Goal: Task Accomplishment & Management: Complete application form

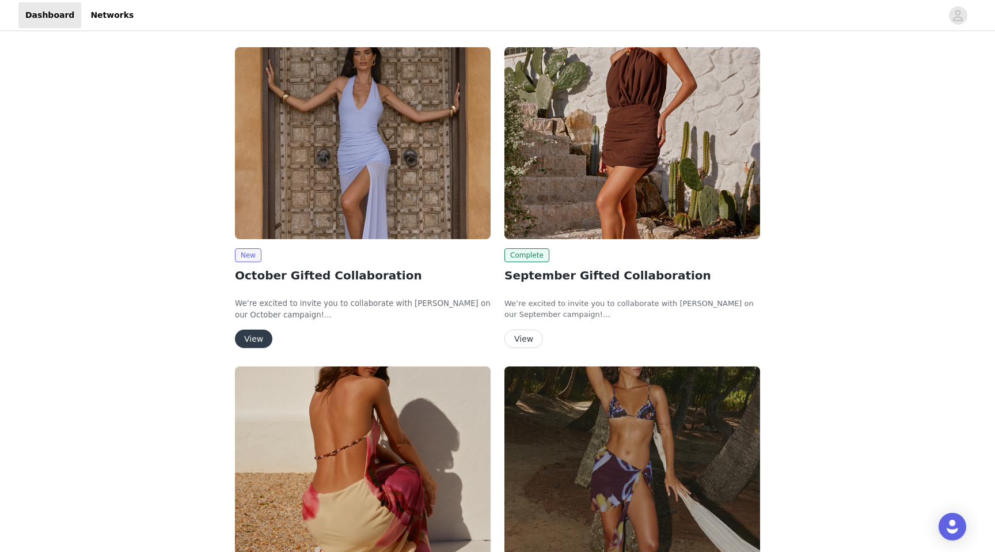
click at [254, 336] on button "View" at bounding box center [253, 338] width 37 height 18
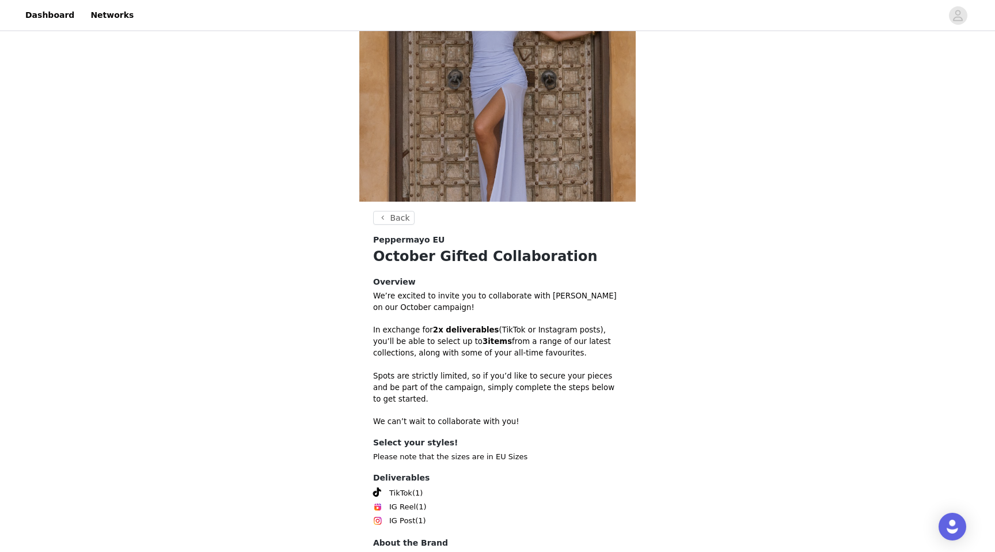
scroll to position [185, 0]
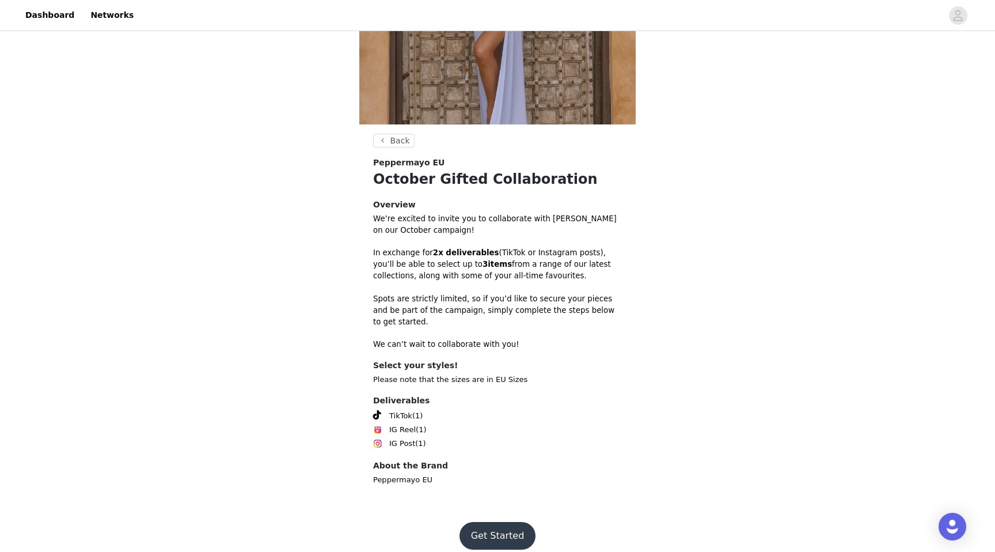
click at [487, 522] on button "Get Started" at bounding box center [498, 536] width 77 height 28
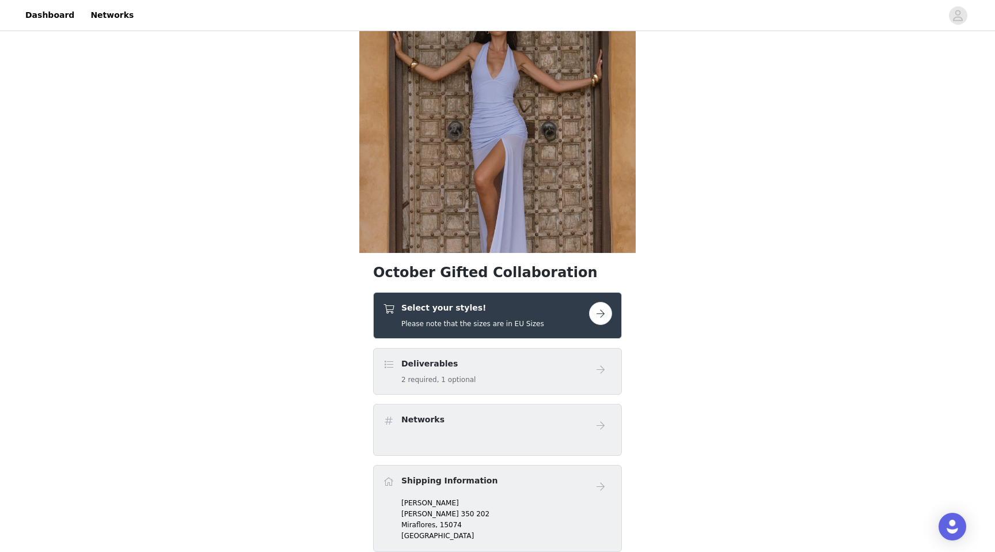
scroll to position [82, 0]
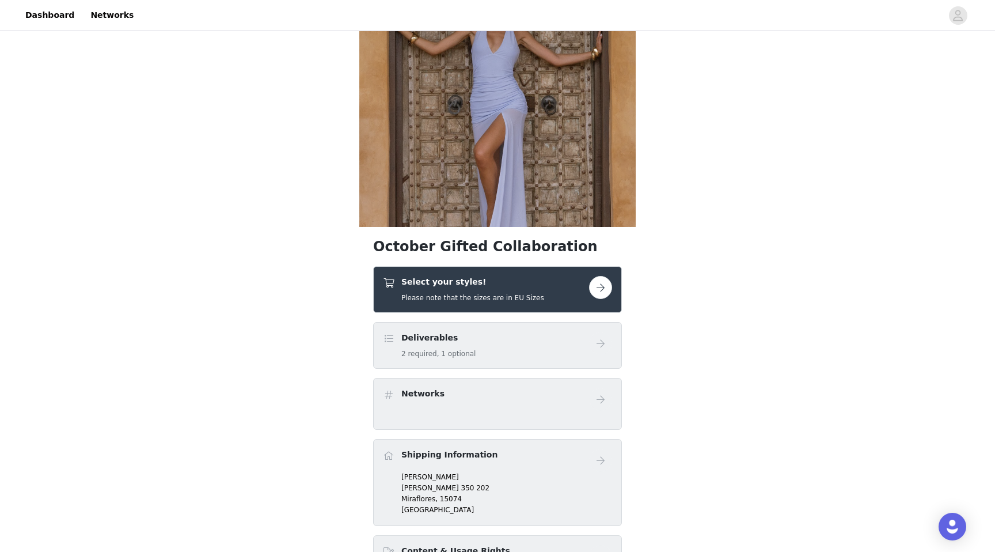
click at [548, 347] on div "Deliverables 2 required, 1 optional" at bounding box center [486, 345] width 206 height 27
click at [596, 289] on button "button" at bounding box center [600, 287] width 23 height 23
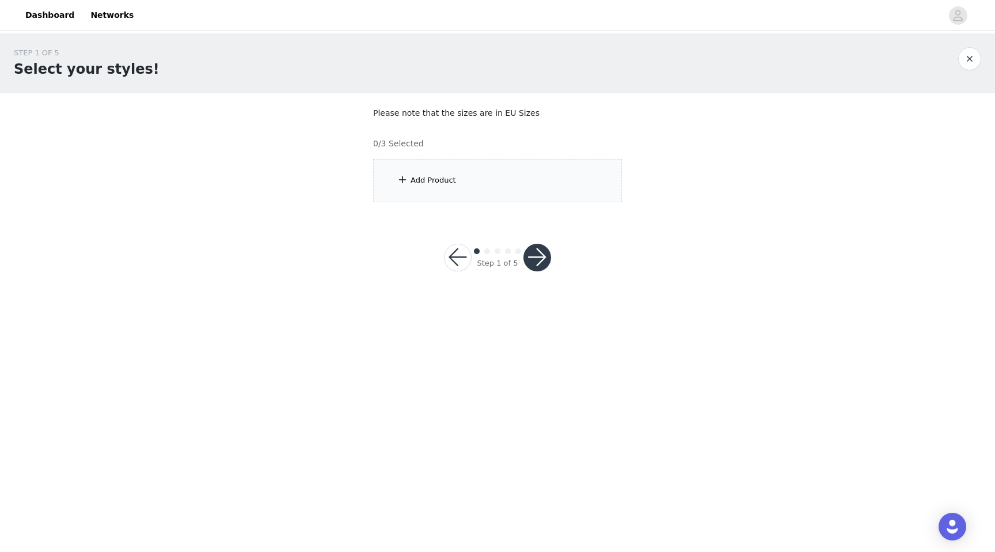
click at [554, 189] on div "Add Product" at bounding box center [497, 180] width 249 height 43
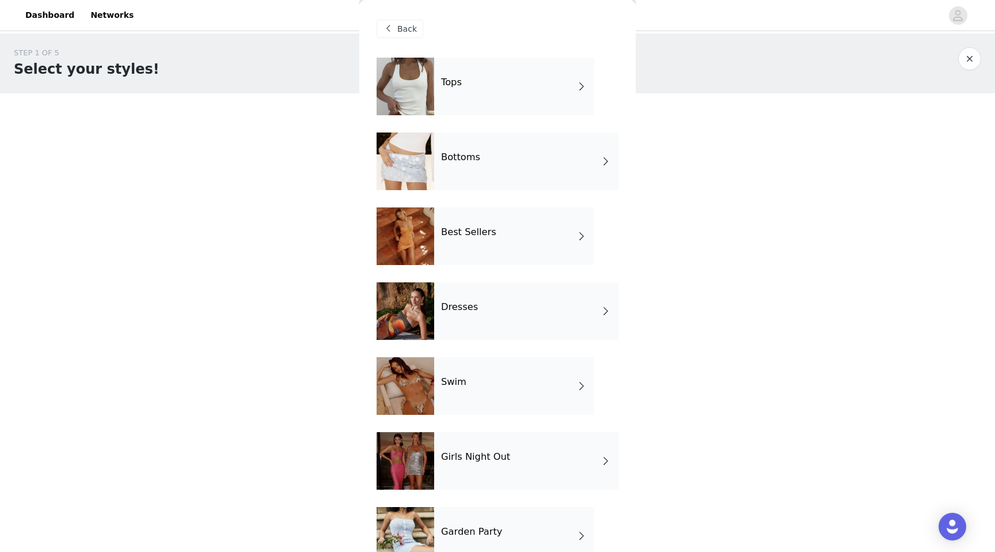
click at [391, 29] on span at bounding box center [388, 29] width 14 height 14
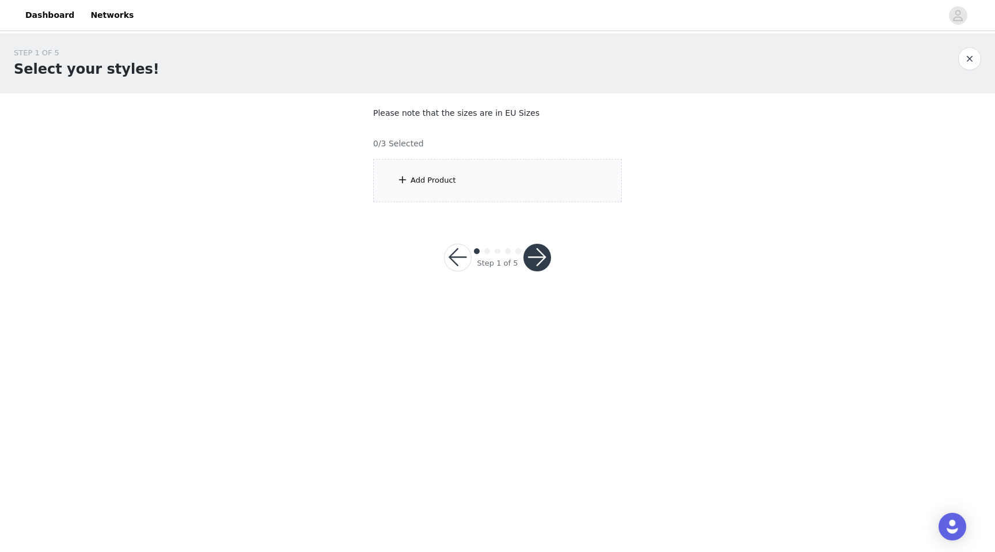
click at [486, 164] on div "Add Product" at bounding box center [497, 180] width 249 height 43
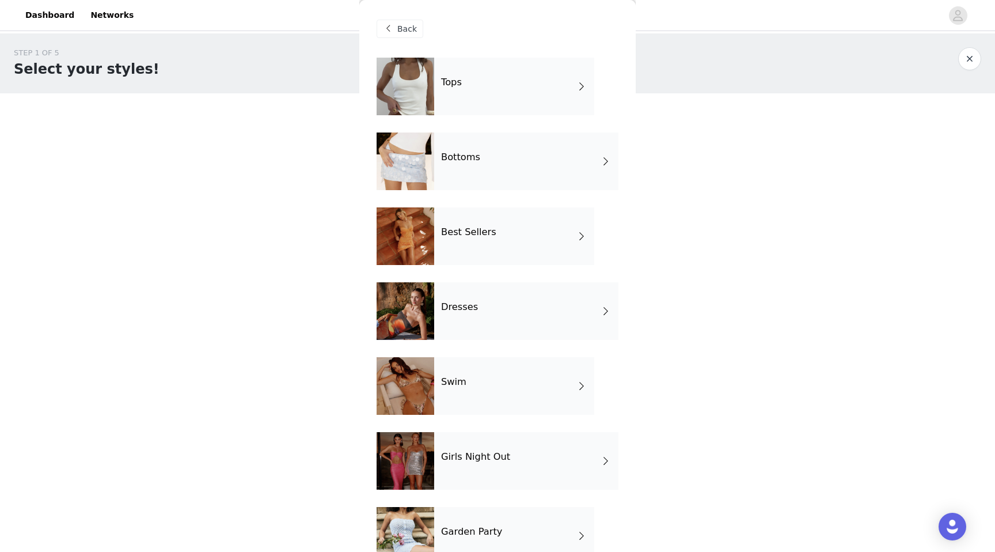
click at [527, 93] on div "Tops" at bounding box center [514, 87] width 160 height 58
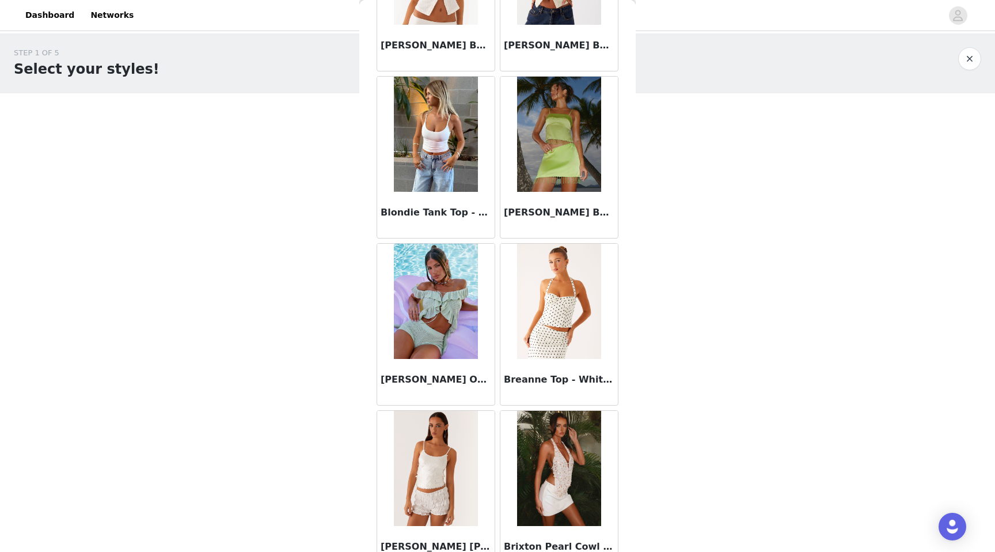
scroll to position [1211, 0]
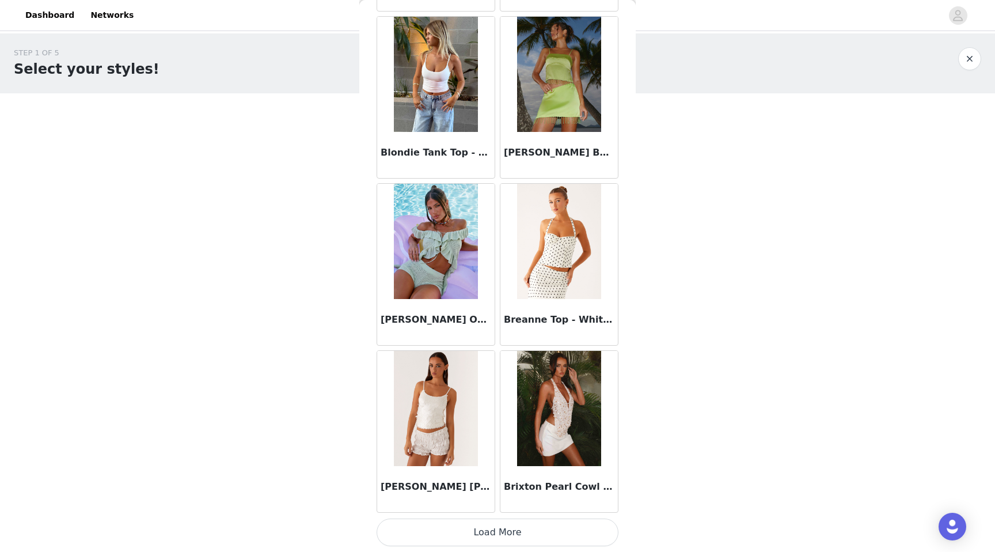
click at [454, 530] on button "Load More" at bounding box center [498, 532] width 242 height 28
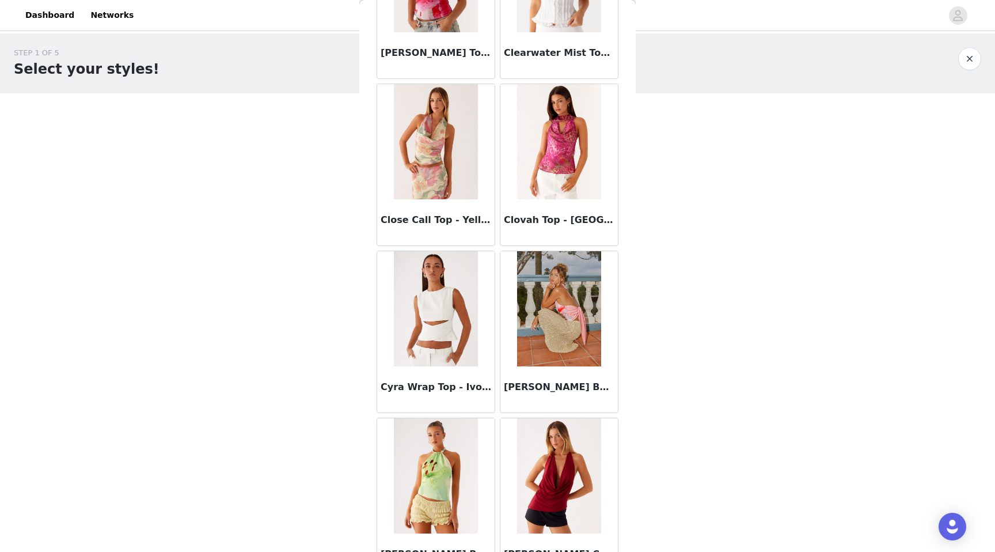
scroll to position [2881, 0]
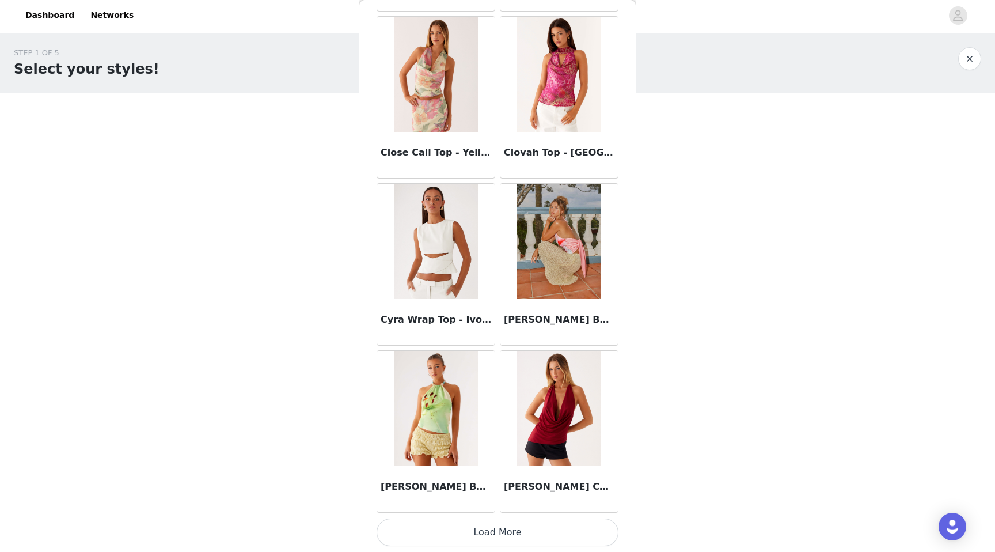
click at [482, 530] on button "Load More" at bounding box center [498, 532] width 242 height 28
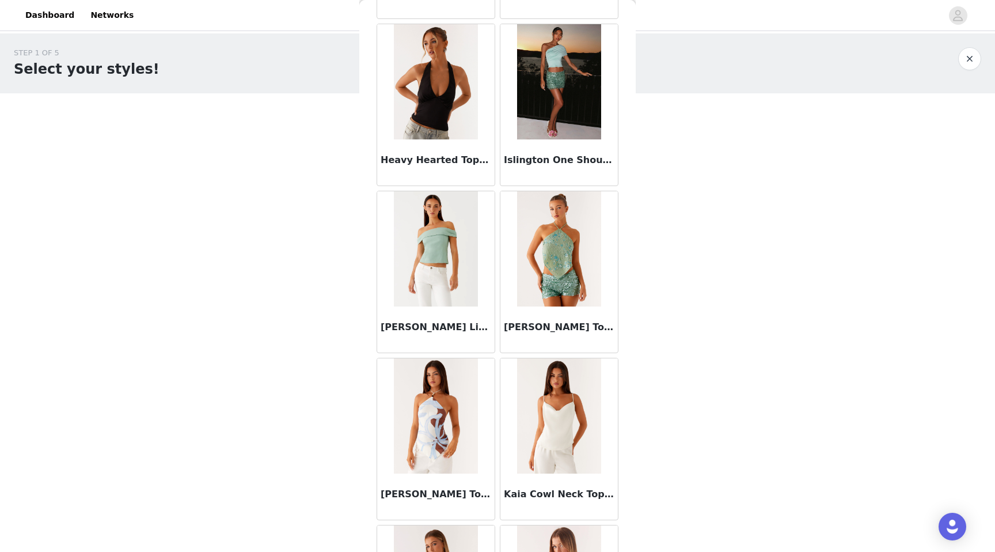
scroll to position [4551, 0]
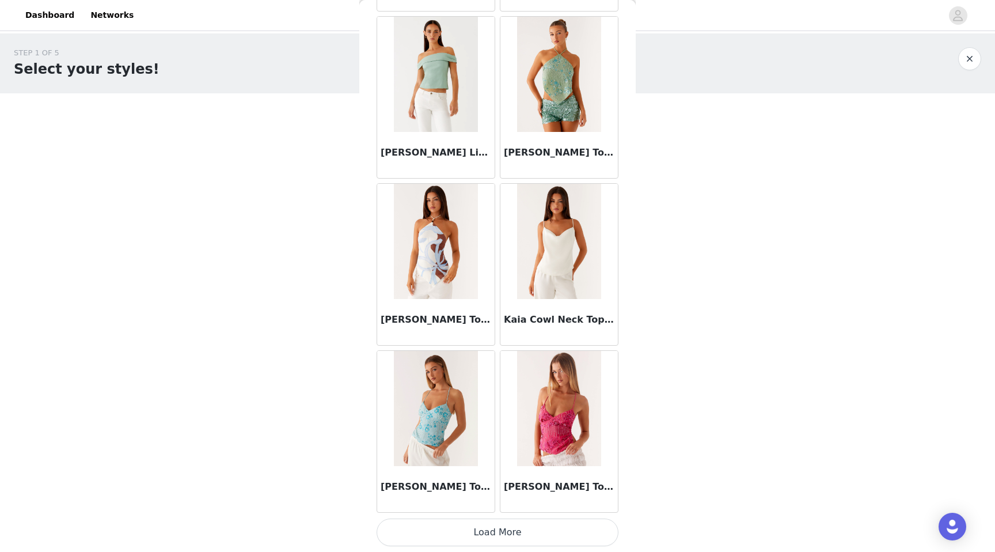
click at [458, 540] on button "Load More" at bounding box center [498, 532] width 242 height 28
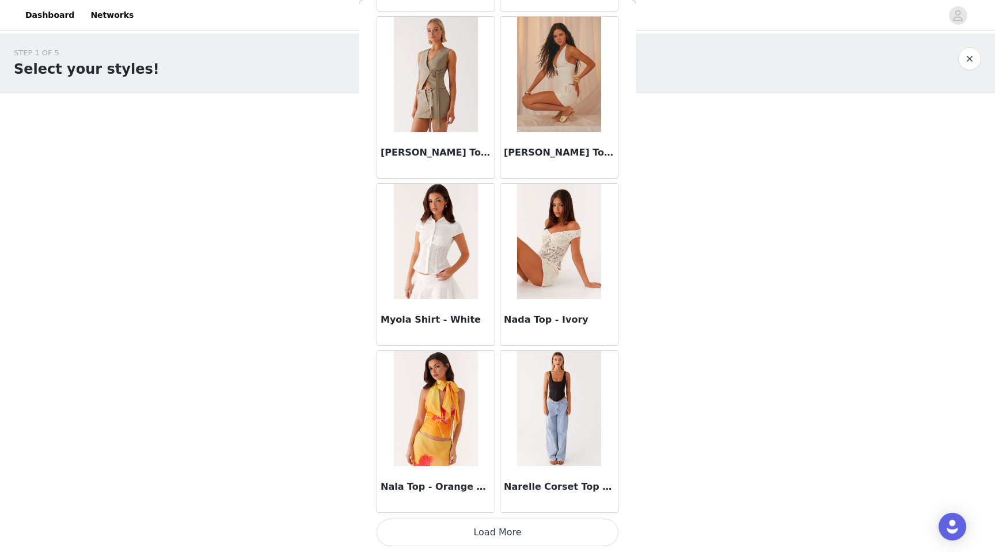
click at [461, 528] on button "Load More" at bounding box center [498, 532] width 242 height 28
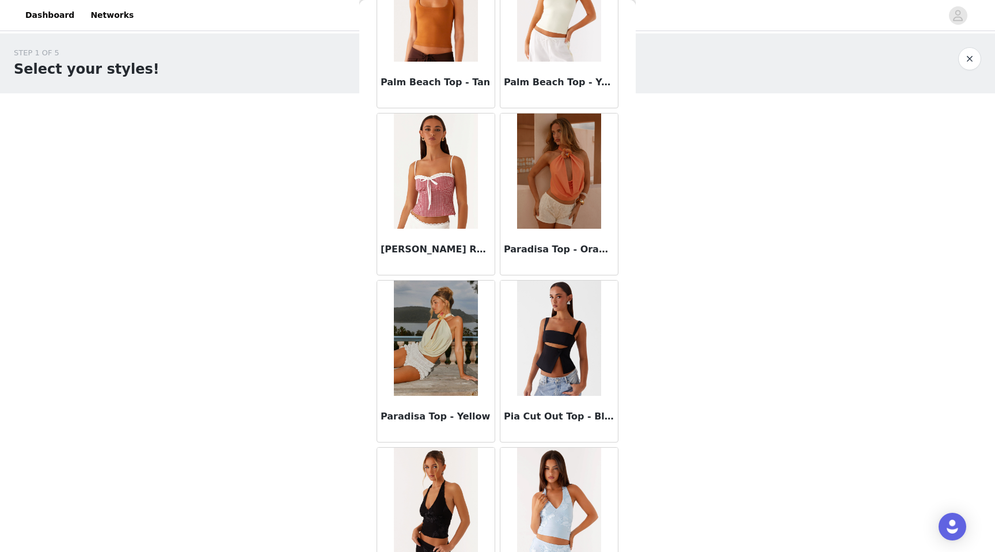
scroll to position [7892, 0]
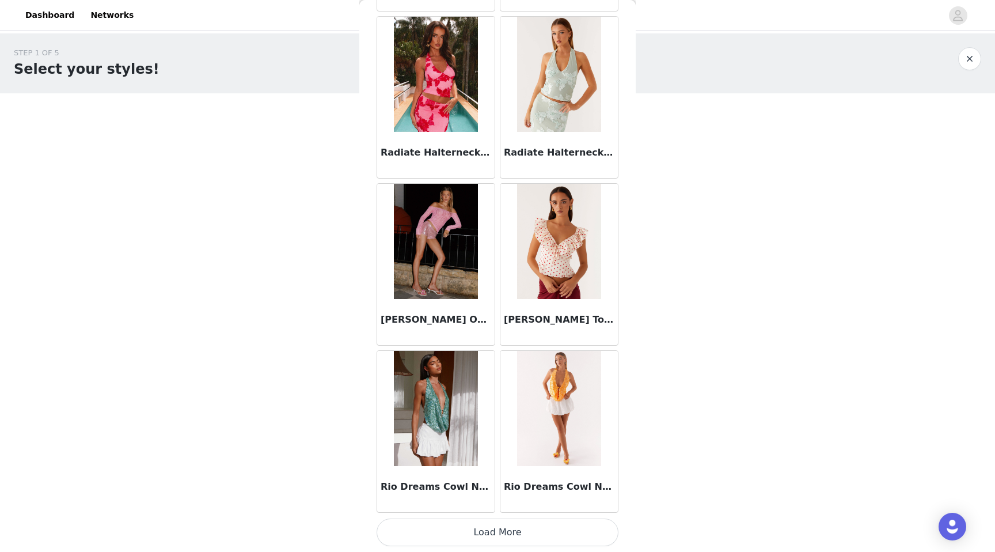
click at [420, 539] on button "Load More" at bounding box center [498, 532] width 242 height 28
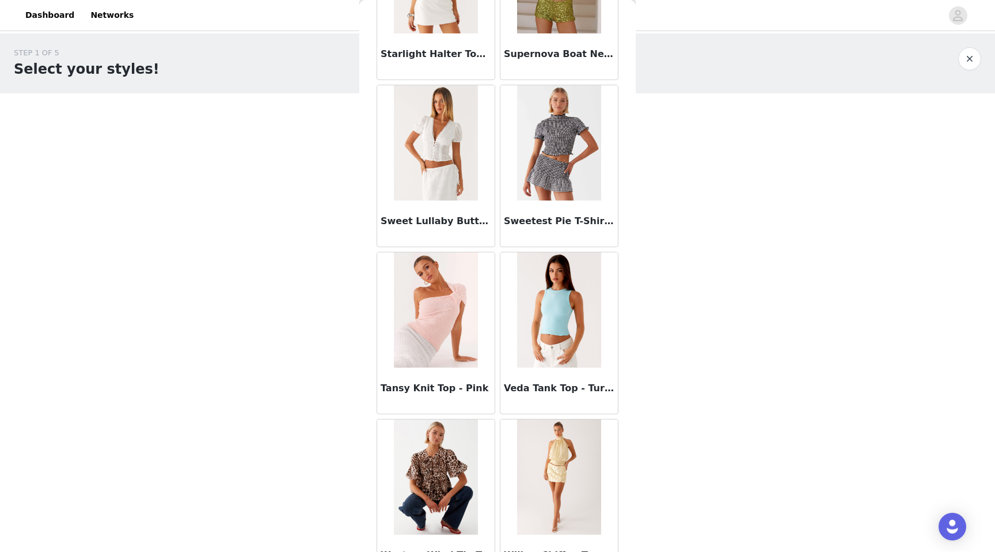
scroll to position [9562, 0]
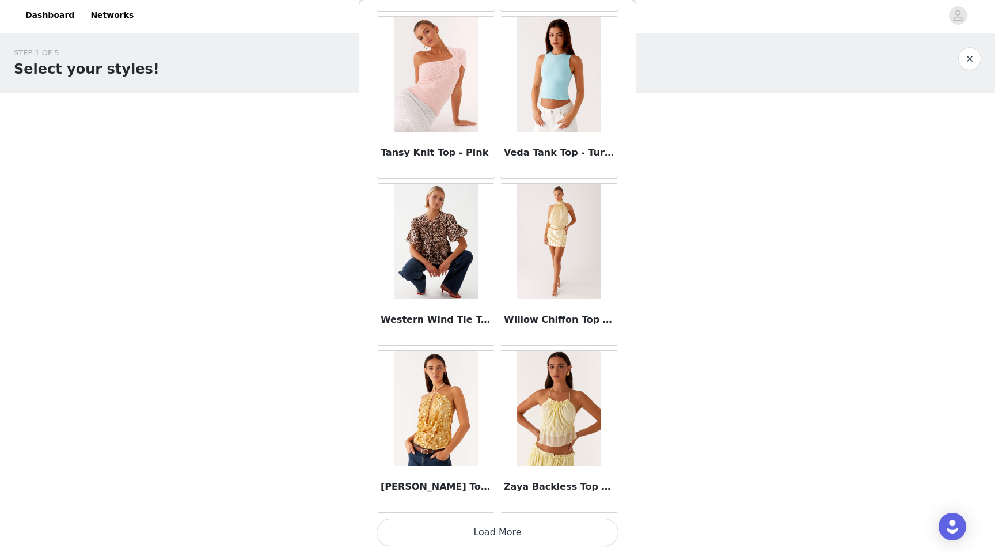
click at [445, 537] on button "Load More" at bounding box center [498, 532] width 242 height 28
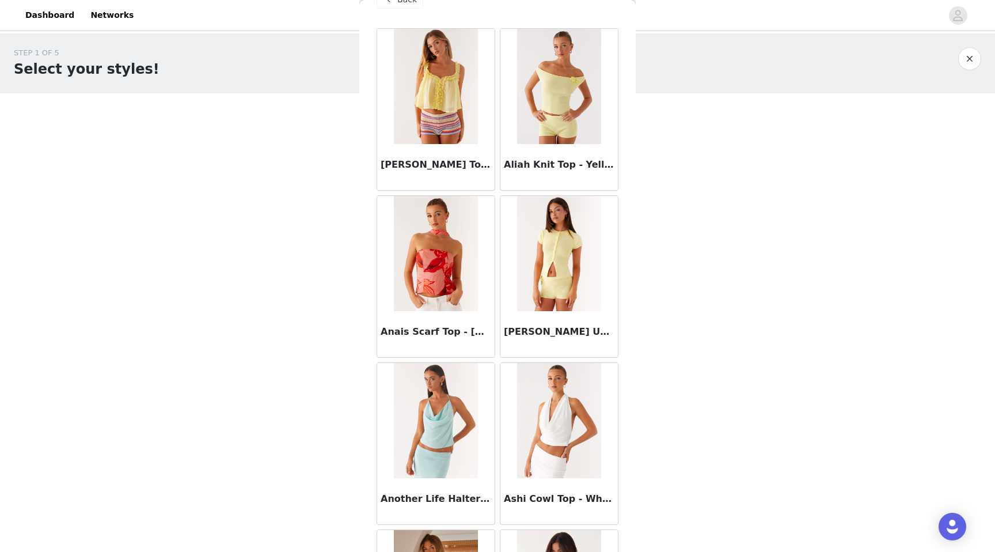
scroll to position [0, 0]
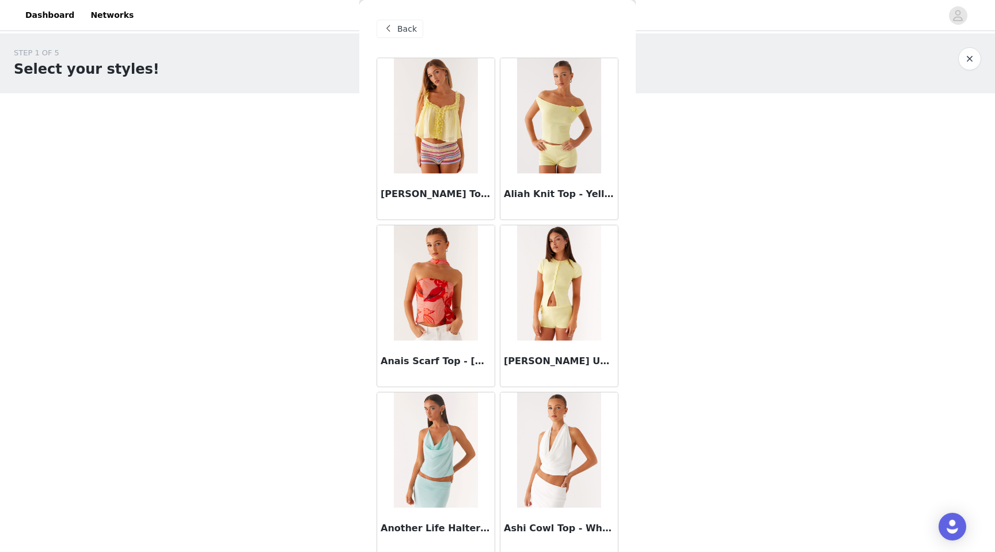
click at [408, 28] on span "Back" at bounding box center [407, 29] width 20 height 12
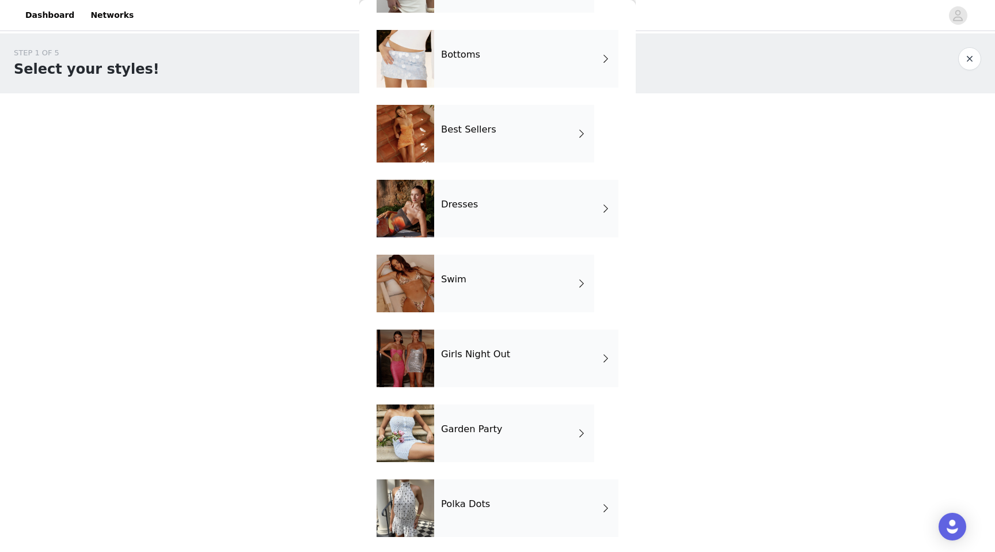
scroll to position [105, 0]
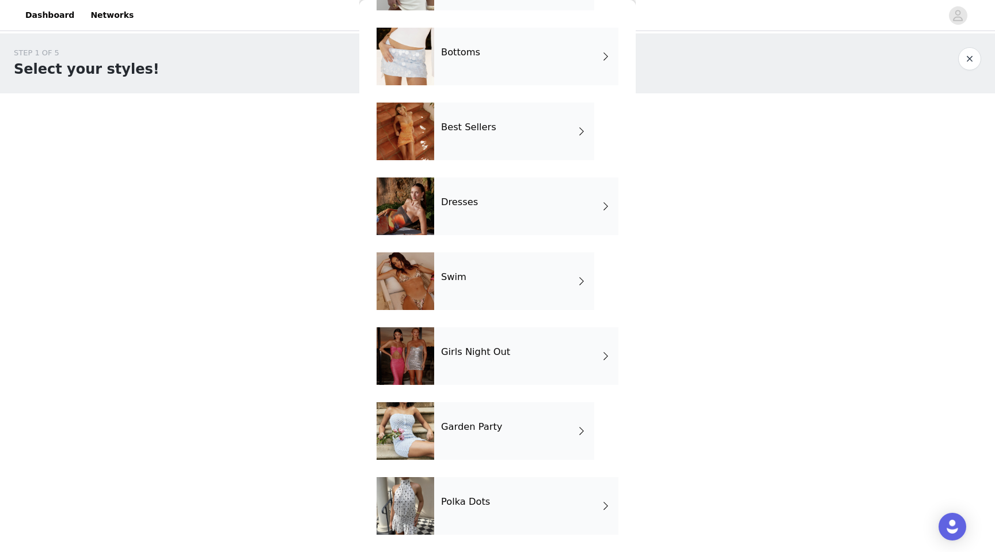
click at [491, 504] on div "Polka Dots" at bounding box center [526, 506] width 184 height 58
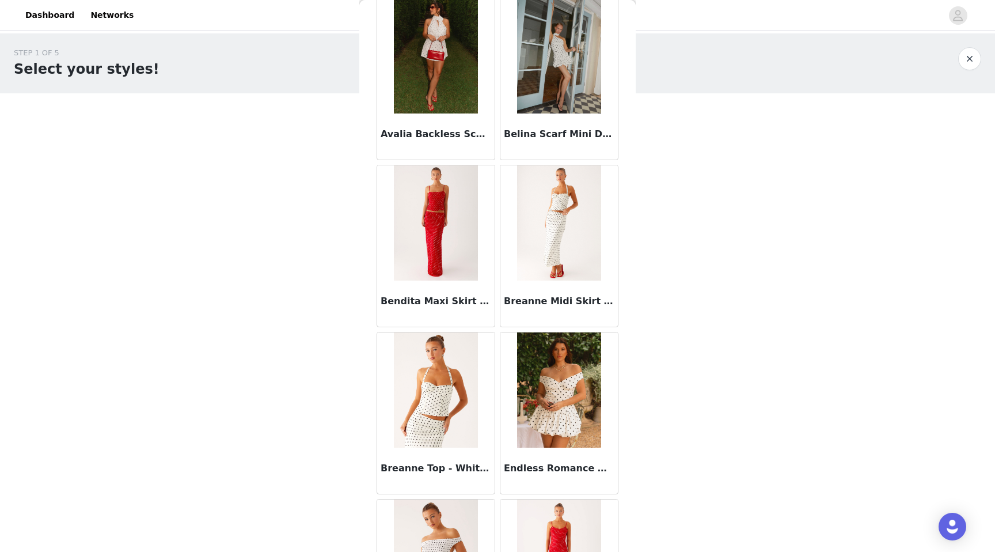
scroll to position [0, 0]
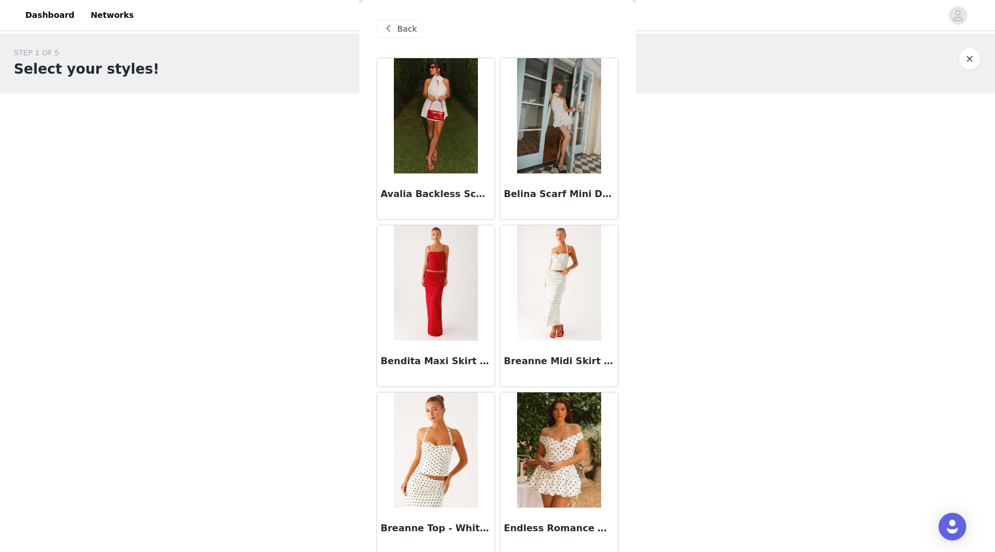
click at [401, 18] on div "Back" at bounding box center [498, 29] width 242 height 58
click at [400, 26] on span "Back" at bounding box center [407, 29] width 20 height 12
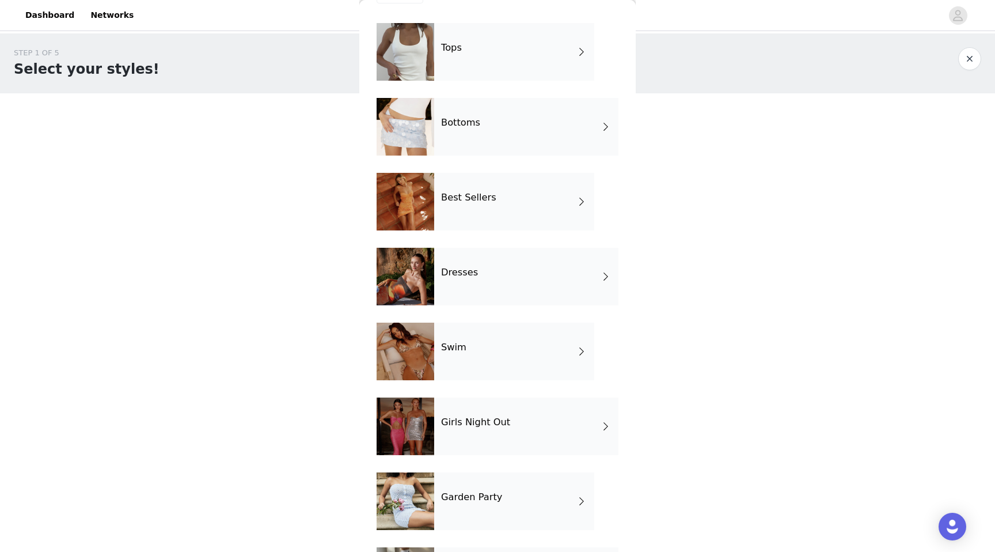
scroll to position [105, 0]
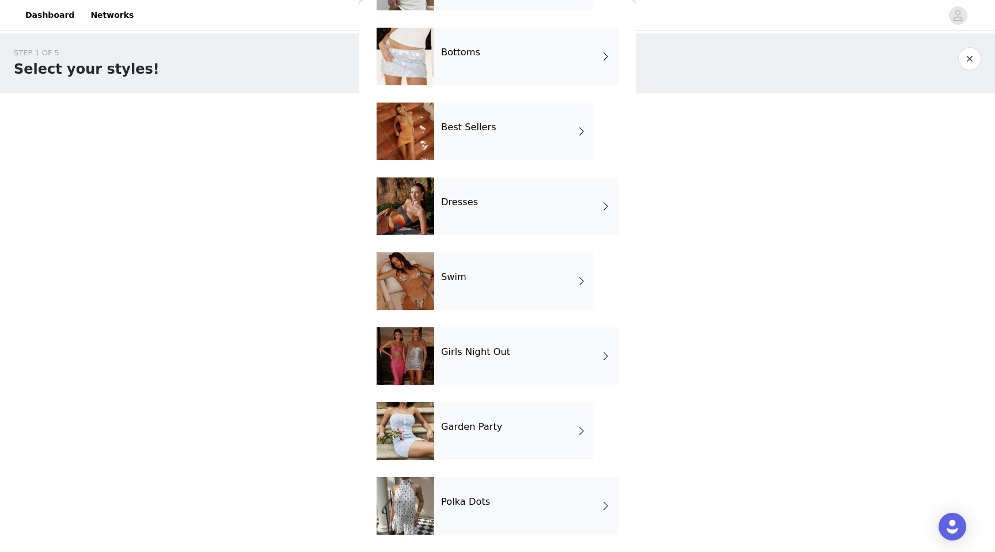
click at [479, 408] on div "Garden Party" at bounding box center [514, 431] width 160 height 58
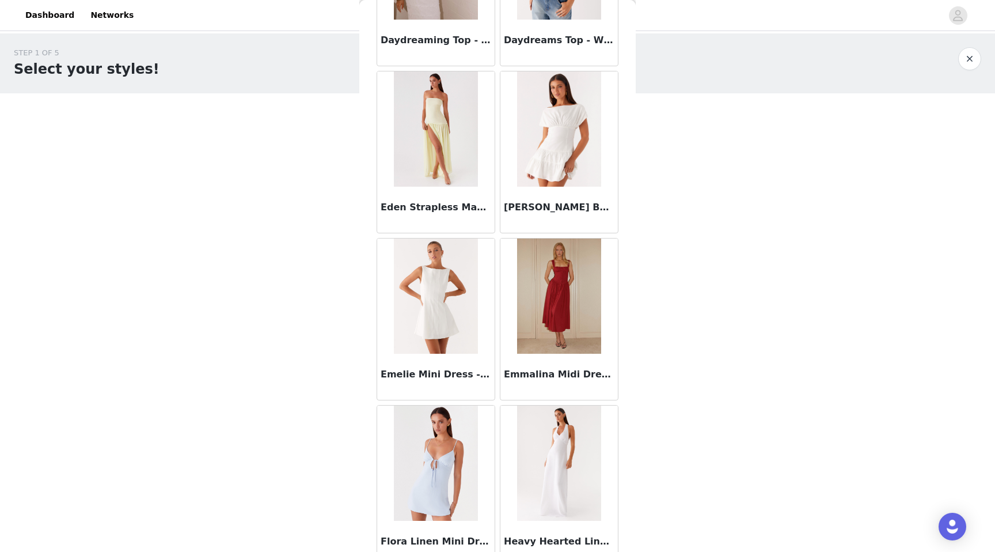
scroll to position [1211, 0]
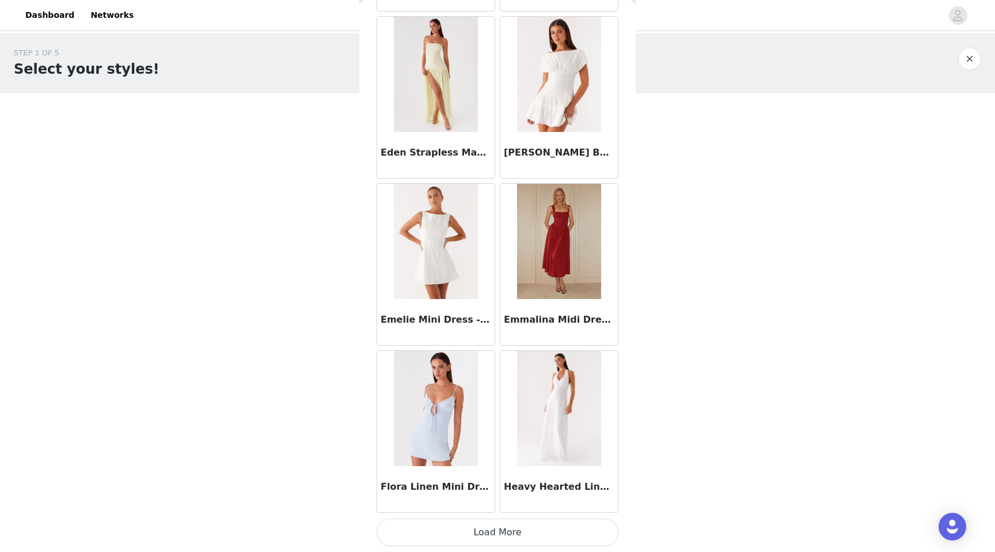
click at [487, 531] on button "Load More" at bounding box center [498, 532] width 242 height 28
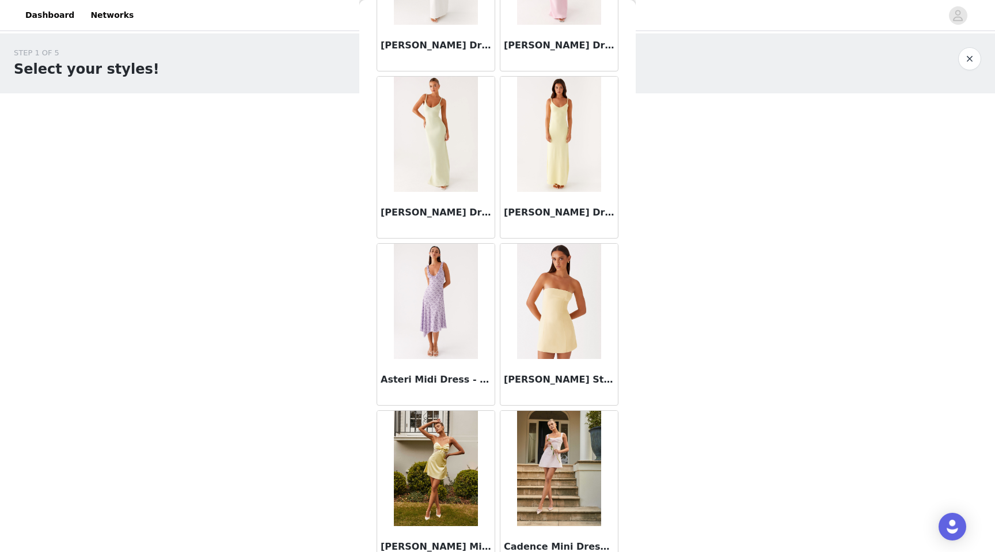
scroll to position [0, 0]
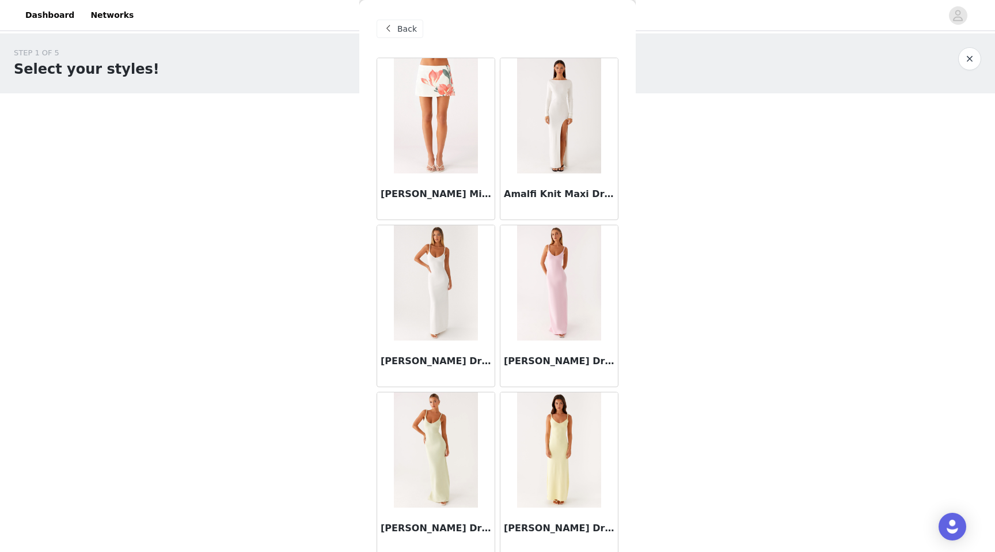
click at [390, 28] on span at bounding box center [388, 29] width 14 height 14
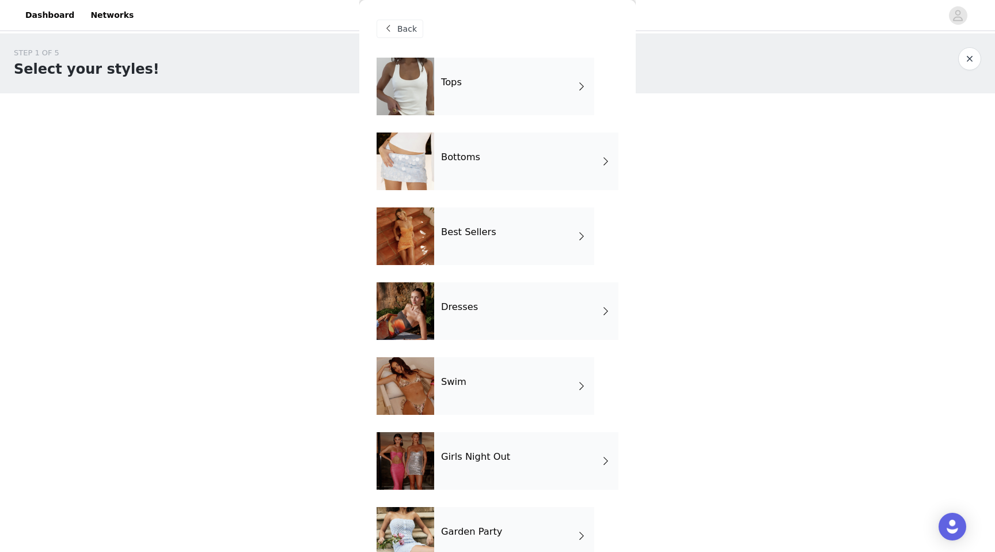
click at [471, 465] on div "Girls Night Out" at bounding box center [526, 461] width 184 height 58
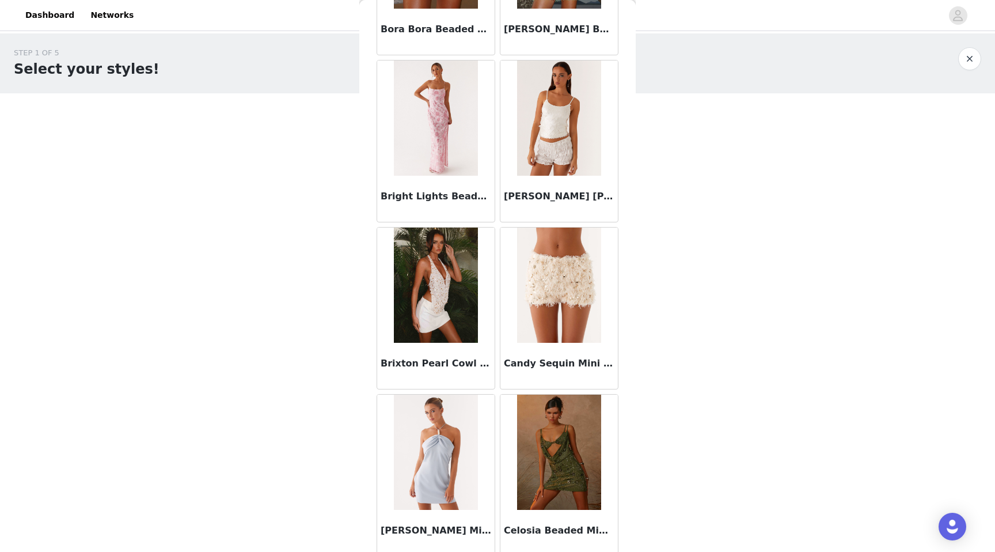
scroll to position [1211, 0]
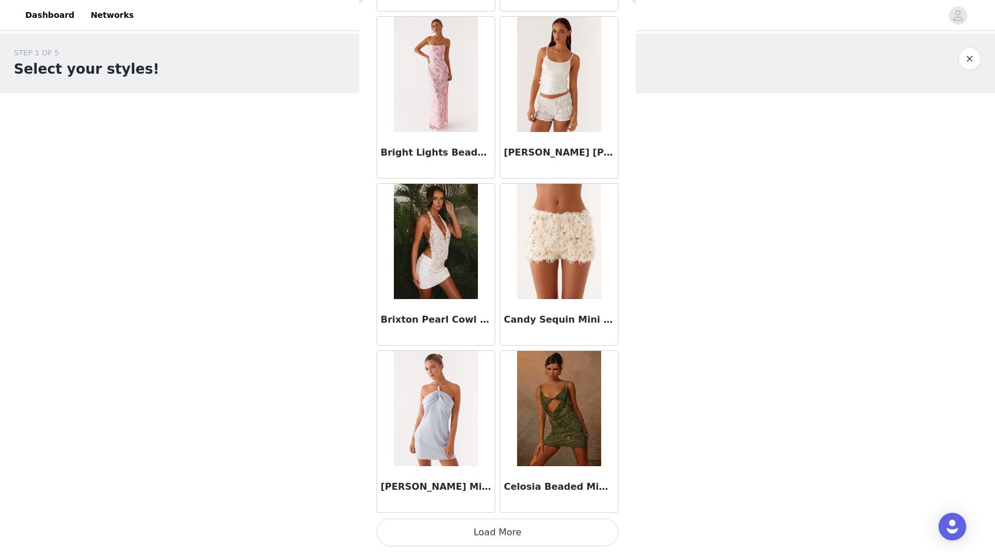
click at [484, 536] on button "Load More" at bounding box center [498, 532] width 242 height 28
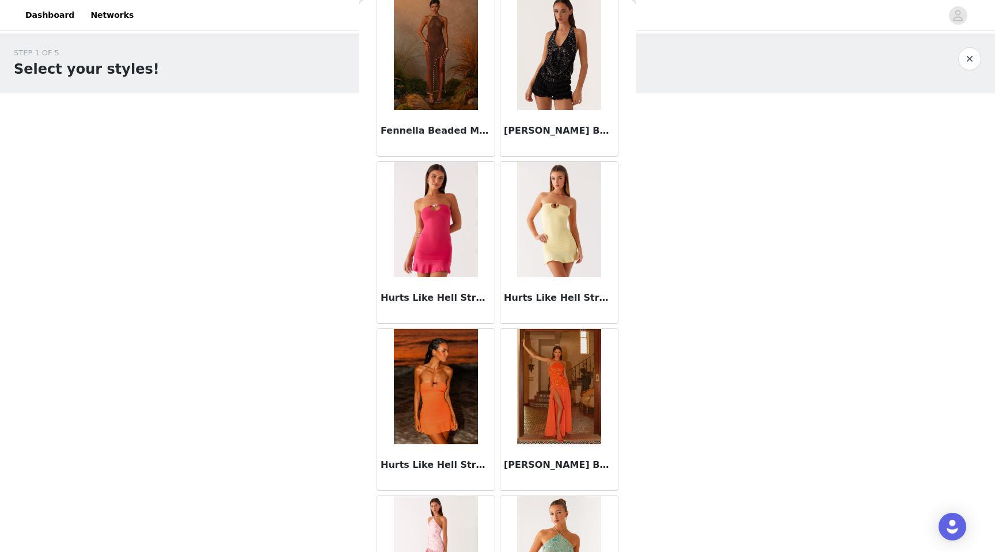
scroll to position [2881, 0]
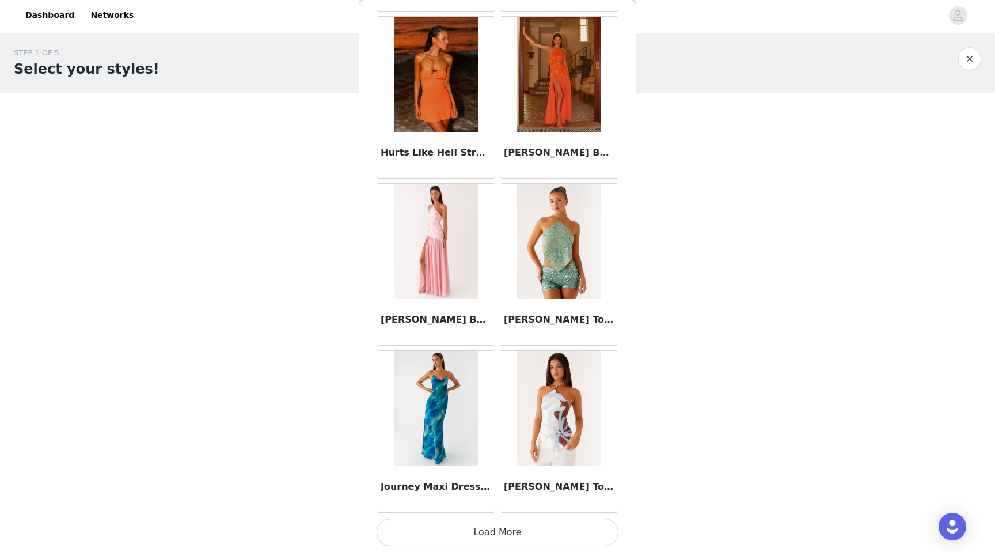
click at [484, 532] on button "Load More" at bounding box center [498, 532] width 242 height 28
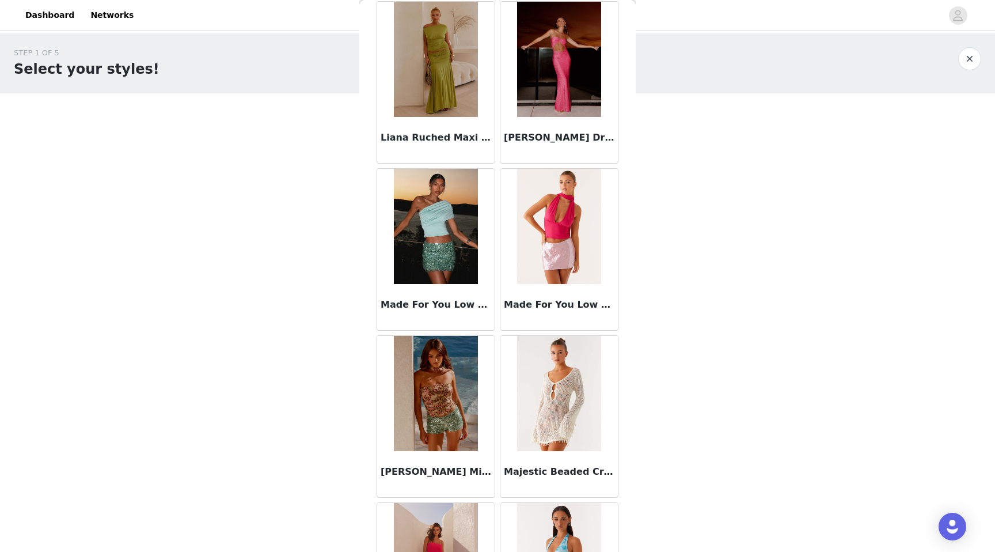
scroll to position [4551, 0]
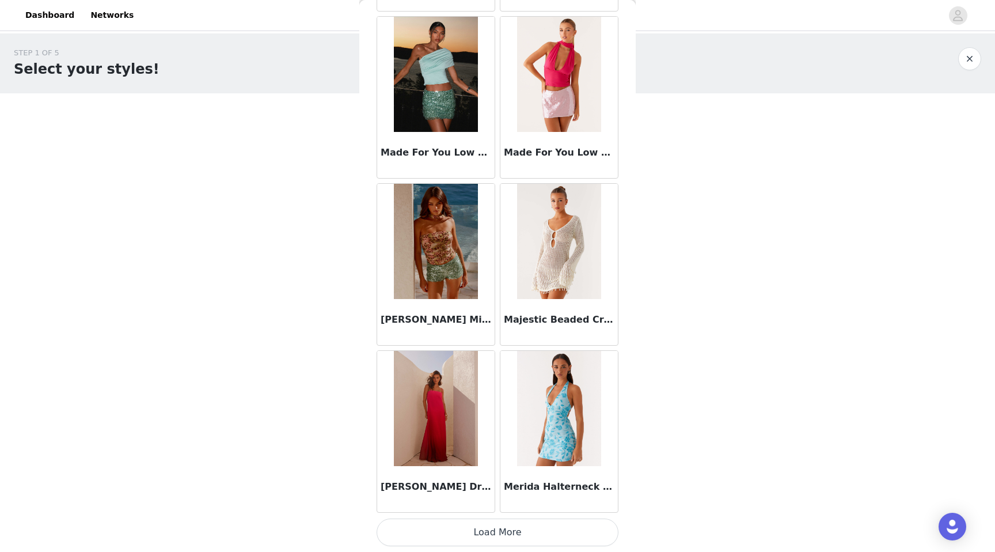
click at [524, 540] on button "Load More" at bounding box center [498, 532] width 242 height 28
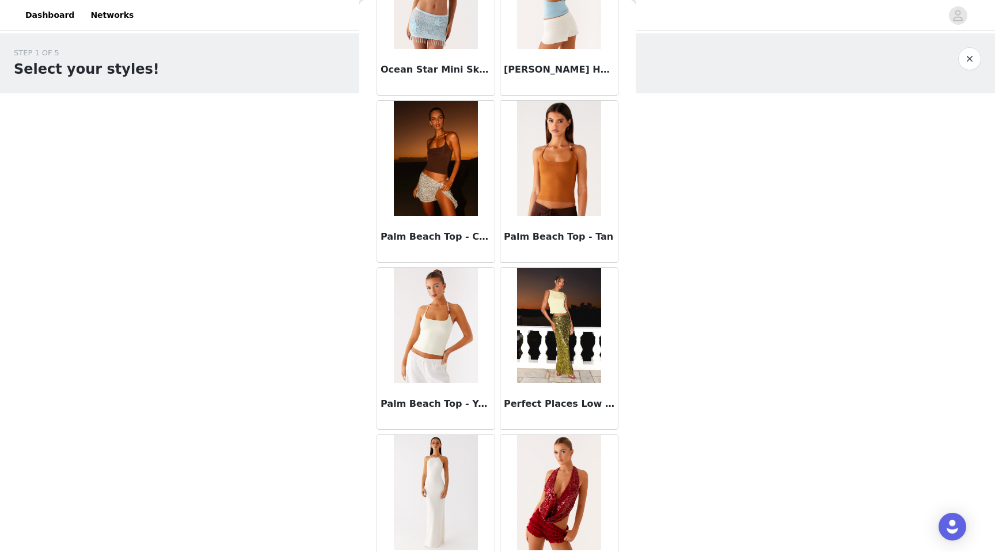
scroll to position [6221, 0]
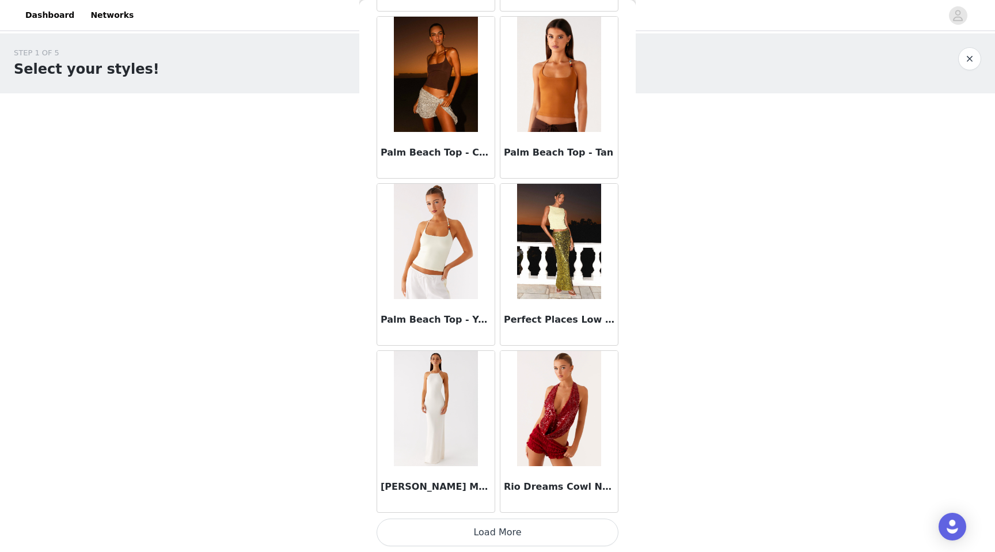
click at [456, 530] on button "Load More" at bounding box center [498, 532] width 242 height 28
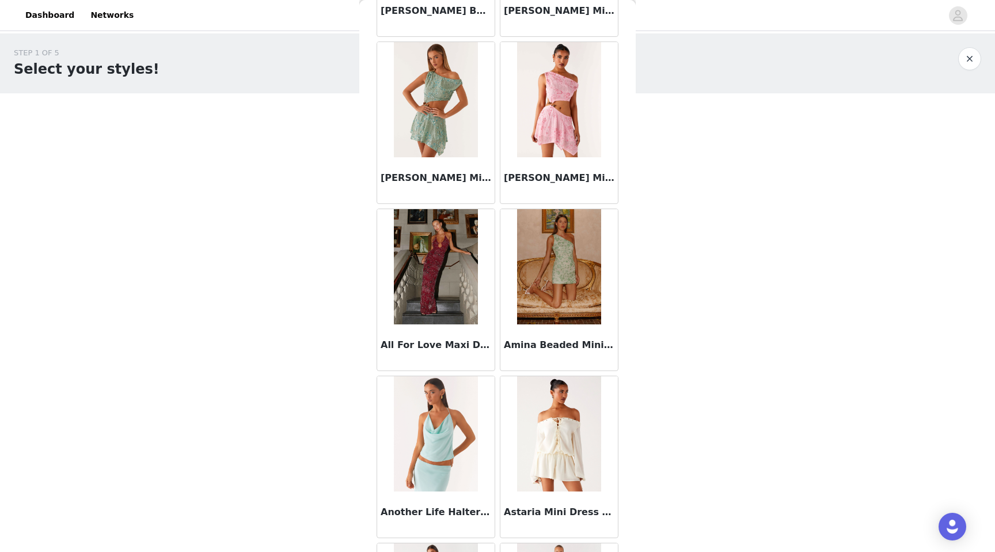
scroll to position [0, 0]
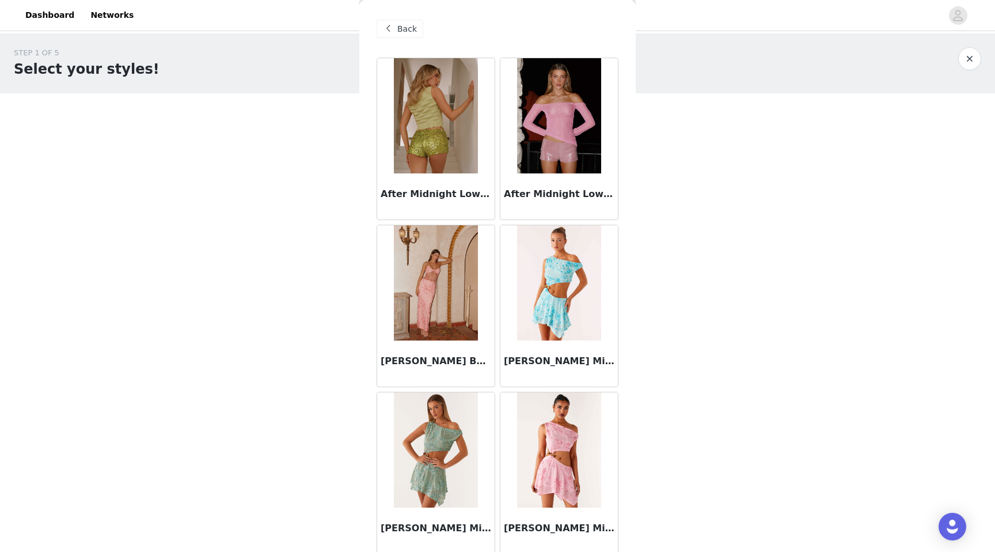
click at [392, 28] on span at bounding box center [388, 29] width 14 height 14
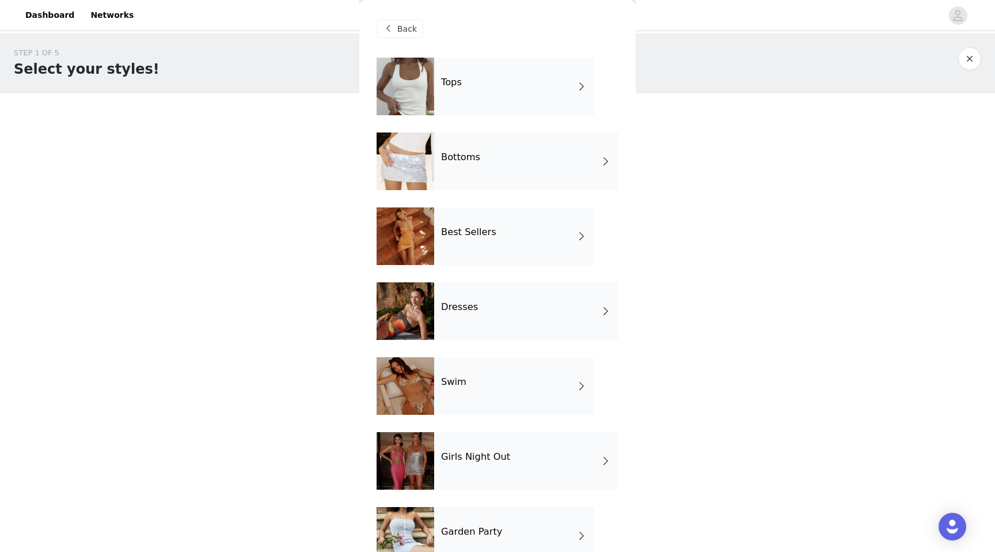
click at [498, 388] on div "Swim" at bounding box center [514, 386] width 160 height 58
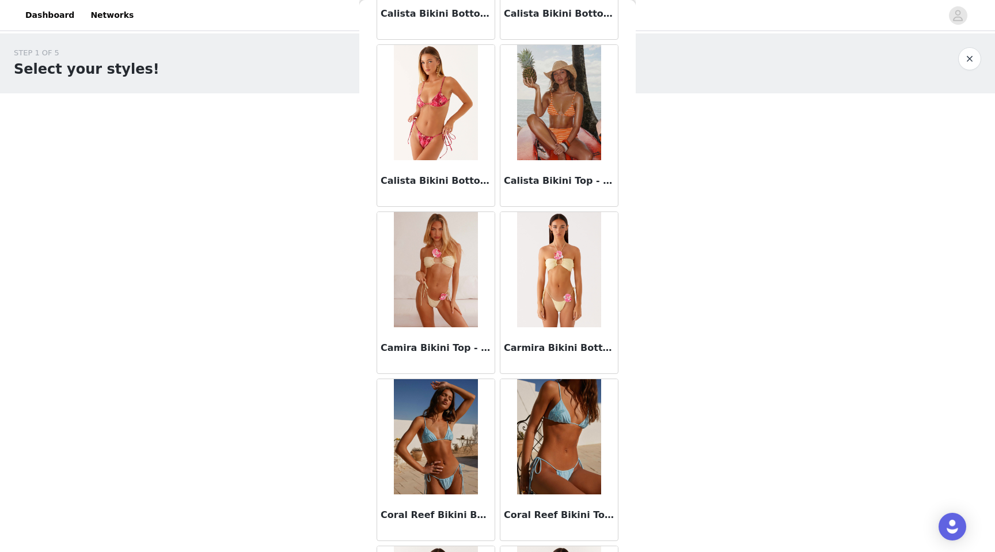
scroll to position [1211, 0]
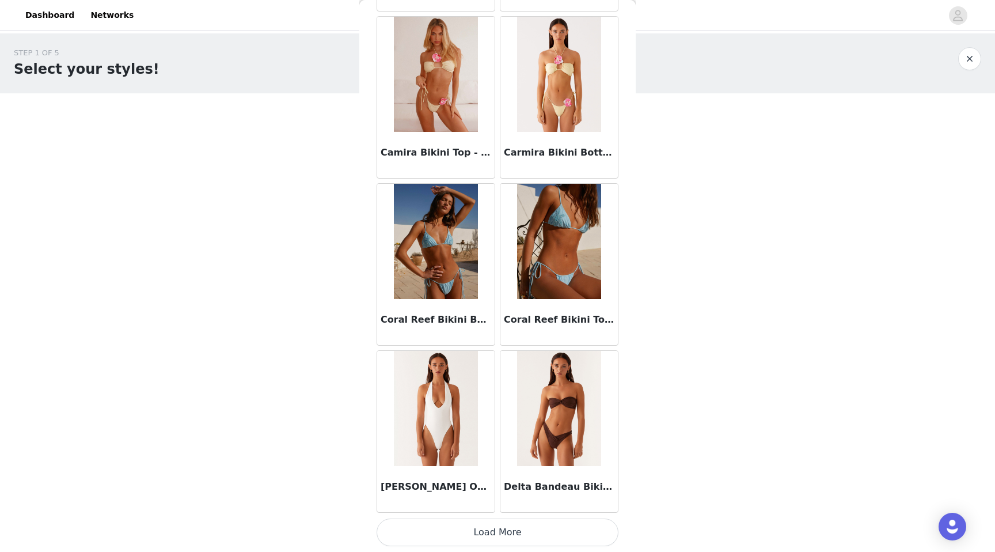
click at [479, 533] on button "Load More" at bounding box center [498, 532] width 242 height 28
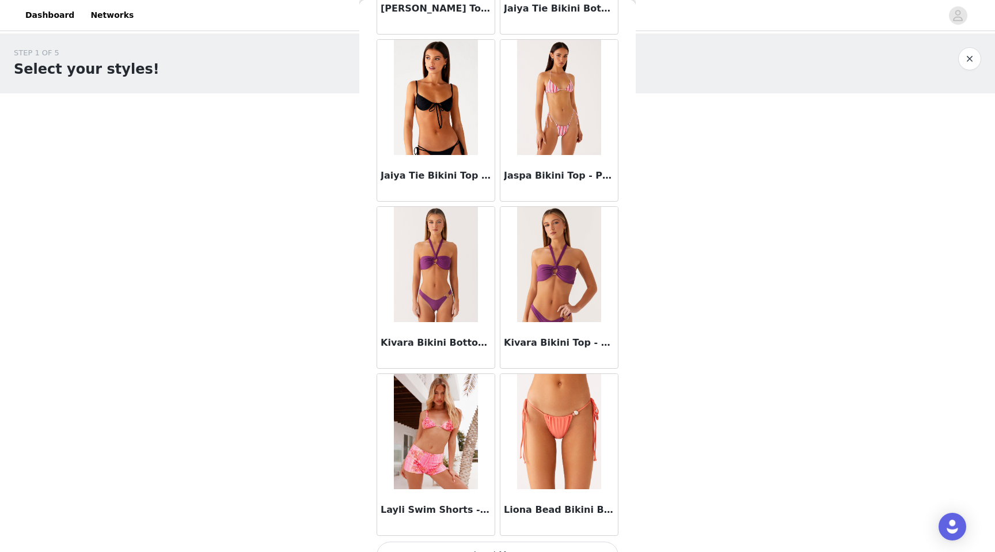
scroll to position [2881, 0]
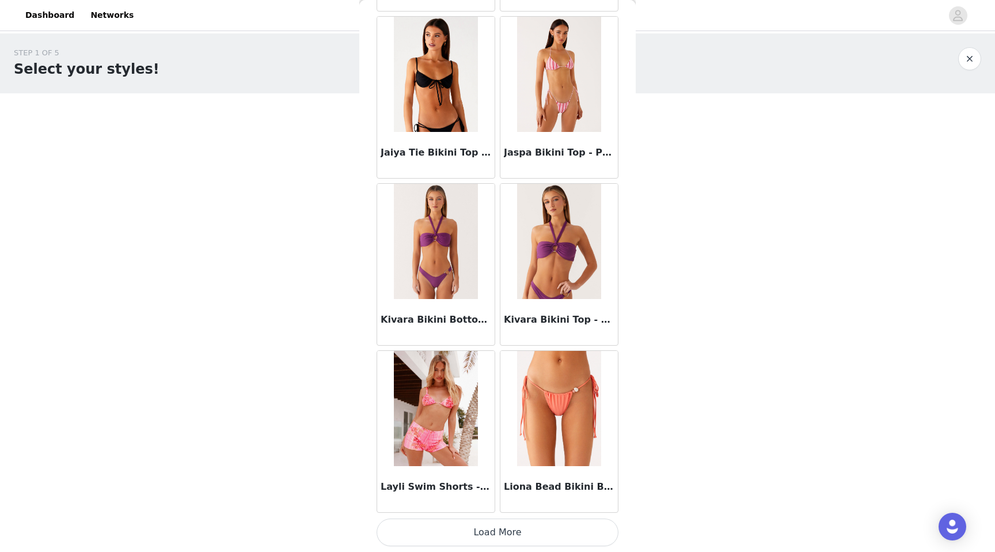
click at [480, 538] on button "Load More" at bounding box center [498, 532] width 242 height 28
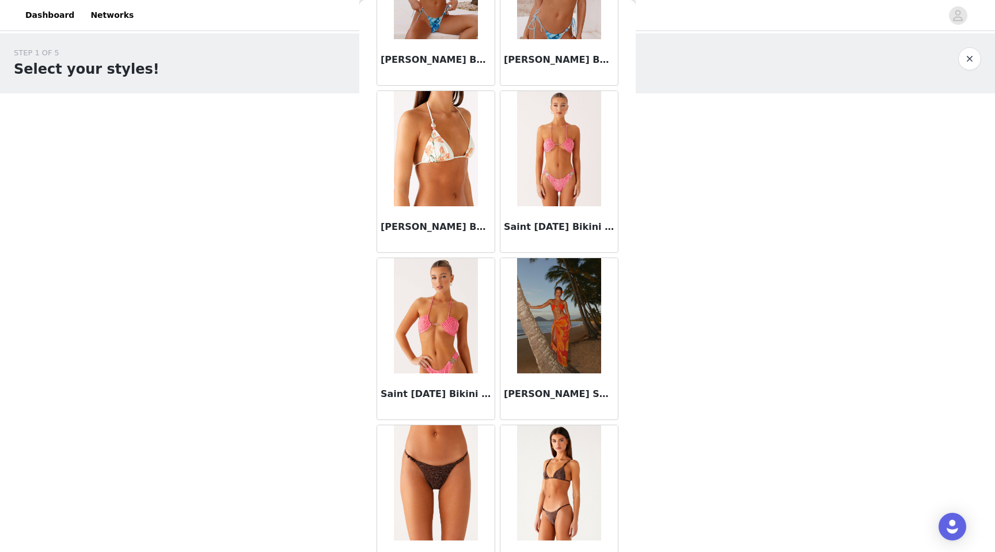
scroll to position [4551, 0]
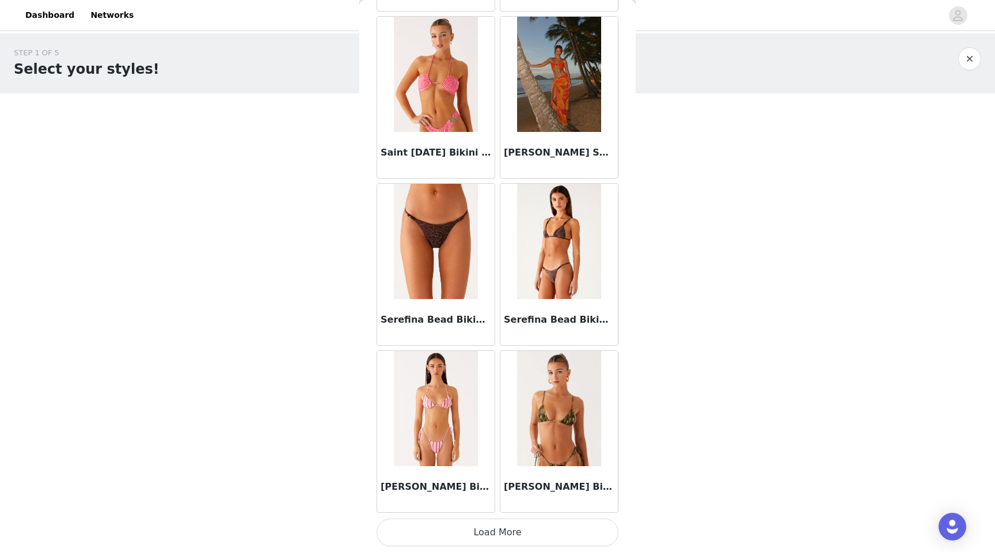
click at [480, 538] on button "Load More" at bounding box center [498, 532] width 242 height 28
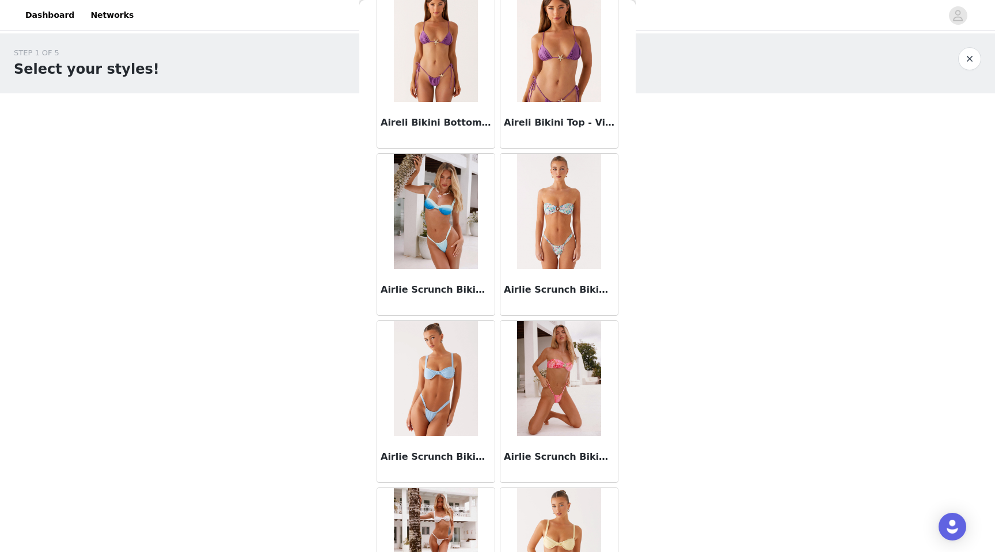
scroll to position [0, 0]
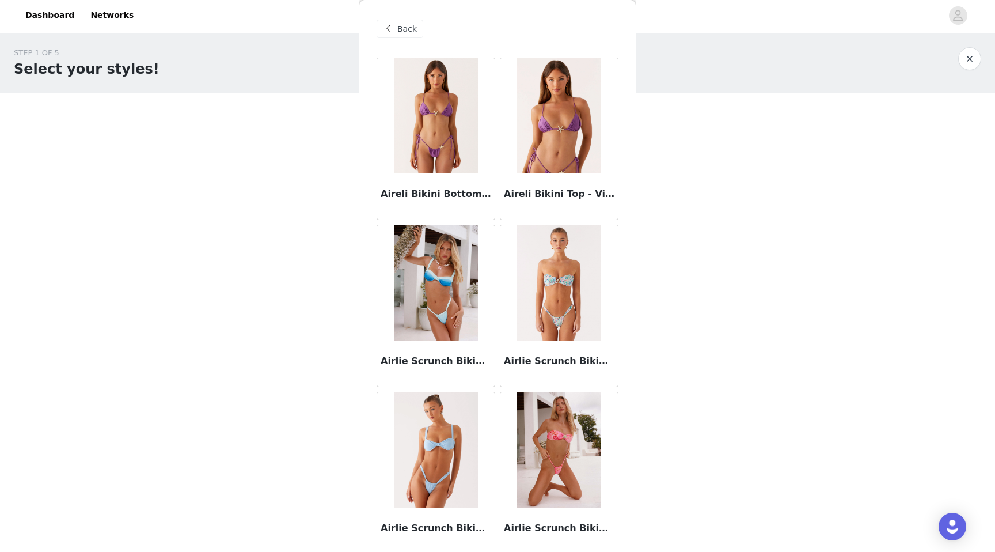
click at [415, 33] on span "Back" at bounding box center [407, 29] width 20 height 12
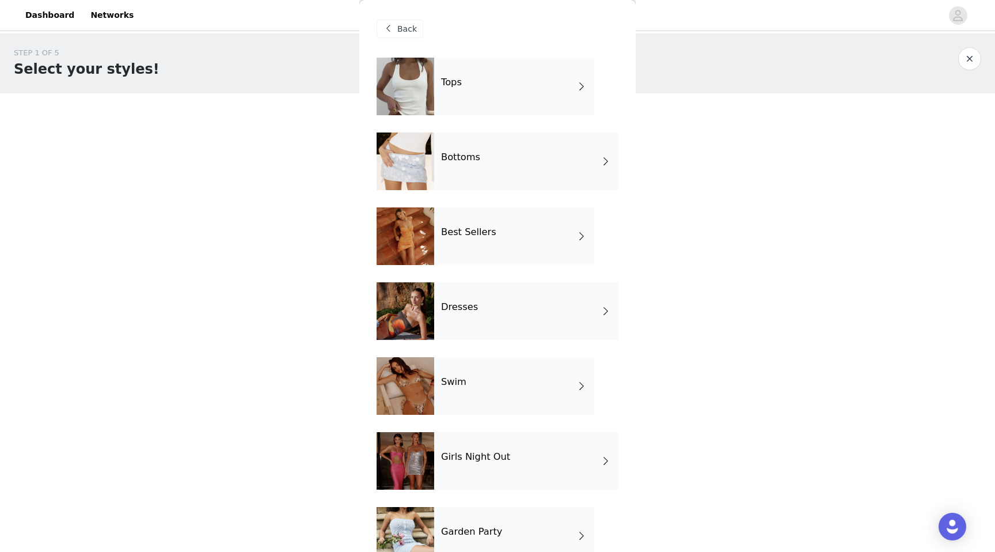
click at [492, 316] on div "Dresses" at bounding box center [526, 311] width 184 height 58
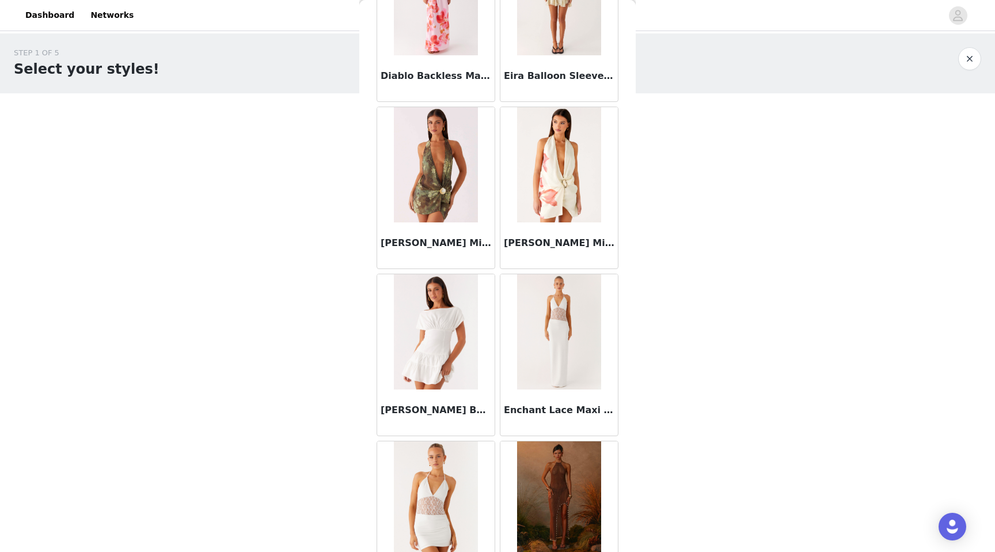
scroll to position [1211, 0]
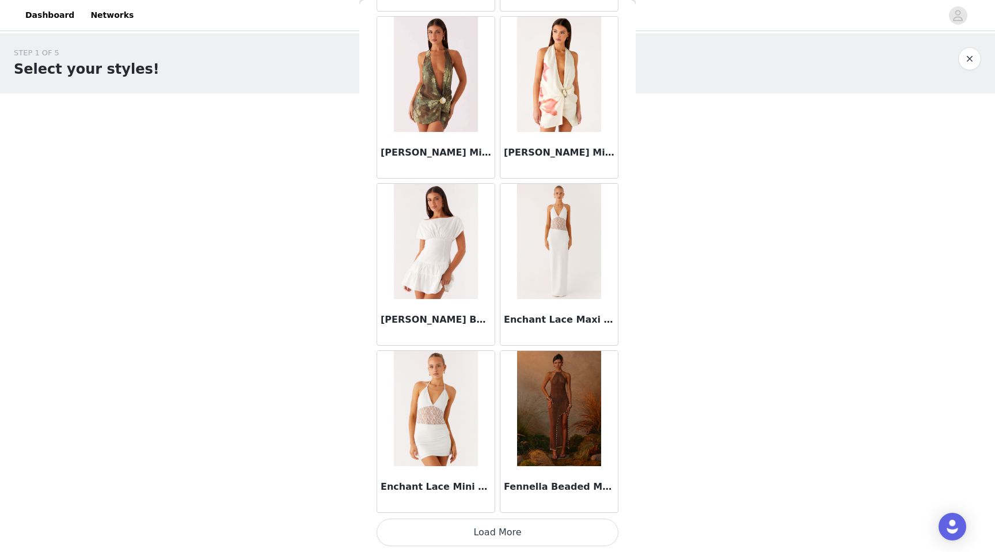
click at [462, 538] on button "Load More" at bounding box center [498, 532] width 242 height 28
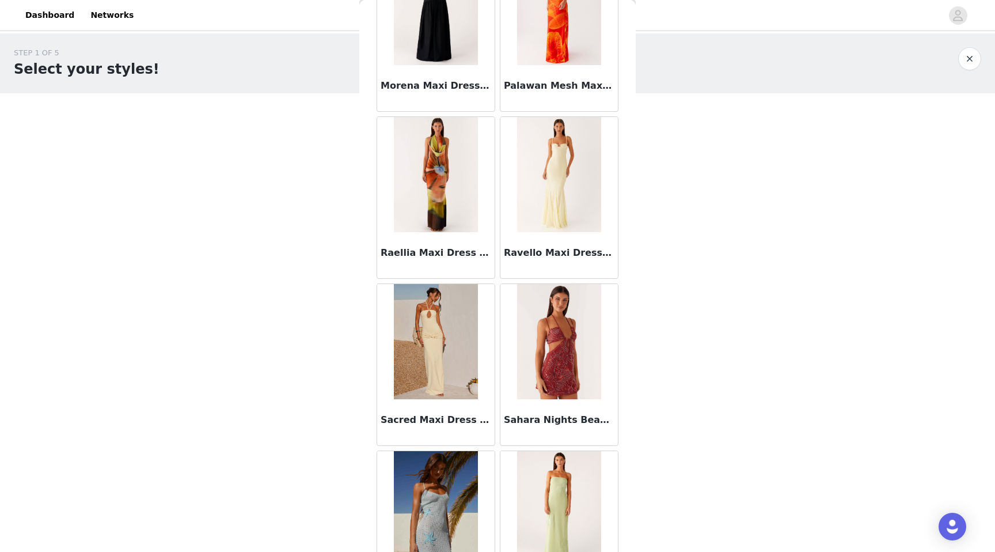
scroll to position [2881, 0]
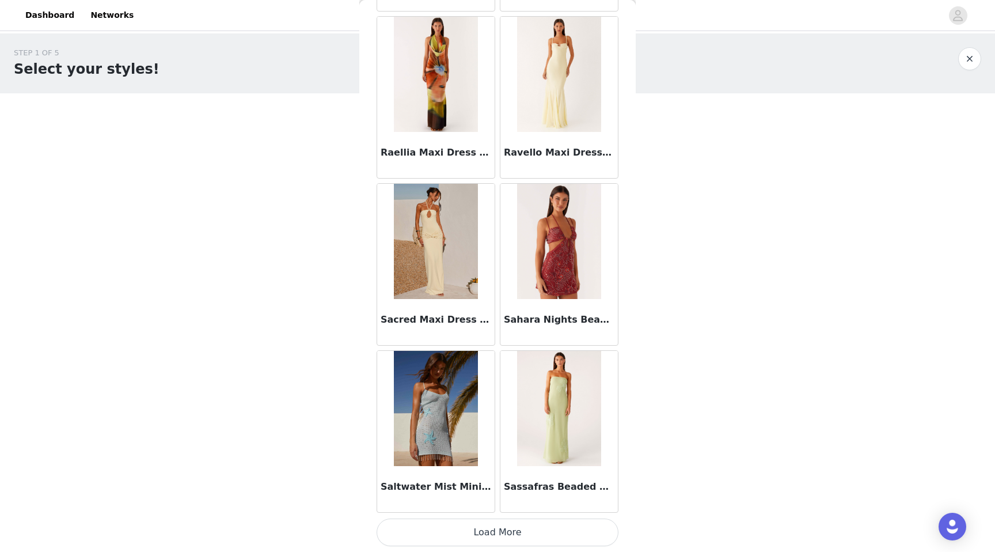
click at [491, 532] on button "Load More" at bounding box center [498, 532] width 242 height 28
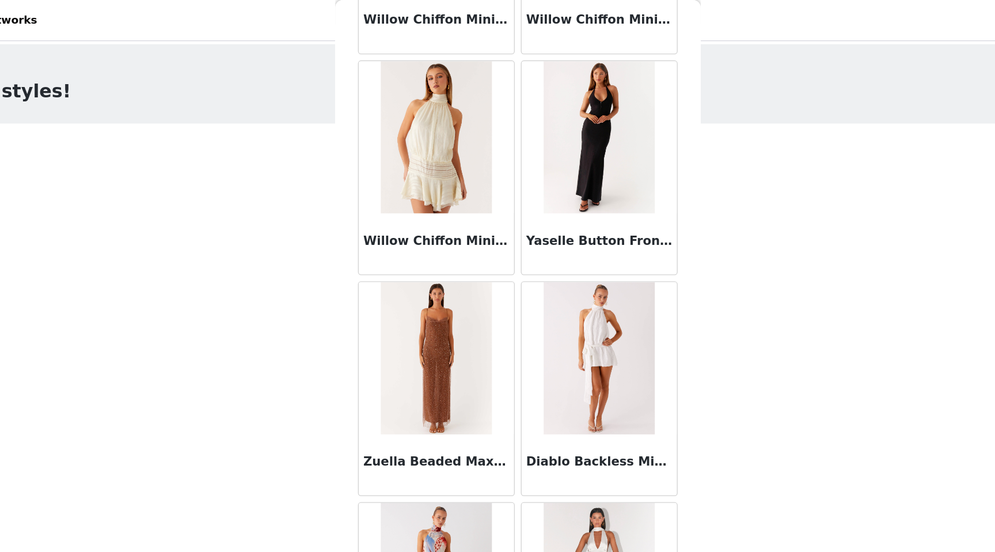
scroll to position [4551, 0]
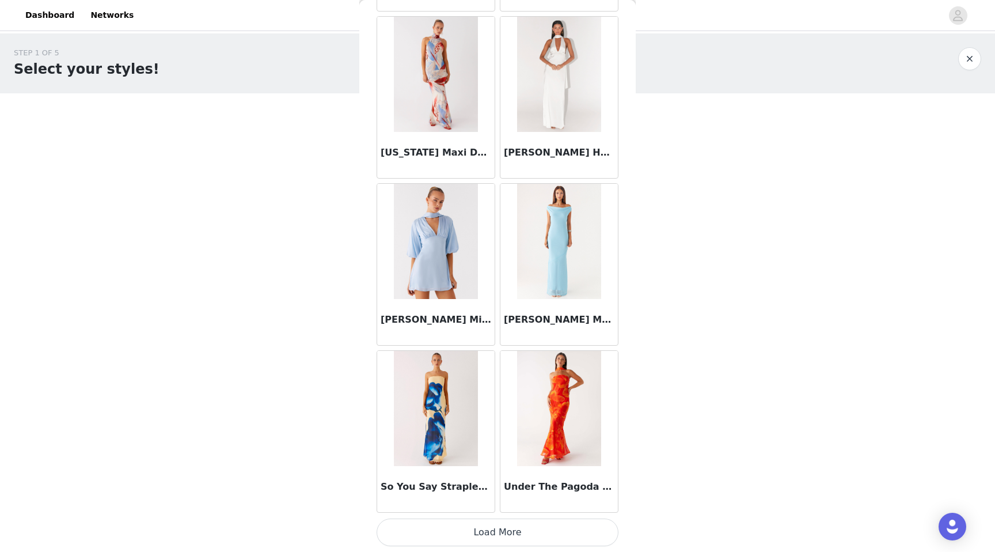
click at [490, 531] on button "Load More" at bounding box center [498, 532] width 242 height 28
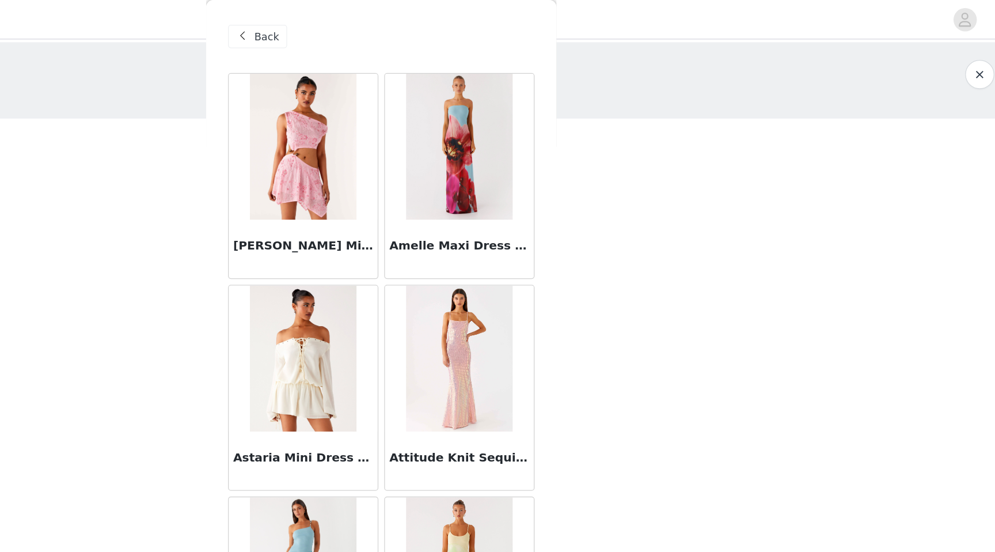
scroll to position [0, 0]
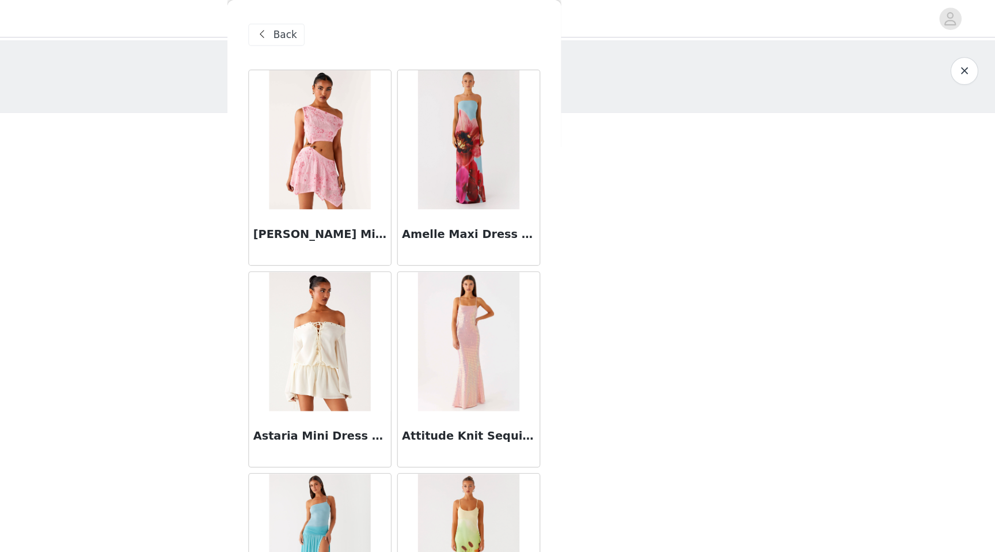
click at [397, 26] on div "Back" at bounding box center [400, 29] width 47 height 18
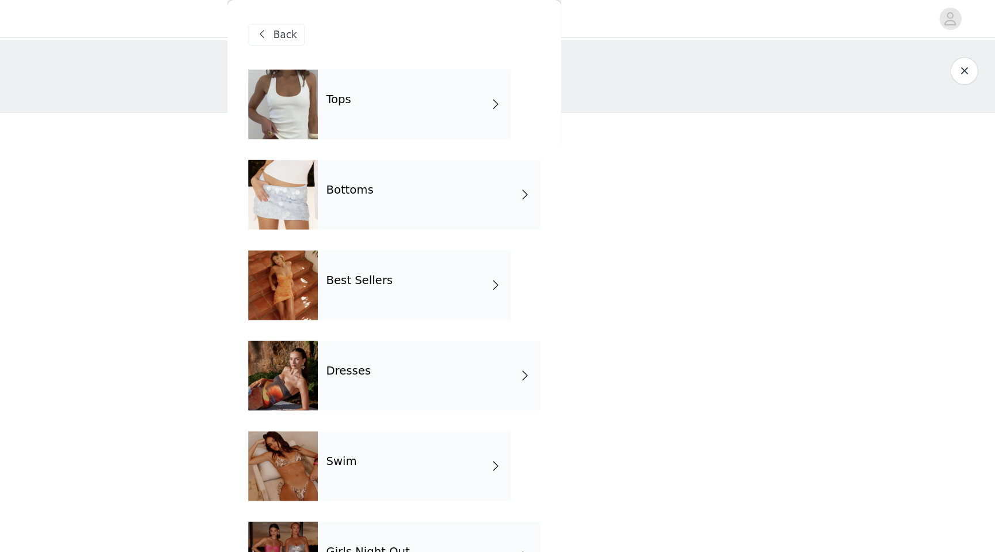
click at [469, 260] on div "Best Sellers" at bounding box center [514, 236] width 160 height 58
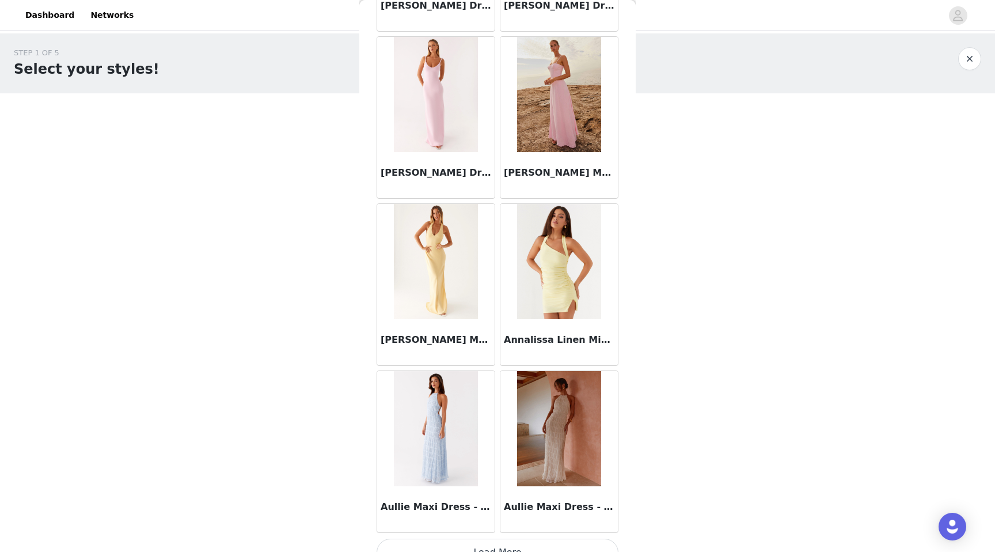
scroll to position [1211, 0]
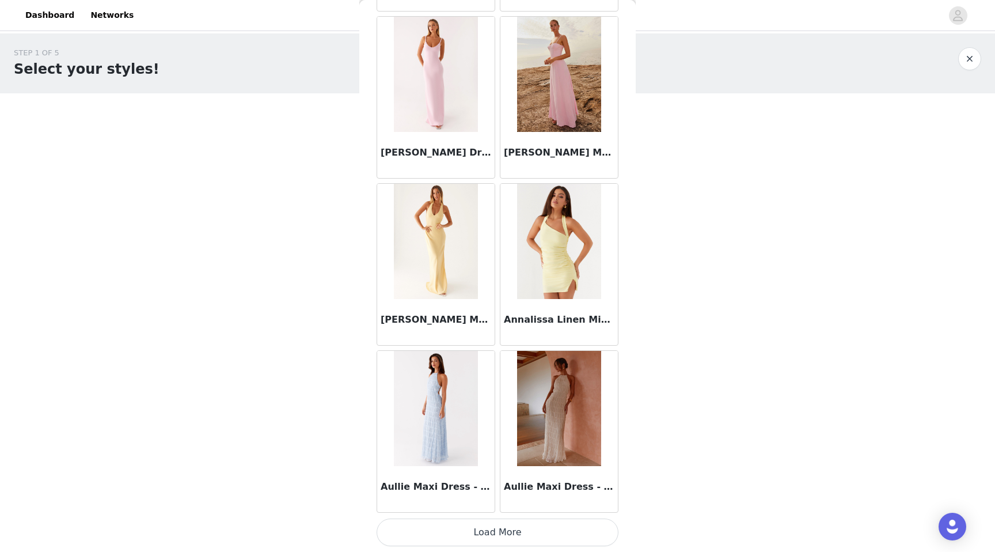
click at [464, 525] on button "Load More" at bounding box center [498, 532] width 242 height 28
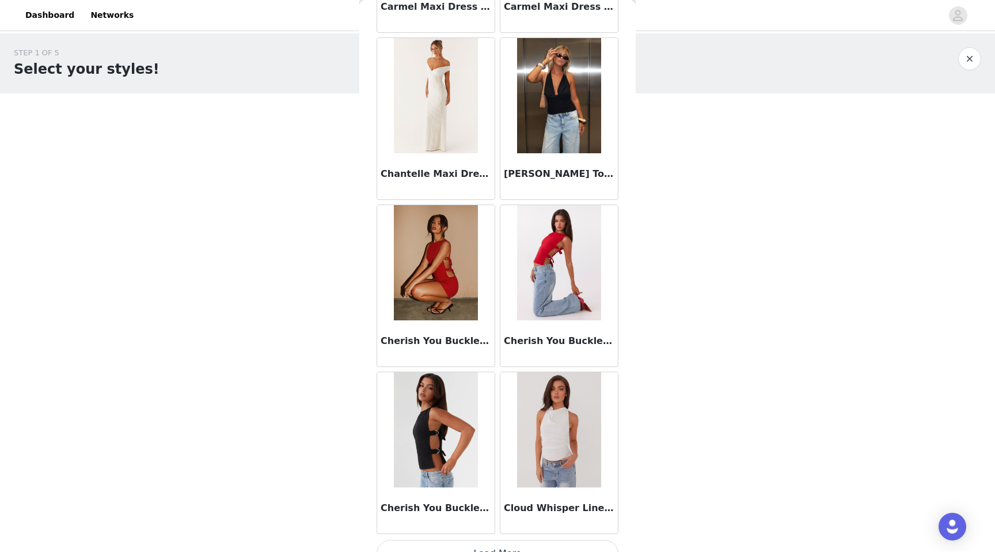
scroll to position [2881, 0]
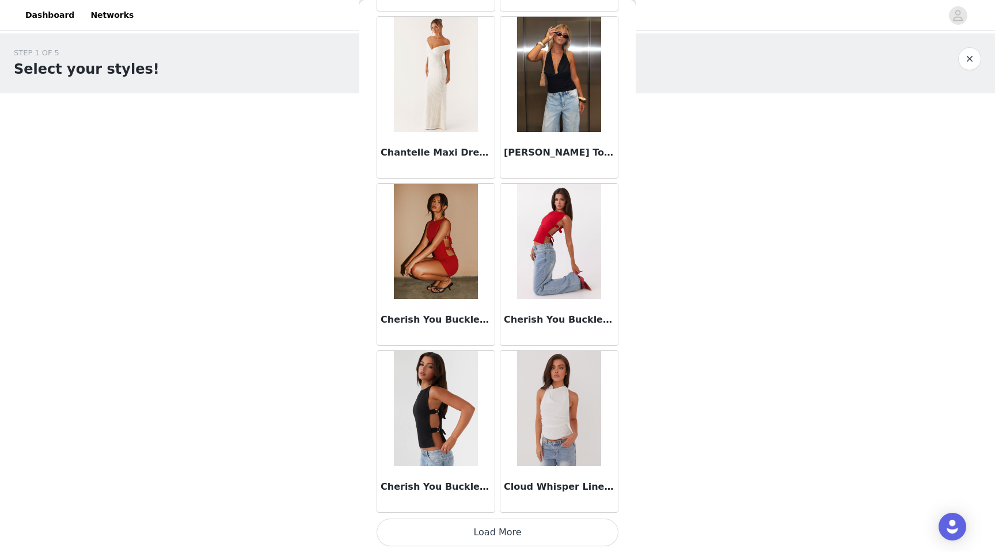
click at [491, 530] on button "Load More" at bounding box center [498, 532] width 242 height 28
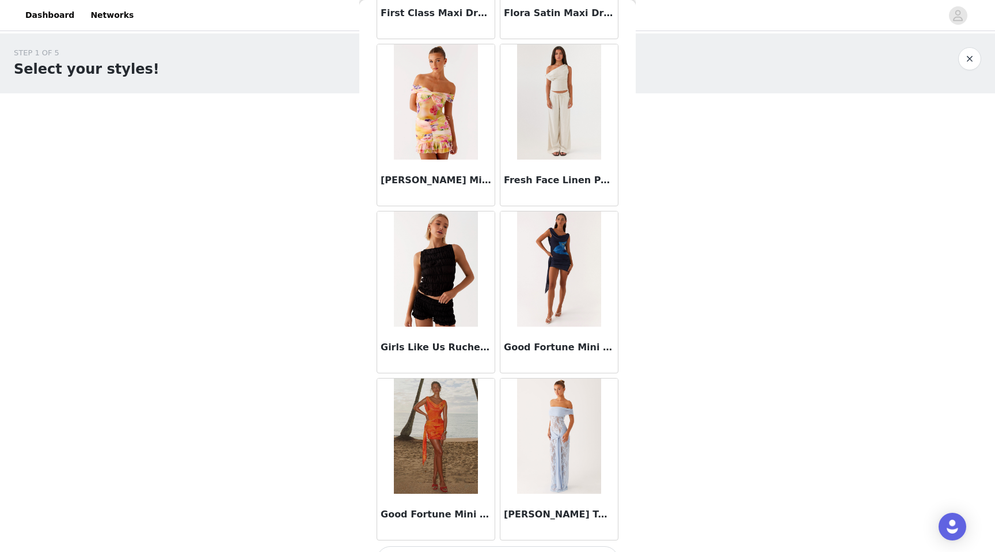
scroll to position [4551, 0]
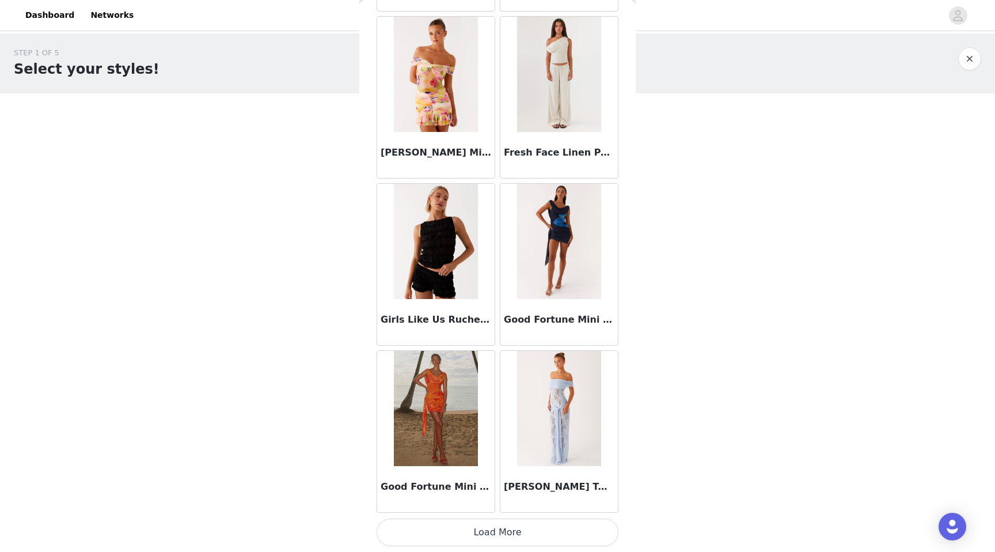
click at [481, 541] on button "Load More" at bounding box center [498, 532] width 242 height 28
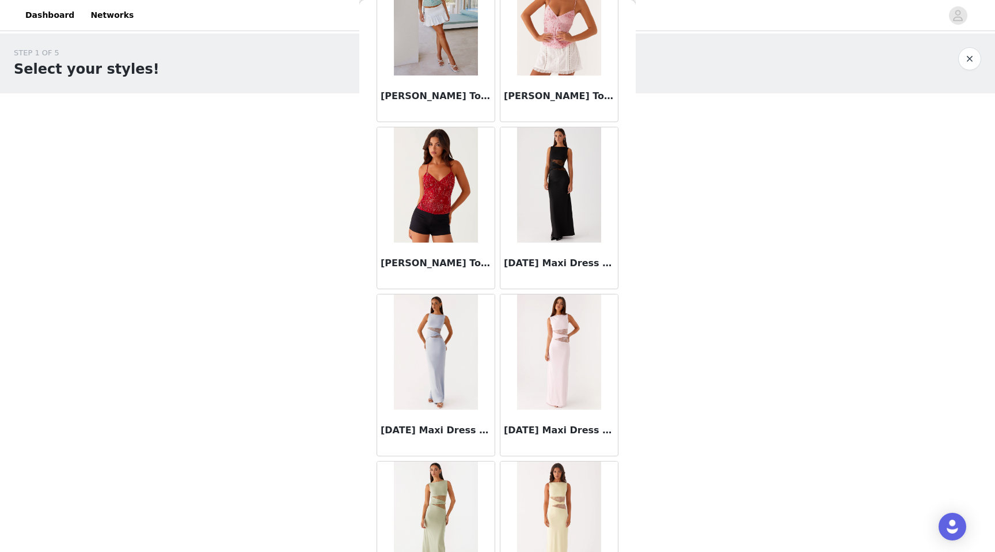
scroll to position [6221, 0]
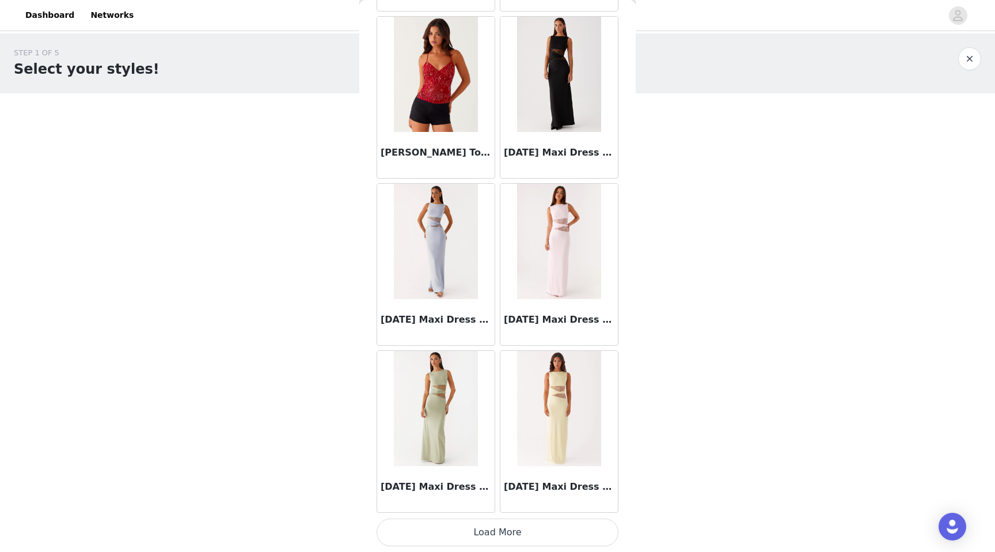
click at [476, 540] on button "Load More" at bounding box center [498, 532] width 242 height 28
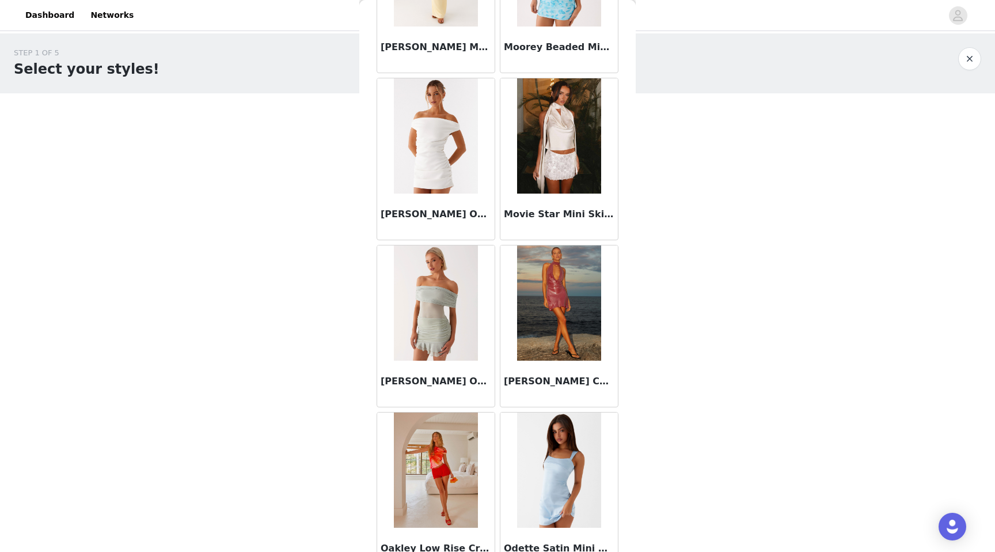
scroll to position [7892, 0]
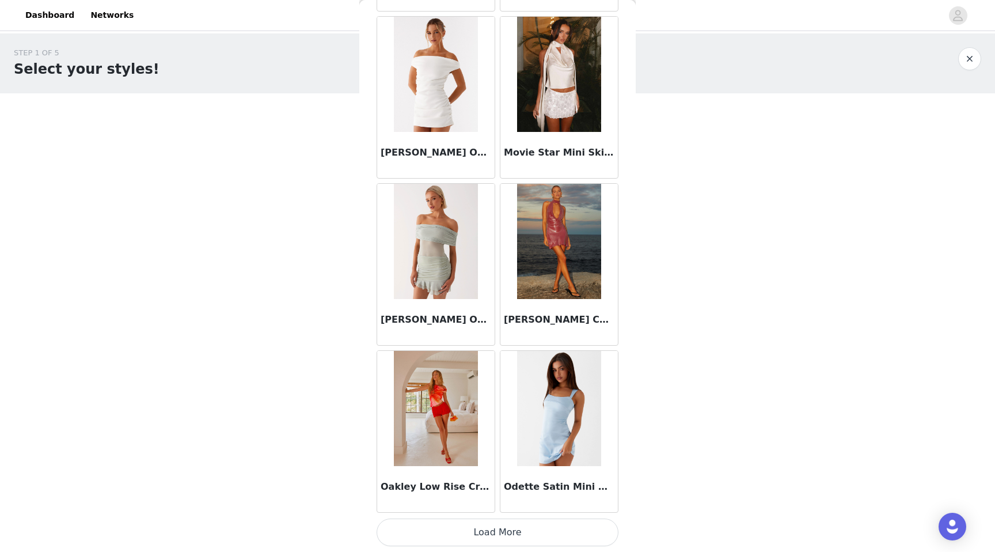
click at [475, 537] on button "Load More" at bounding box center [498, 532] width 242 height 28
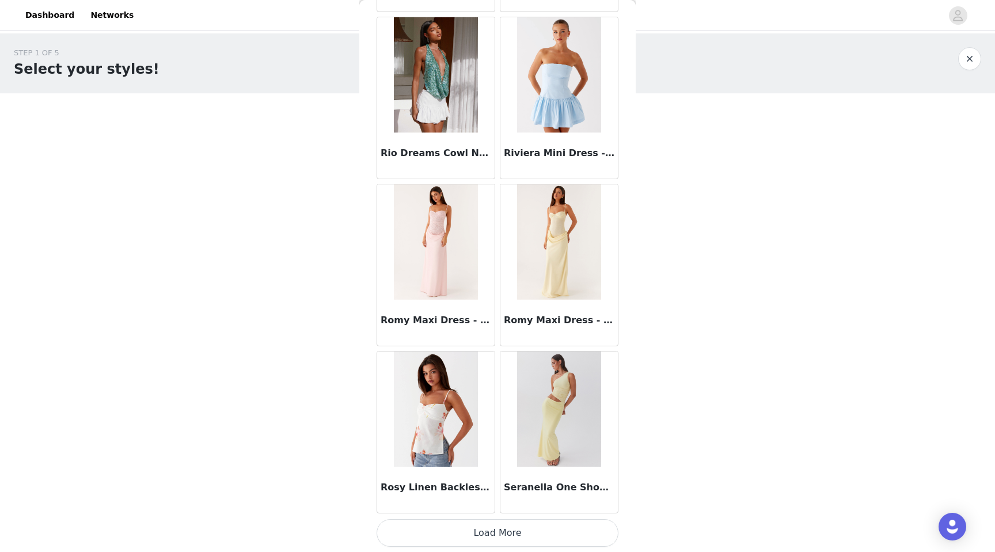
scroll to position [9562, 0]
click at [475, 537] on button "Load More" at bounding box center [498, 532] width 242 height 28
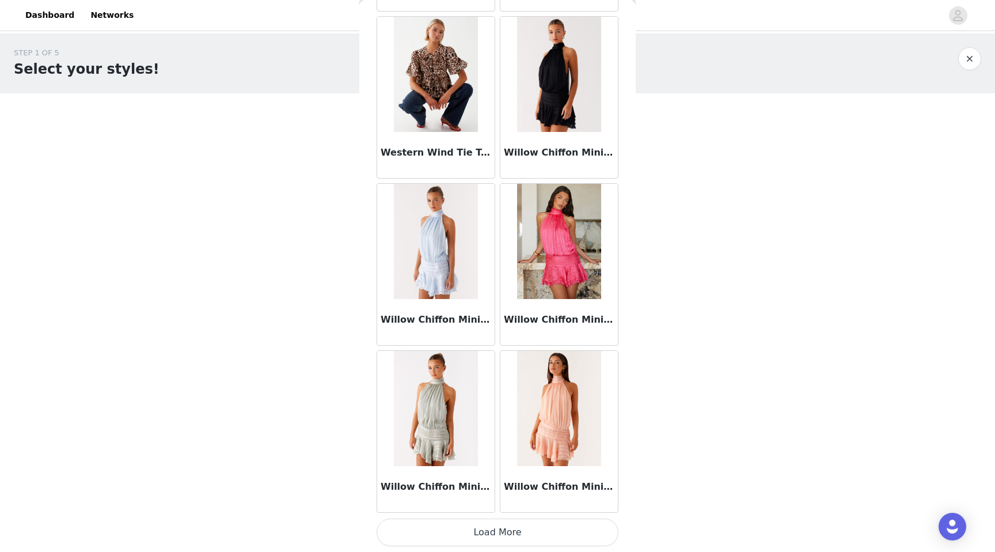
click at [475, 537] on button "Load More" at bounding box center [498, 532] width 242 height 28
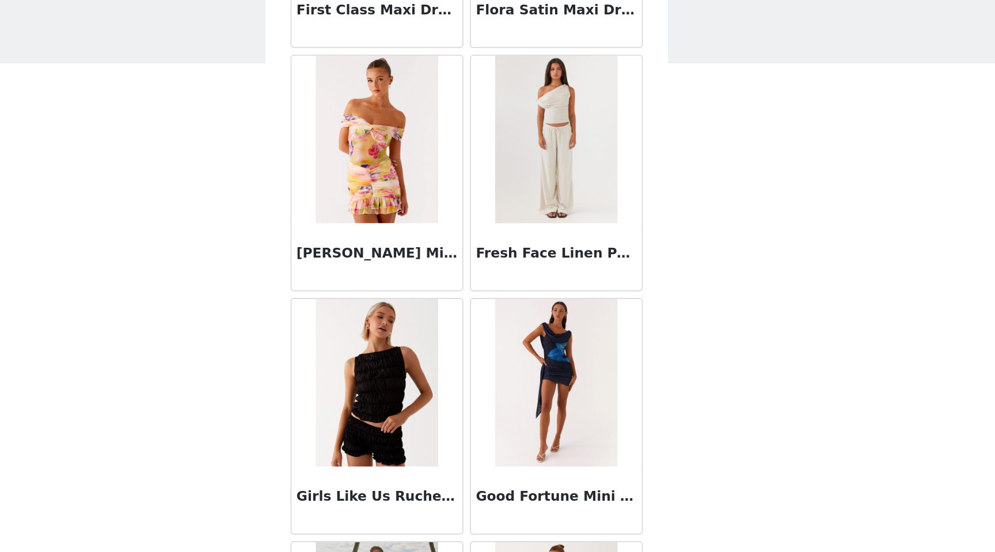
scroll to position [4476, 0]
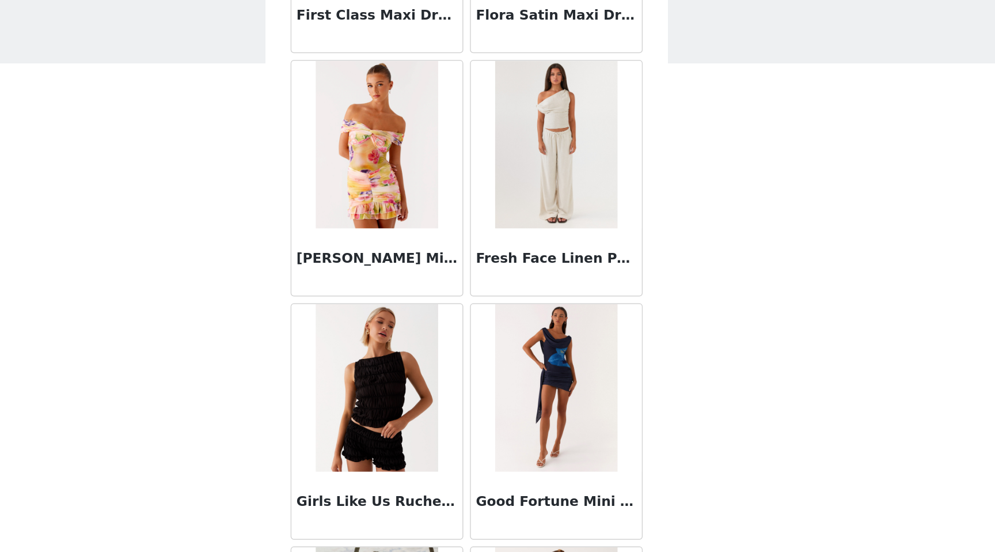
click at [555, 180] on img at bounding box center [559, 149] width 84 height 115
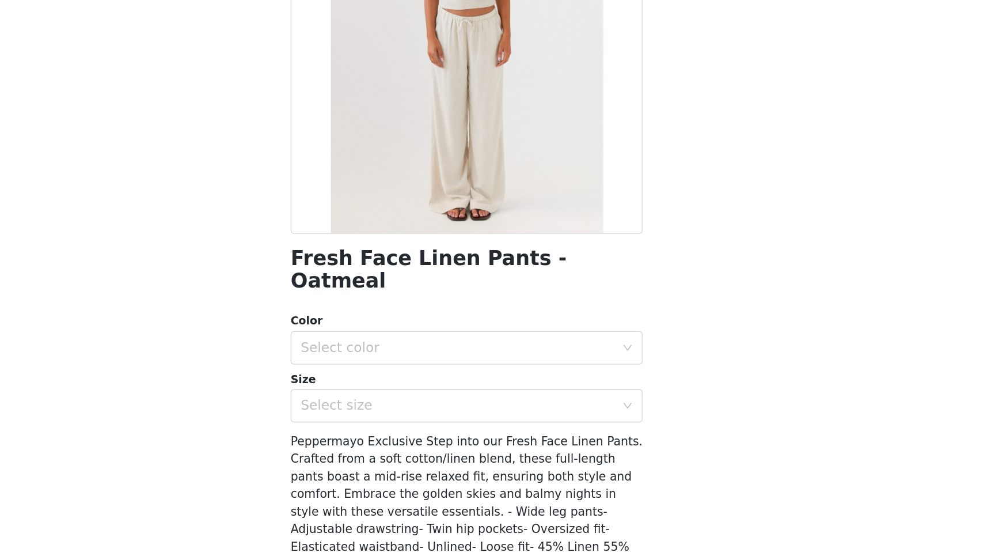
scroll to position [0, 0]
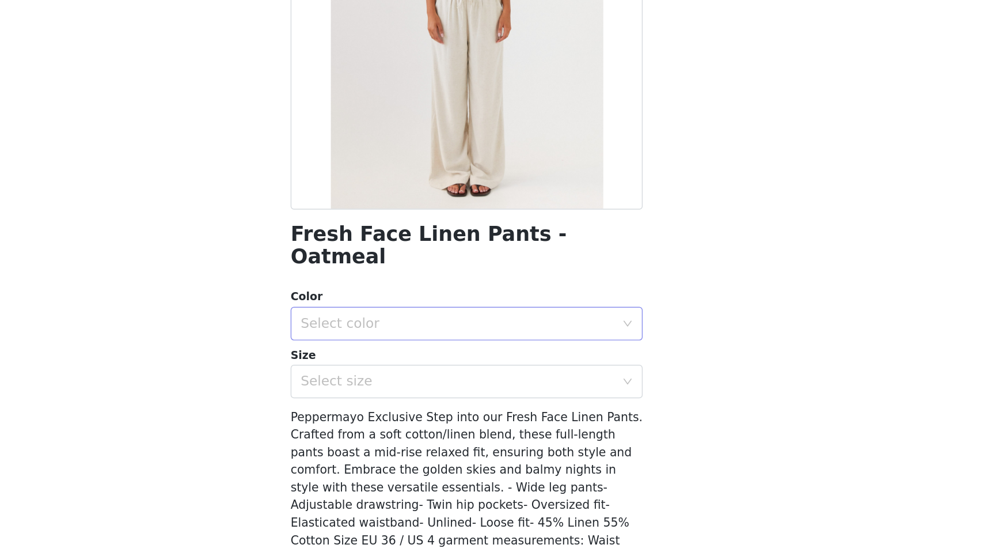
click at [485, 389] on div "Select color" at bounding box center [491, 395] width 215 height 12
click at [471, 408] on li "Oatmeal" at bounding box center [498, 405] width 242 height 18
click at [470, 429] on div "Select size" at bounding box center [491, 435] width 215 height 12
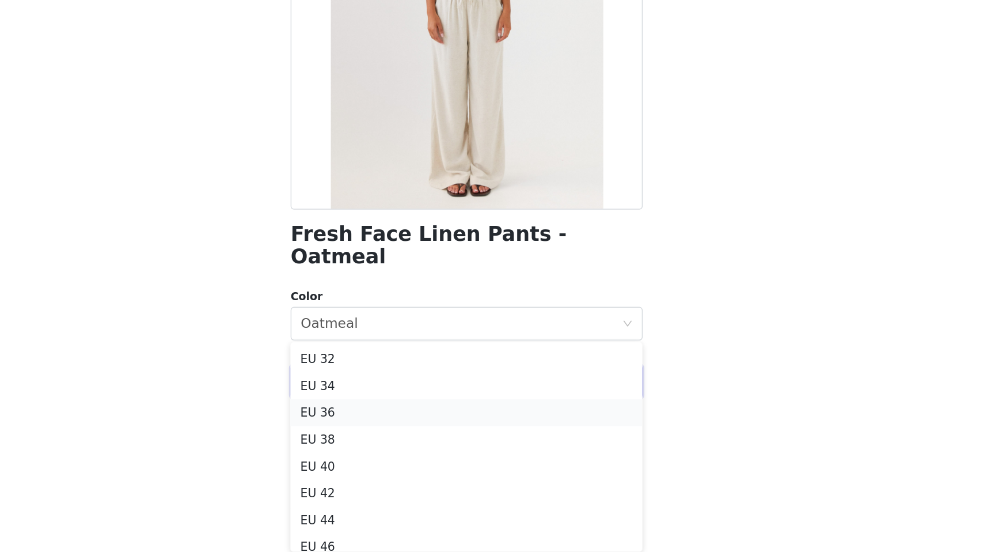
click at [399, 459] on li "EU 36" at bounding box center [498, 456] width 242 height 18
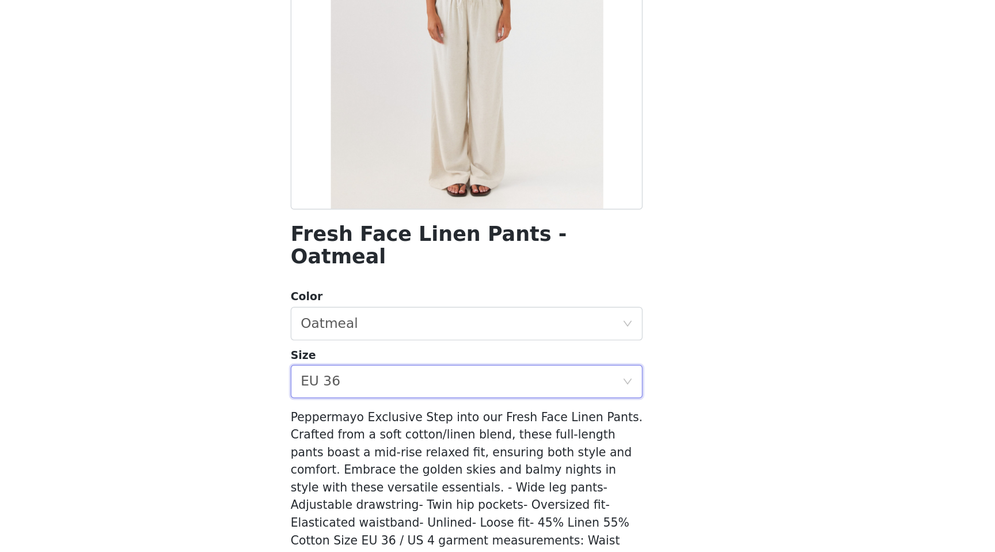
click at [361, 453] on div "Back Fresh Face Linen Pants - Oatmeal Color Select color Oatmeal Size Select si…" at bounding box center [497, 276] width 276 height 552
click at [414, 428] on div "Select size EU 36" at bounding box center [494, 435] width 221 height 22
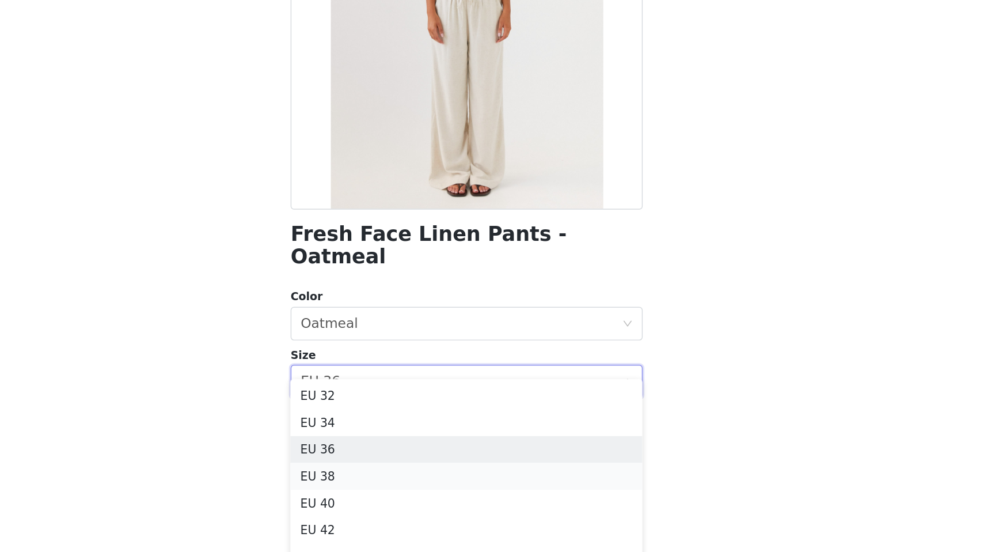
click at [400, 496] on li "EU 38" at bounding box center [498, 500] width 242 height 18
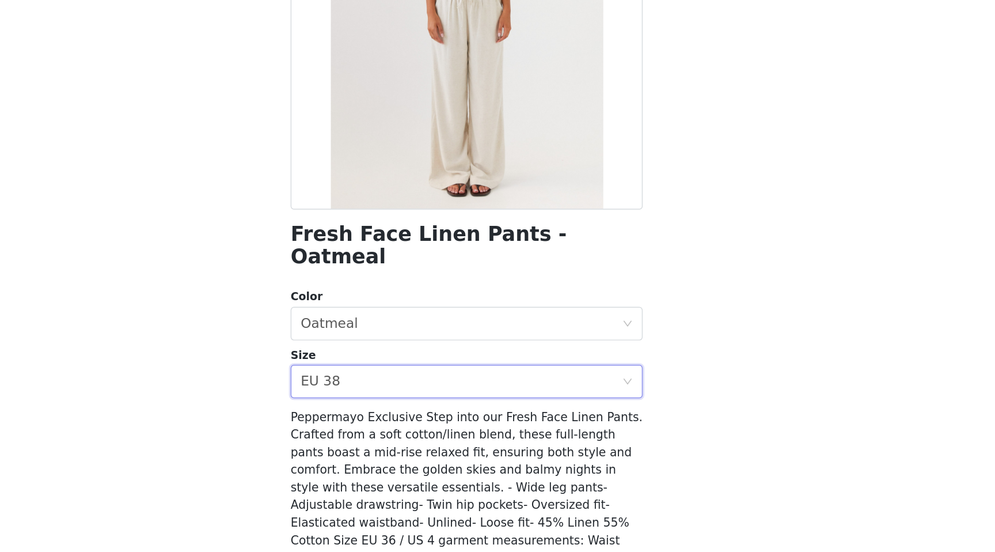
click at [355, 477] on body "Dashboard Networks STEP 1 OF 5 Select your styles! Please note that the sizes a…" at bounding box center [497, 276] width 995 height 552
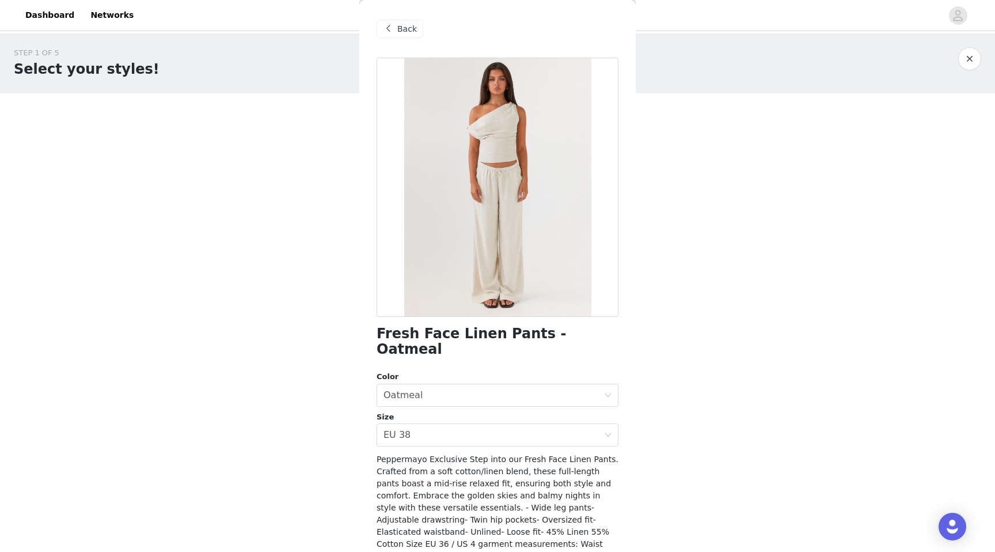
scroll to position [43, 0]
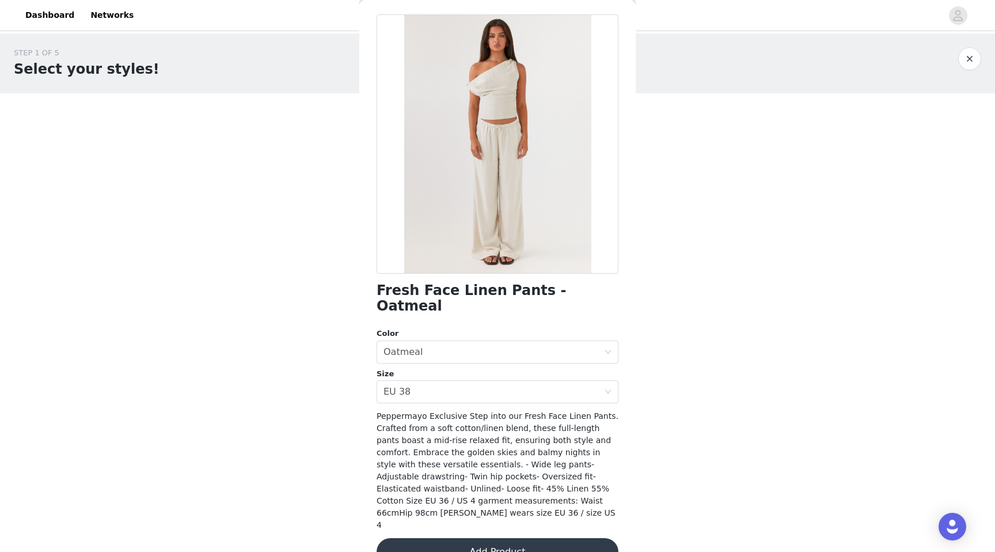
click at [451, 538] on button "Add Product" at bounding box center [498, 552] width 242 height 28
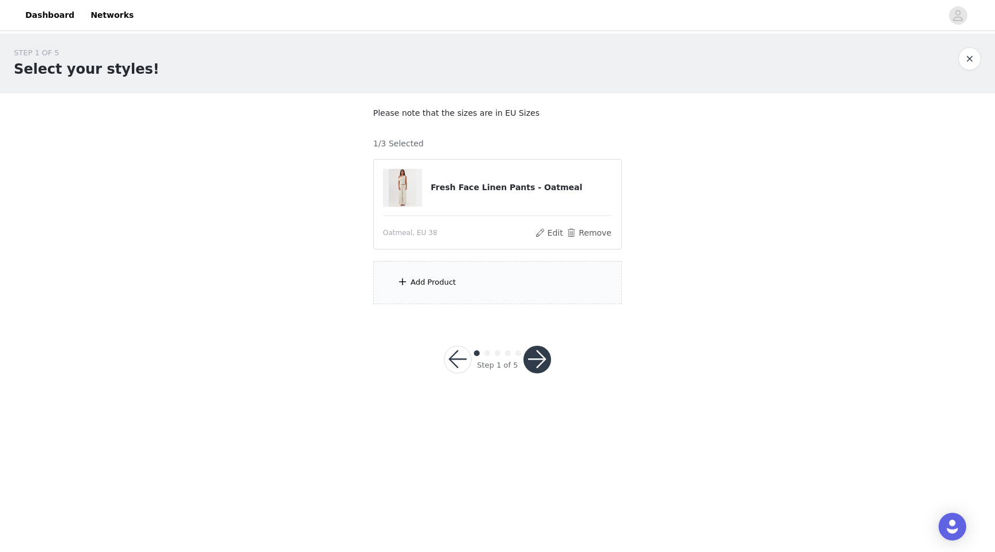
click at [435, 295] on div "Add Product" at bounding box center [497, 282] width 249 height 43
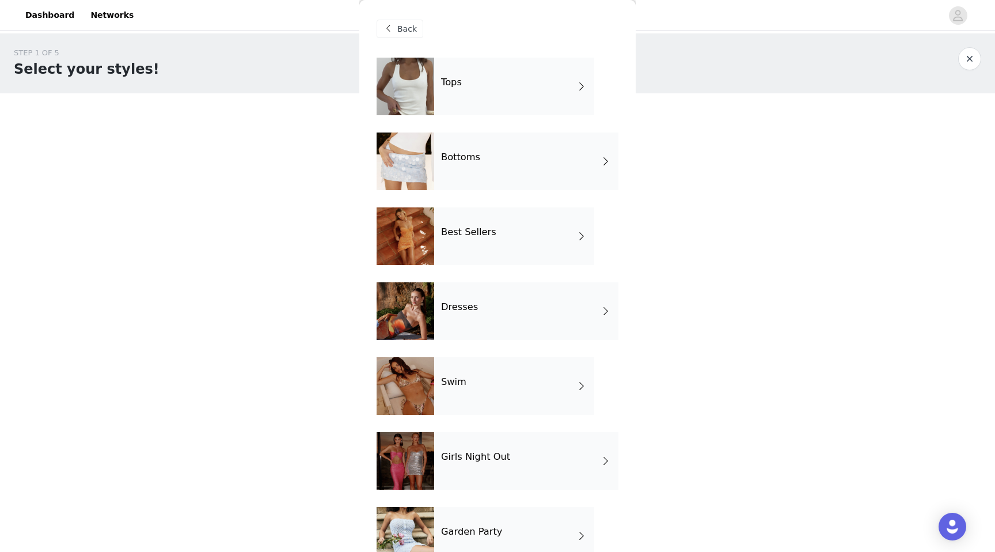
click at [457, 248] on div "Best Sellers" at bounding box center [514, 236] width 160 height 58
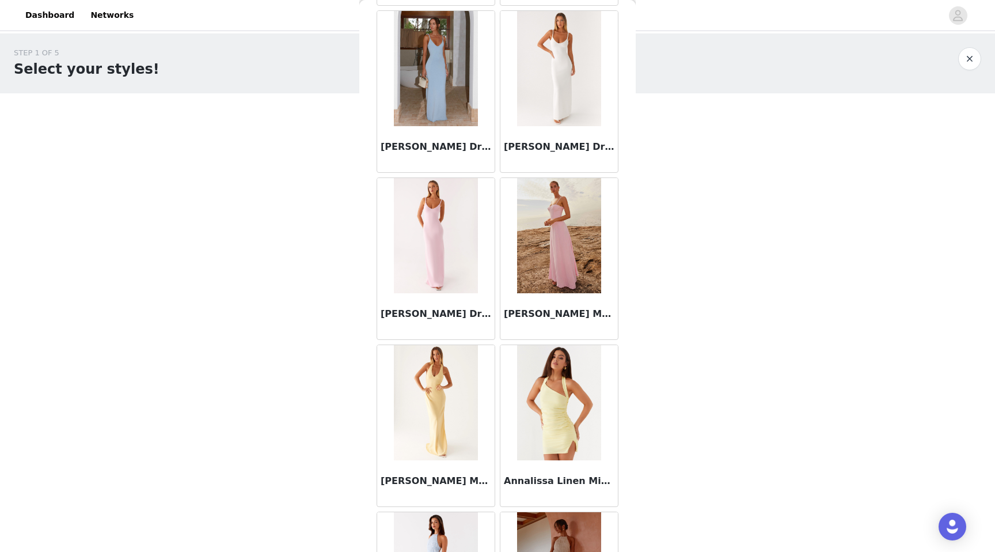
scroll to position [1211, 0]
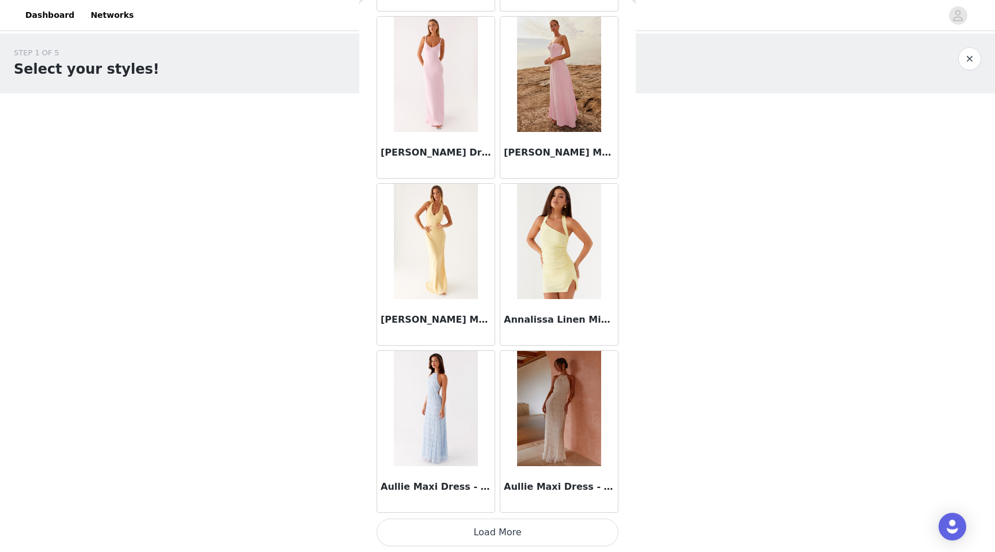
click at [498, 537] on button "Load More" at bounding box center [498, 532] width 242 height 28
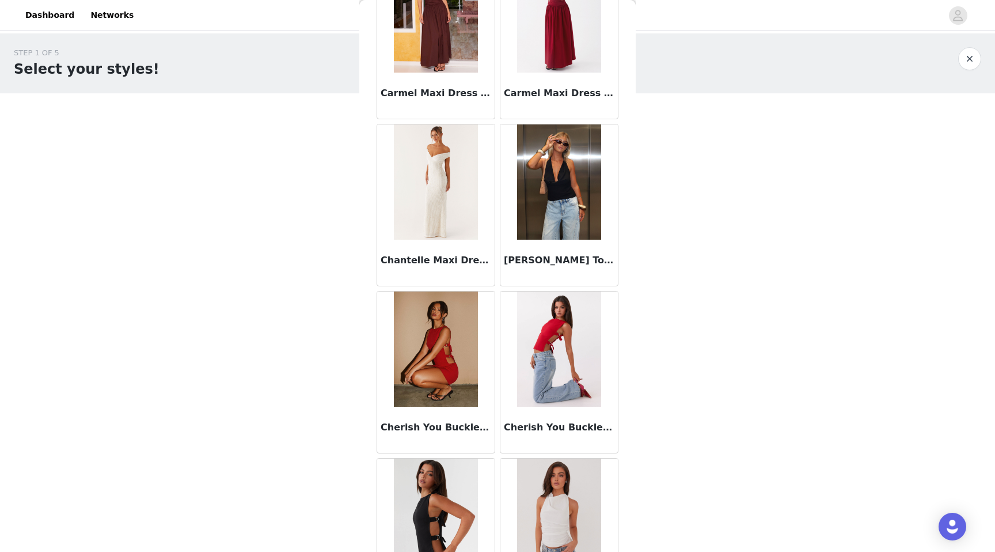
scroll to position [2881, 0]
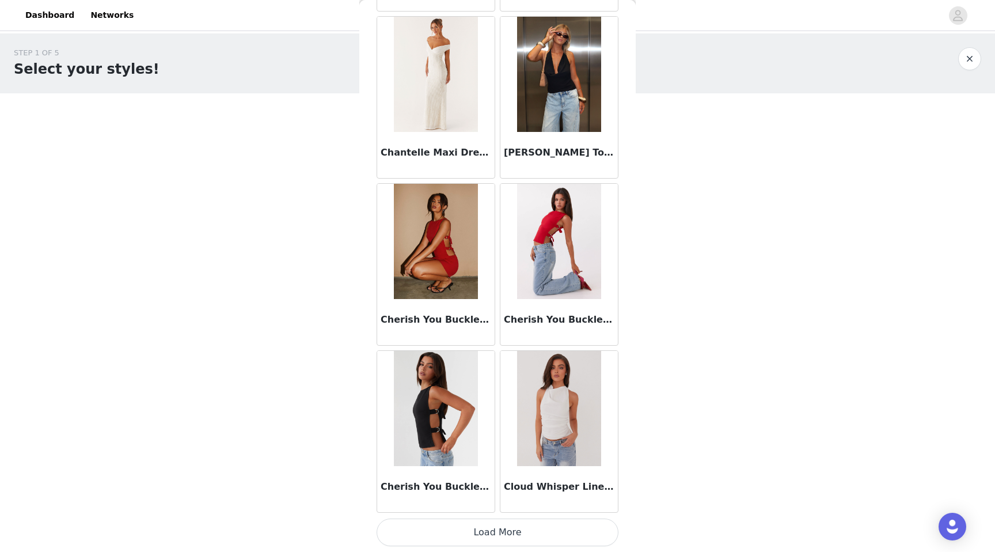
click at [504, 532] on button "Load More" at bounding box center [498, 532] width 242 height 28
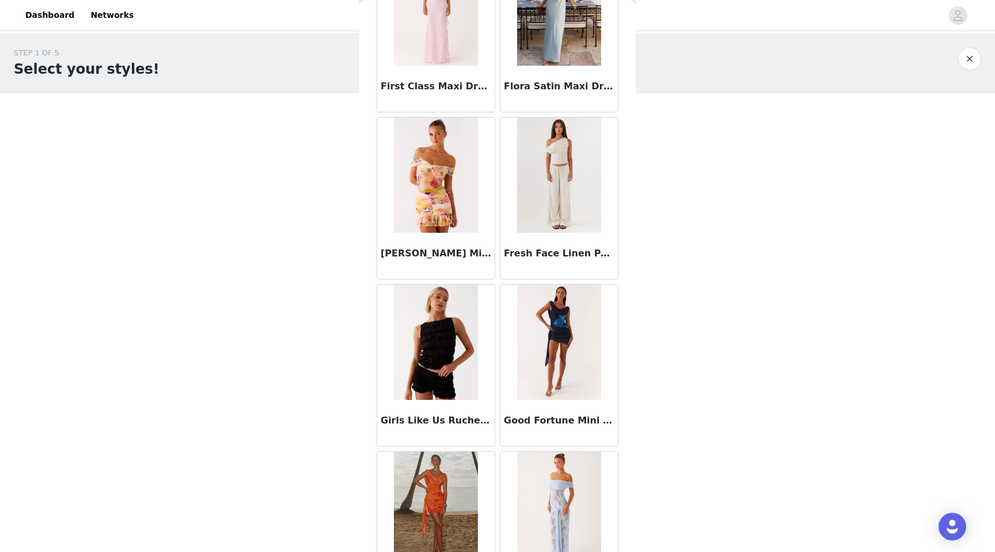
scroll to position [4551, 0]
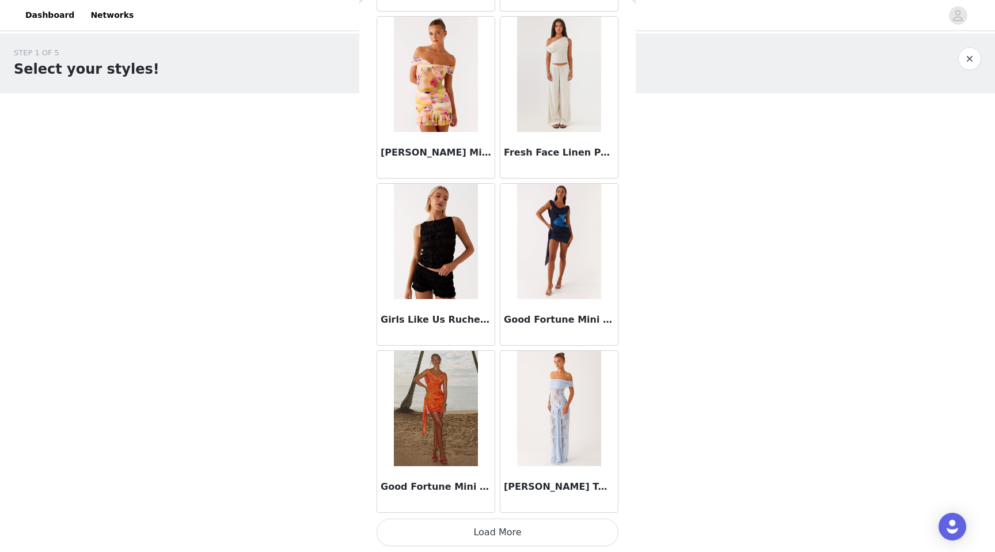
click at [505, 531] on button "Load More" at bounding box center [498, 532] width 242 height 28
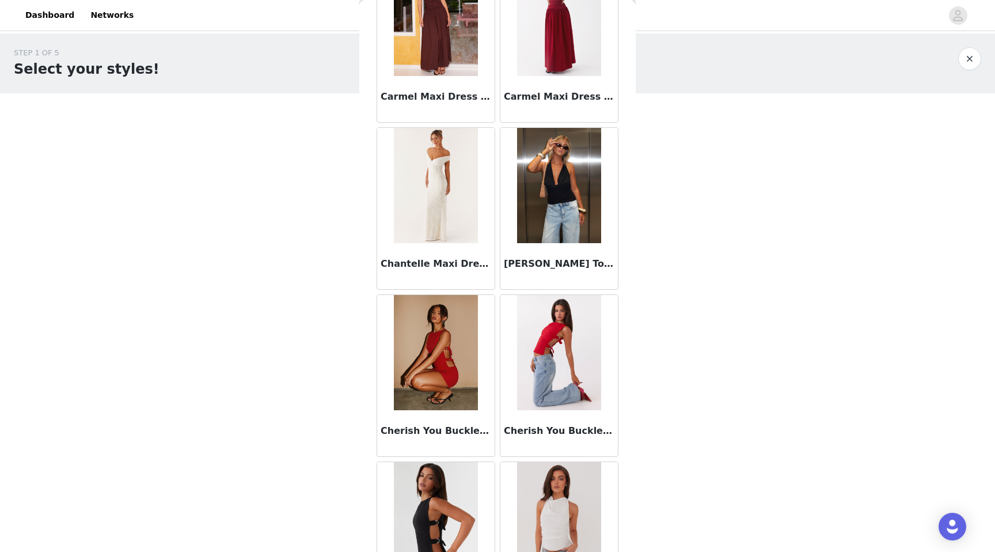
scroll to position [2657, 0]
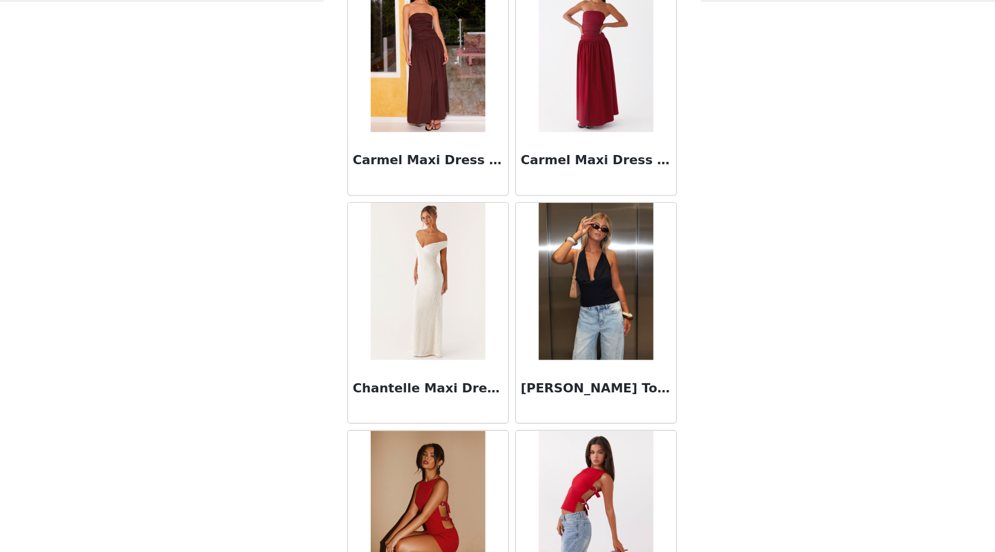
click at [421, 319] on img at bounding box center [436, 298] width 84 height 115
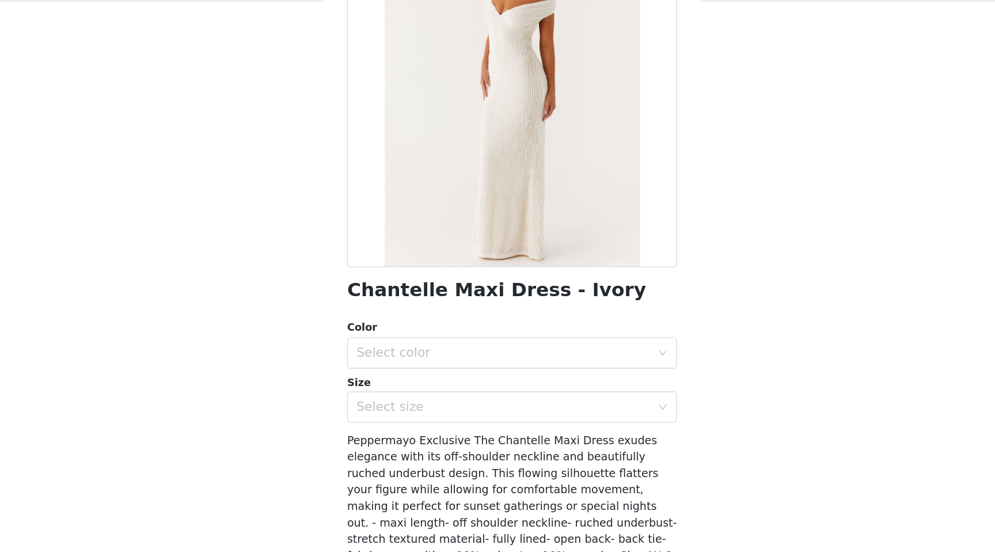
scroll to position [33, 0]
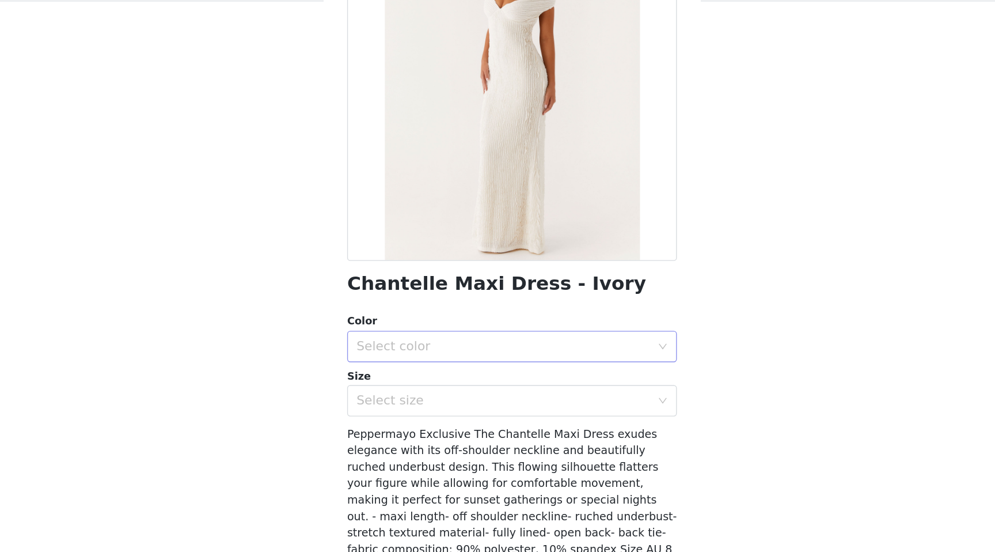
click at [499, 347] on div "Select color" at bounding box center [491, 346] width 215 height 12
click at [502, 370] on li "Ivory" at bounding box center [498, 371] width 242 height 18
click at [507, 390] on div "Select size" at bounding box center [491, 386] width 215 height 12
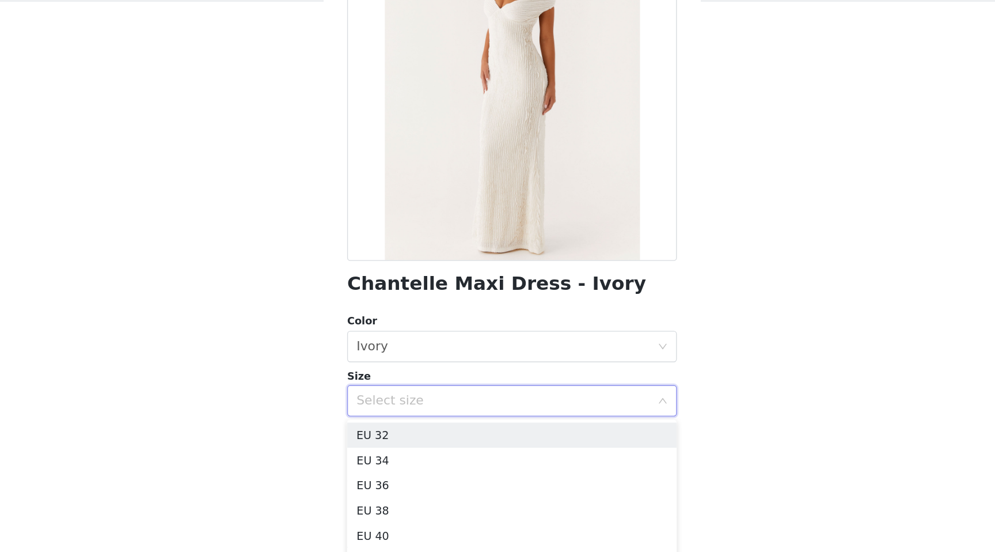
scroll to position [67, 0]
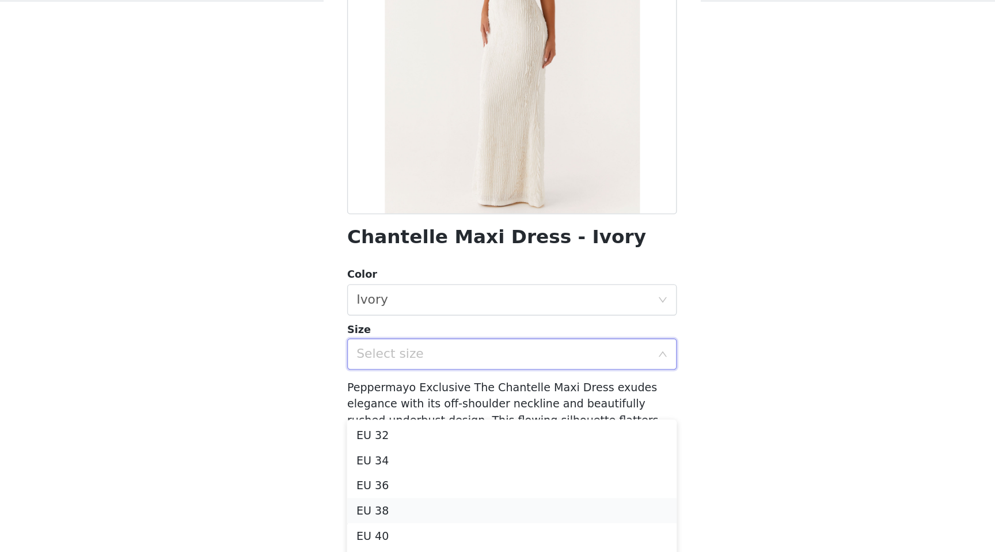
click at [498, 471] on li "EU 38" at bounding box center [498, 466] width 242 height 18
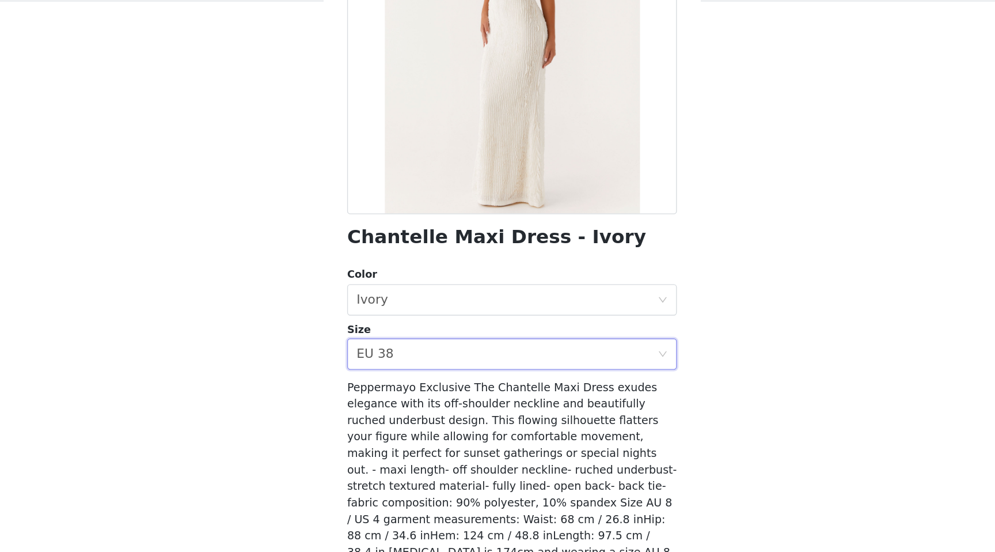
click at [355, 416] on body "Dashboard Networks STEP 1 OF 5 Select your styles! Please note that the sizes a…" at bounding box center [497, 276] width 995 height 552
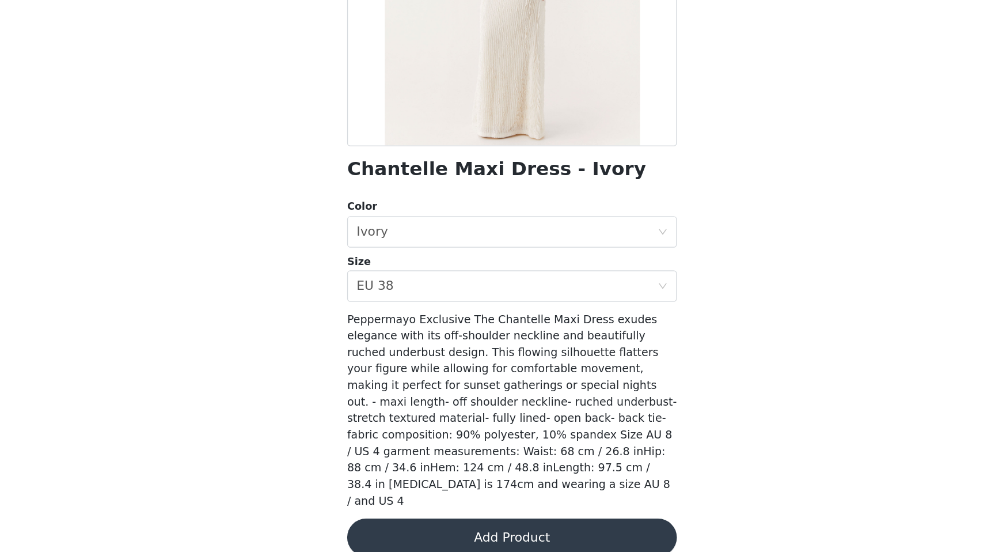
scroll to position [0, 0]
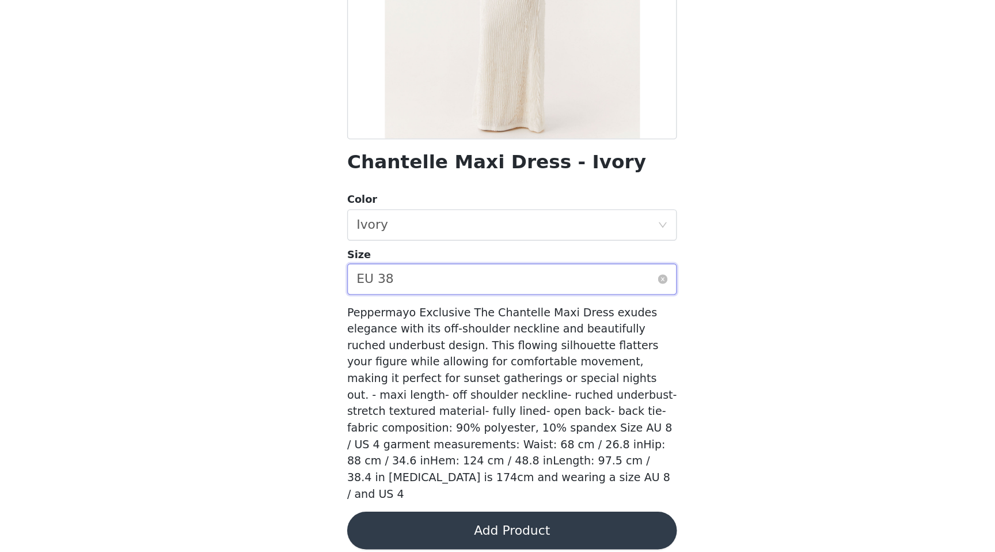
click at [427, 352] on div "Select size EU 38" at bounding box center [494, 352] width 221 height 22
click at [331, 411] on body "Dashboard Networks STEP 1 OF 5 Select your styles! Please note that the sizes a…" at bounding box center [497, 276] width 995 height 552
click at [499, 522] on button "Add Product" at bounding box center [498, 536] width 242 height 28
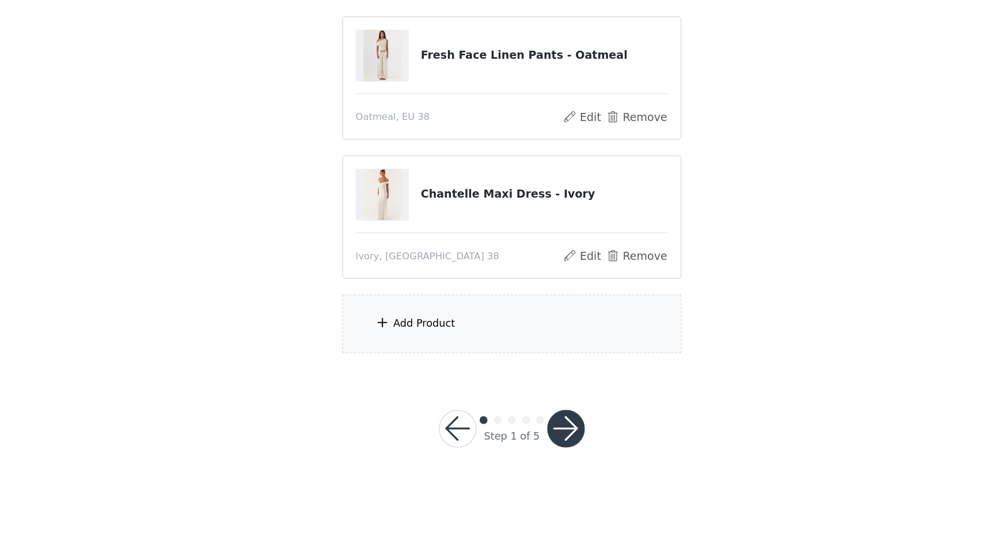
click at [496, 385] on div "Add Product" at bounding box center [497, 384] width 249 height 43
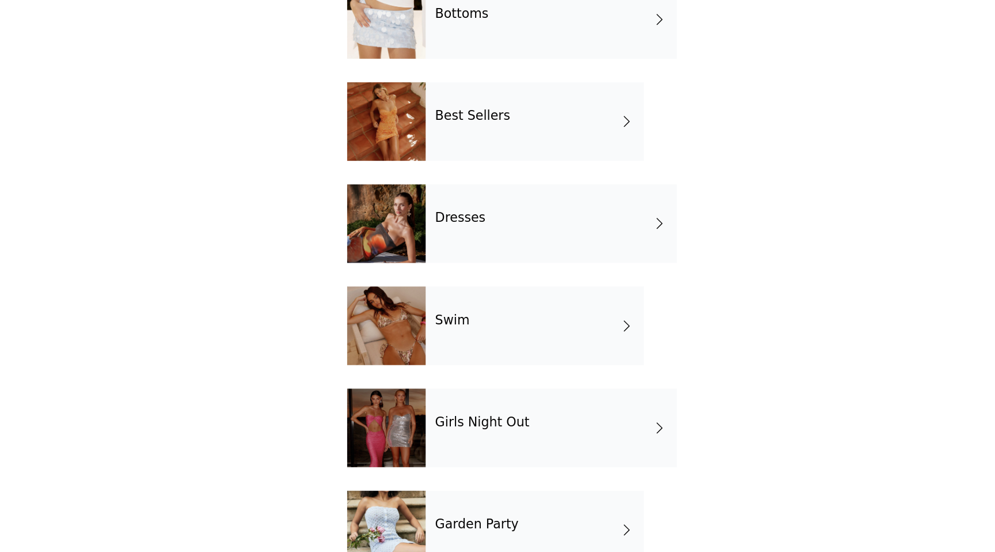
click at [549, 226] on div "Best Sellers" at bounding box center [514, 236] width 160 height 58
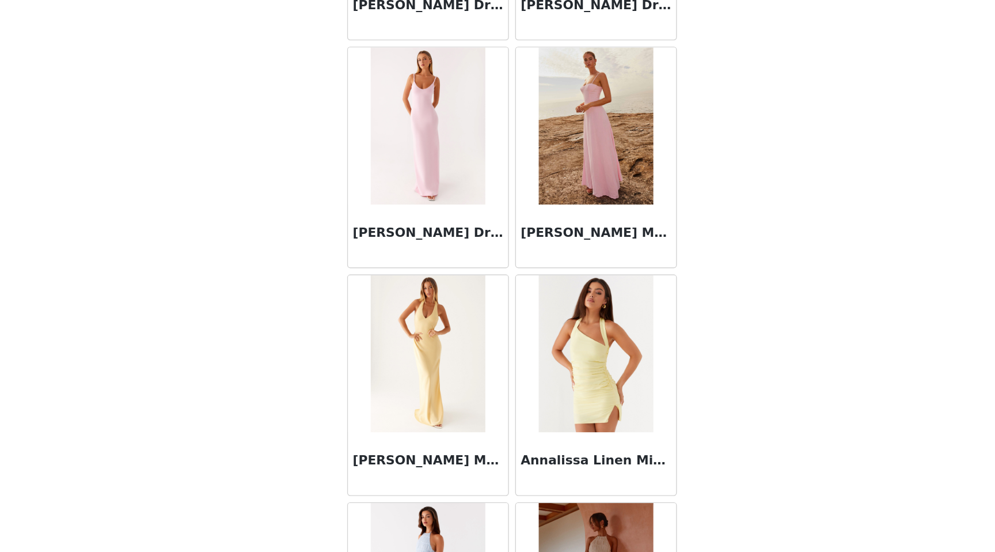
scroll to position [1211, 0]
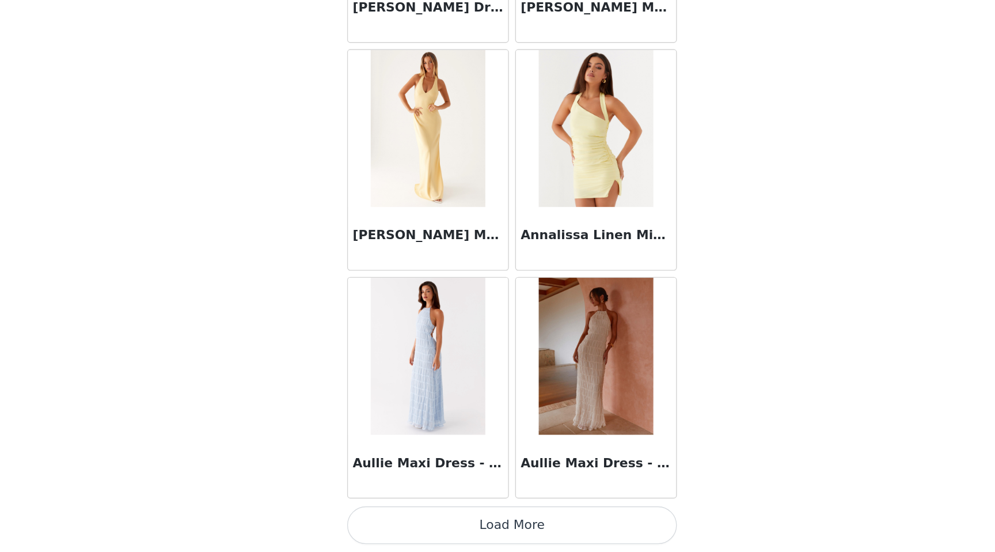
click at [489, 526] on button "Load More" at bounding box center [498, 532] width 242 height 28
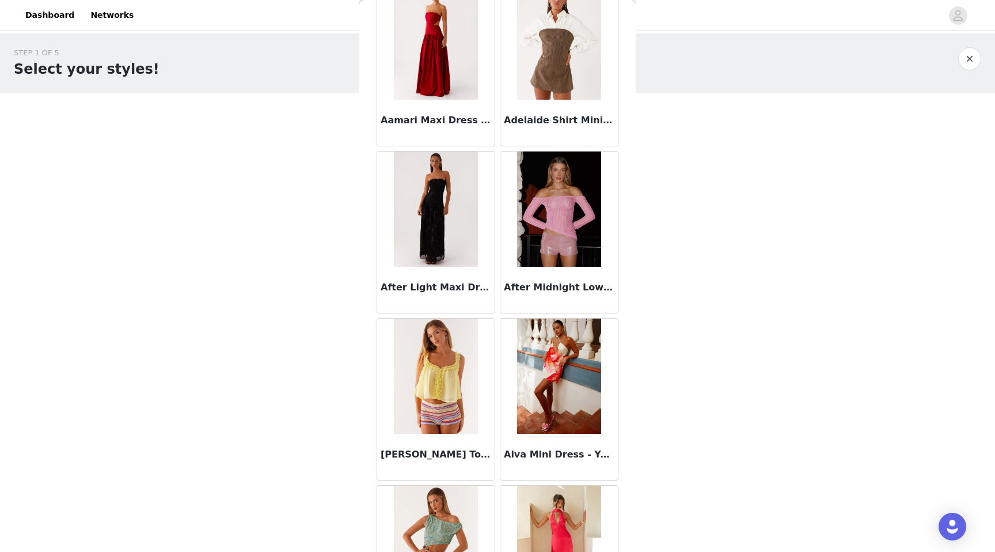
scroll to position [0, 0]
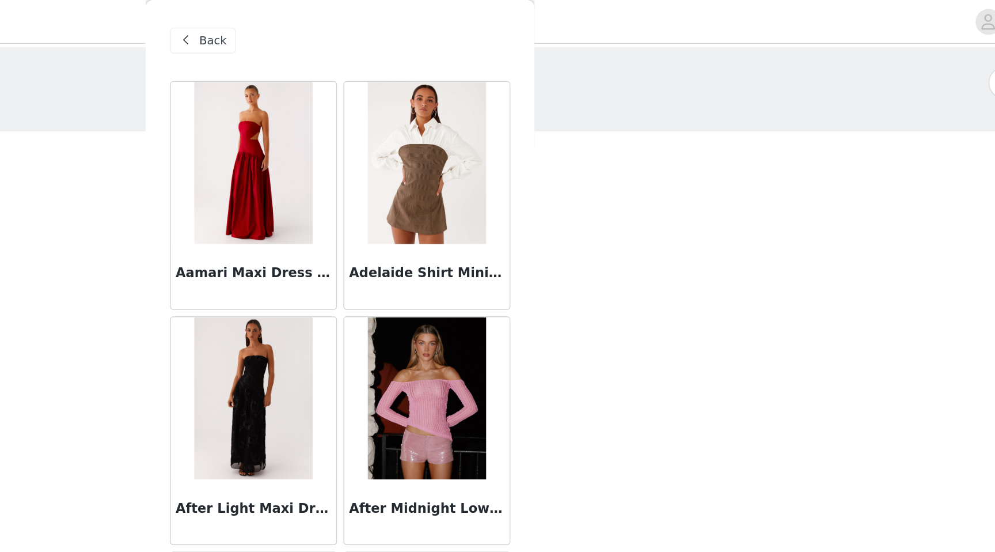
click at [396, 34] on div "Back" at bounding box center [400, 29] width 47 height 18
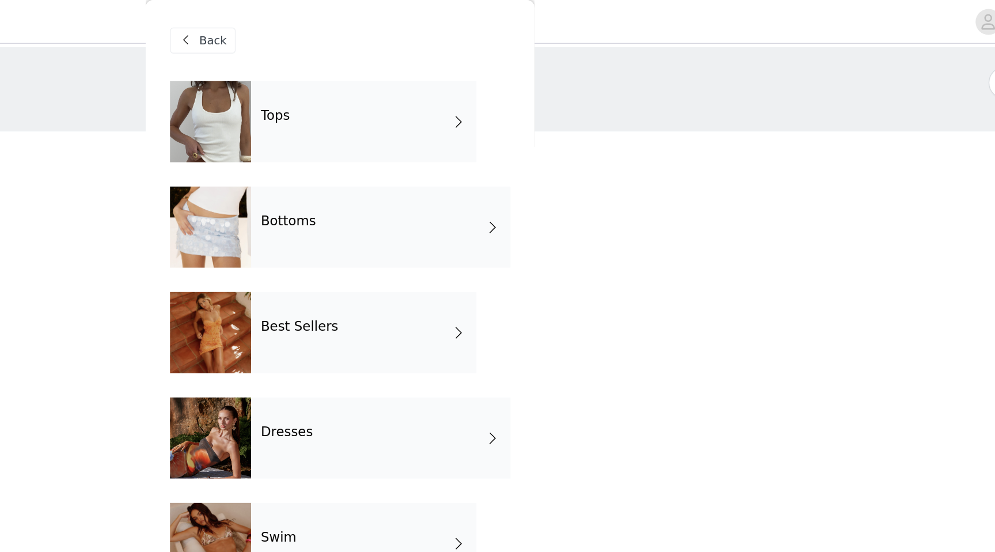
click at [463, 157] on h4 "Bottoms" at bounding box center [460, 157] width 39 height 10
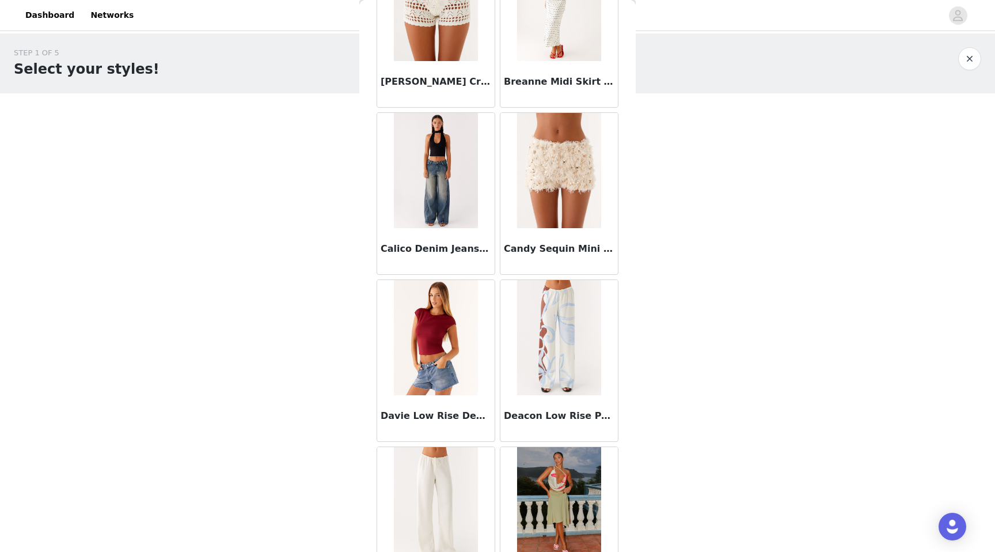
scroll to position [280, 0]
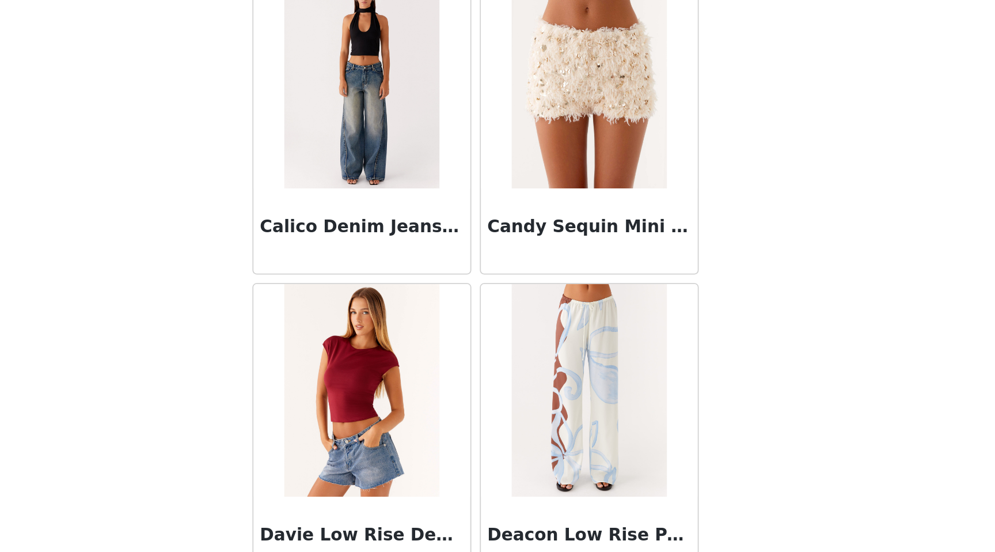
click at [442, 208] on img at bounding box center [436, 169] width 84 height 115
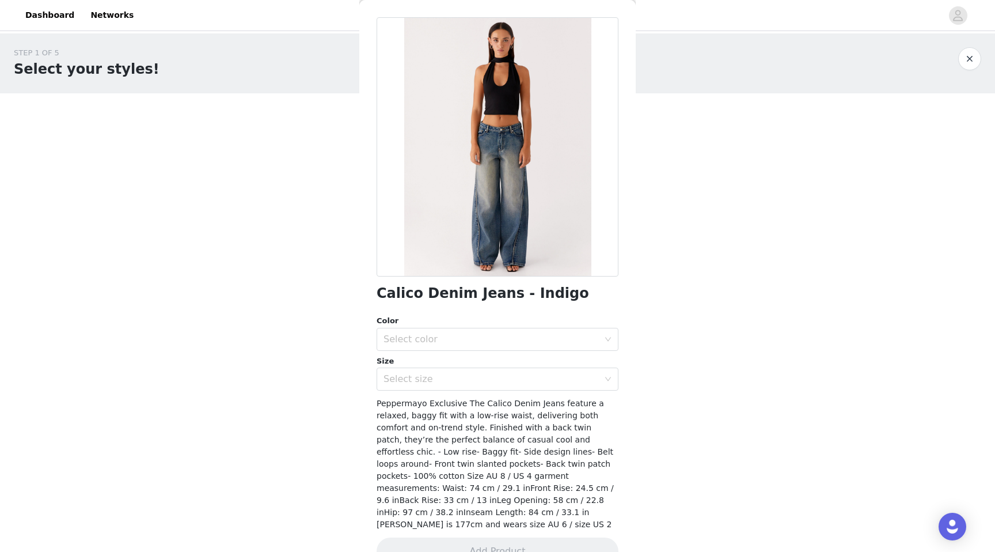
scroll to position [55, 0]
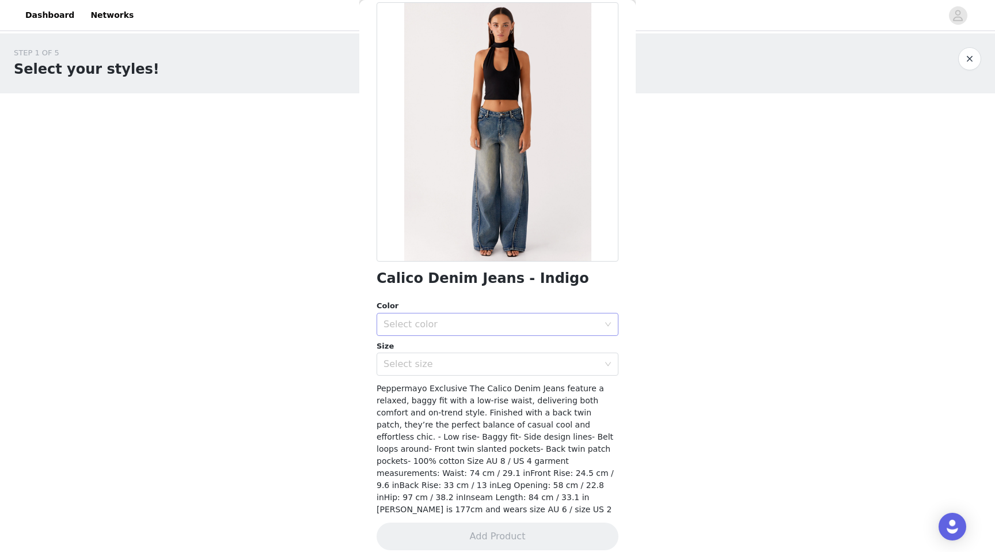
click at [504, 316] on div "Select color" at bounding box center [494, 324] width 221 height 22
click at [428, 420] on span "Peppermayo Exclusive The Calico Denim Jeans feature a relaxed, baggy fit with a…" at bounding box center [495, 449] width 237 height 130
click at [430, 364] on div "Select size" at bounding box center [491, 364] width 215 height 12
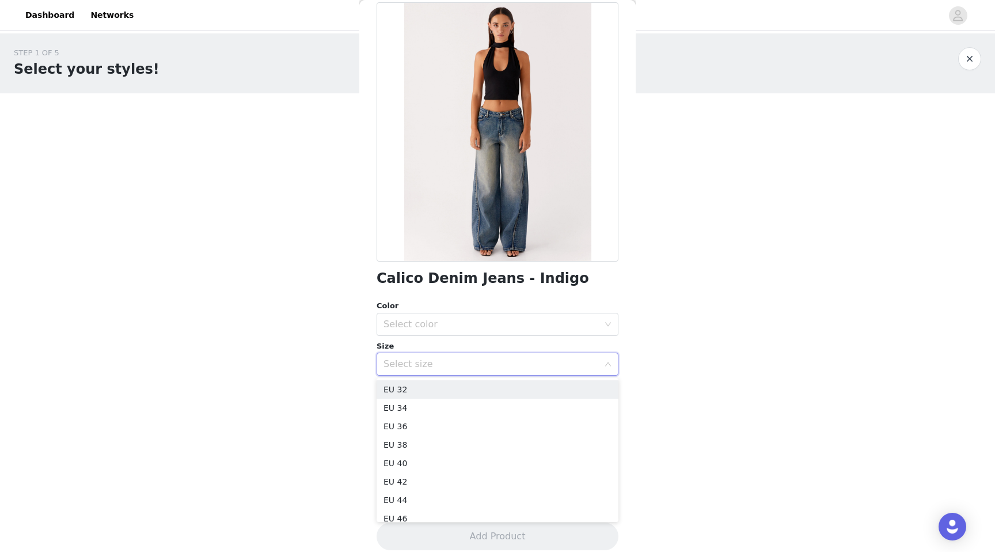
click at [431, 364] on div "Select size" at bounding box center [491, 364] width 215 height 12
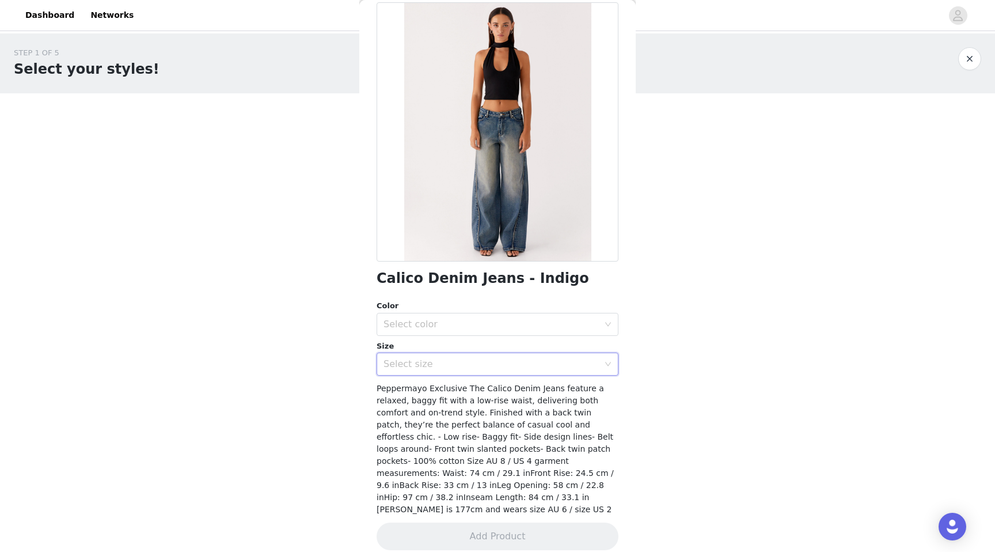
scroll to position [0, 0]
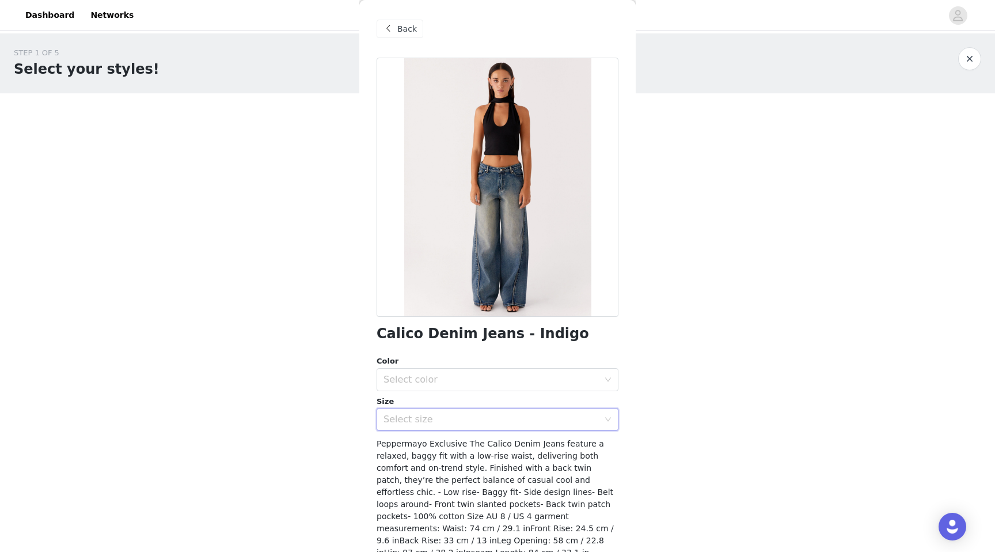
click at [392, 36] on div "Back" at bounding box center [400, 29] width 47 height 18
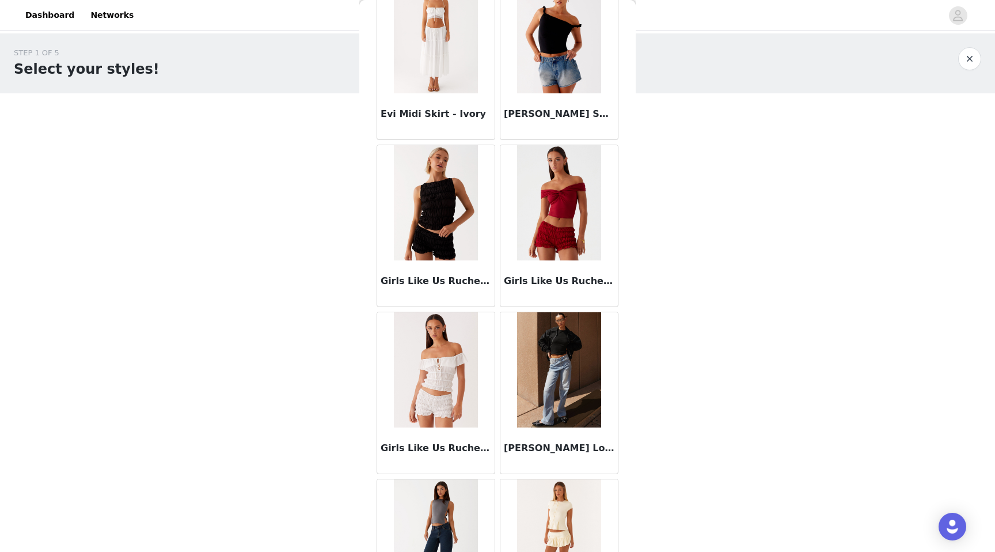
scroll to position [1211, 0]
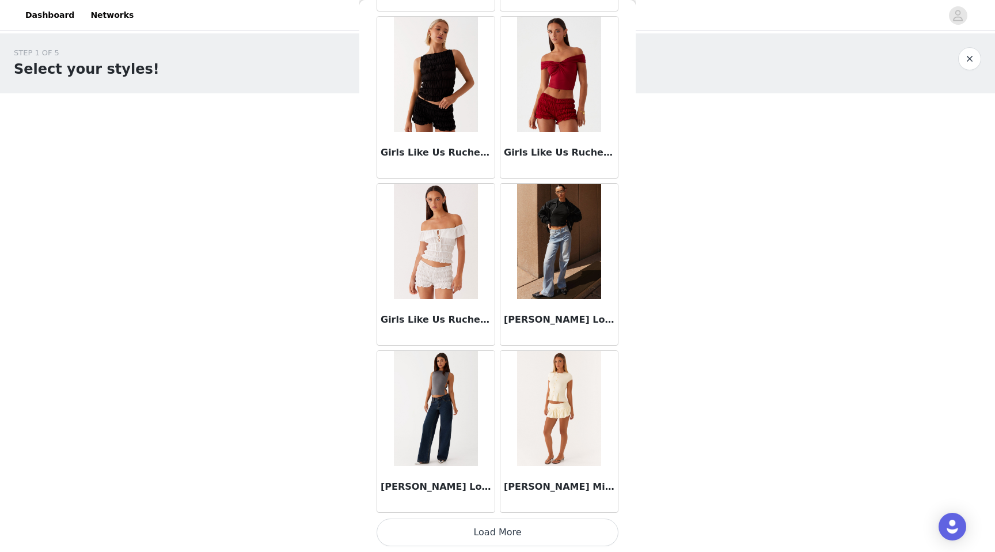
click at [471, 539] on button "Load More" at bounding box center [498, 532] width 242 height 28
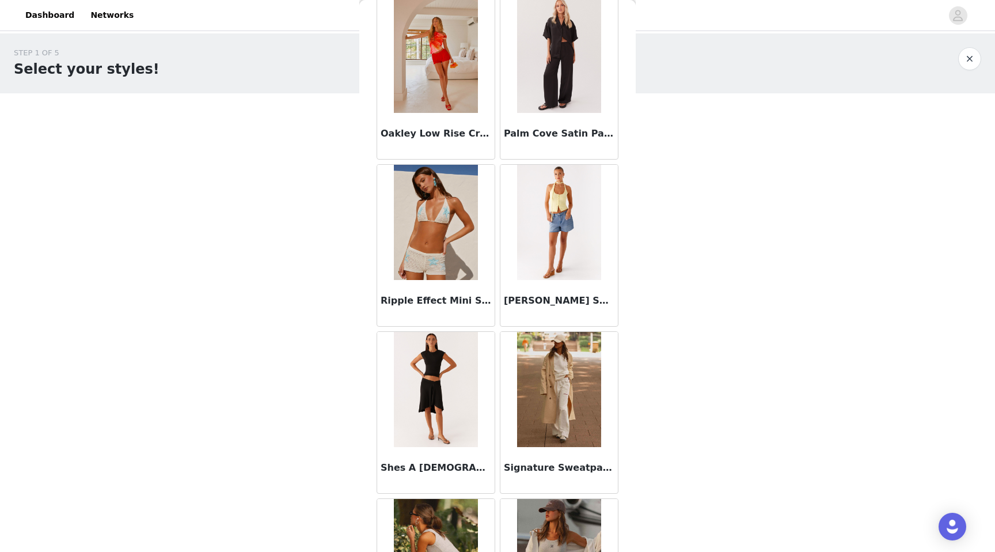
scroll to position [2881, 0]
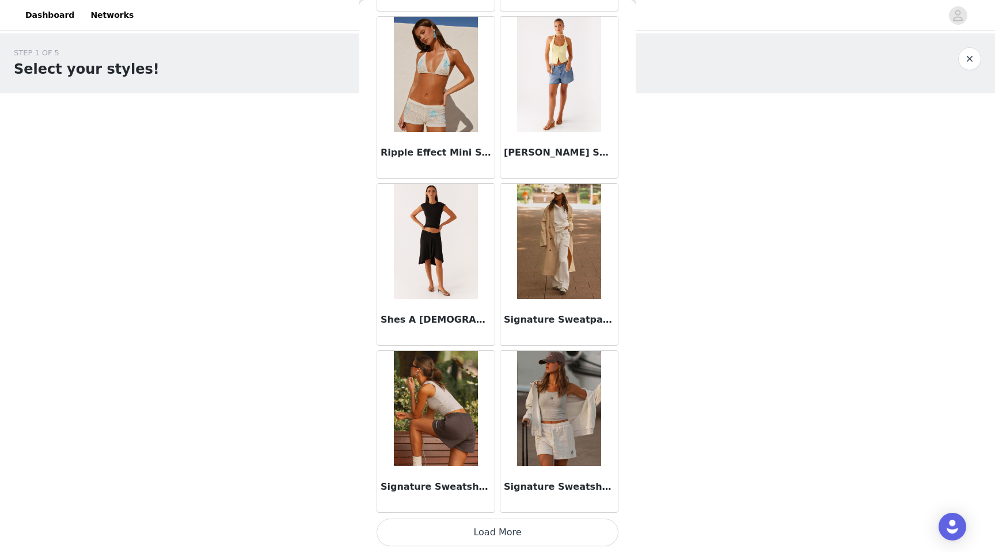
click at [469, 530] on button "Load More" at bounding box center [498, 532] width 242 height 28
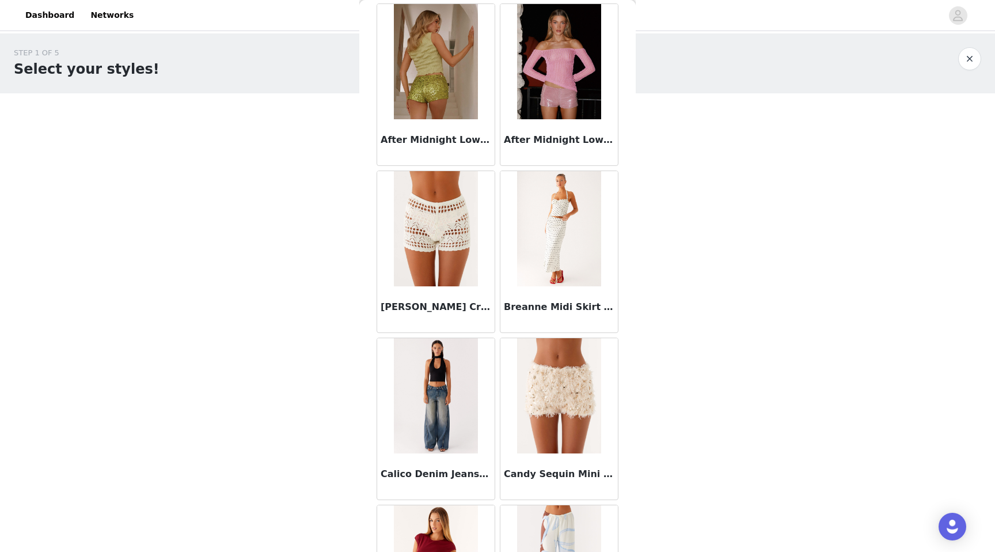
scroll to position [0, 0]
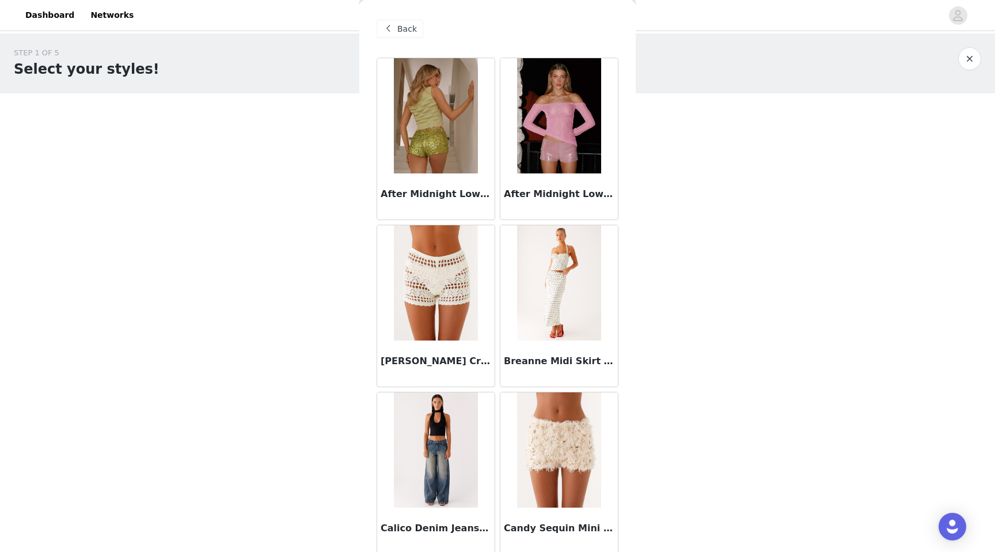
click at [398, 29] on span "Back" at bounding box center [407, 29] width 20 height 12
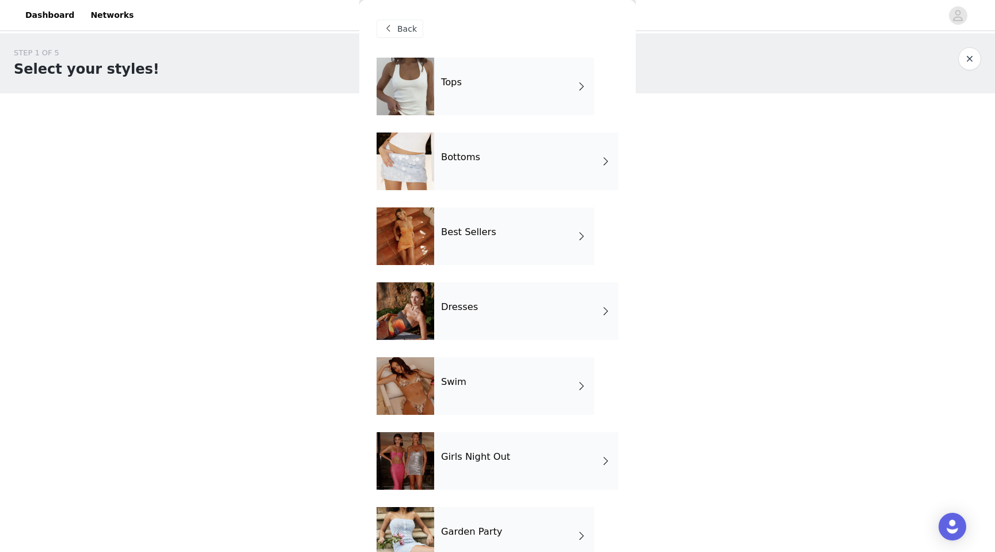
click at [479, 104] on div "Tops" at bounding box center [514, 87] width 160 height 58
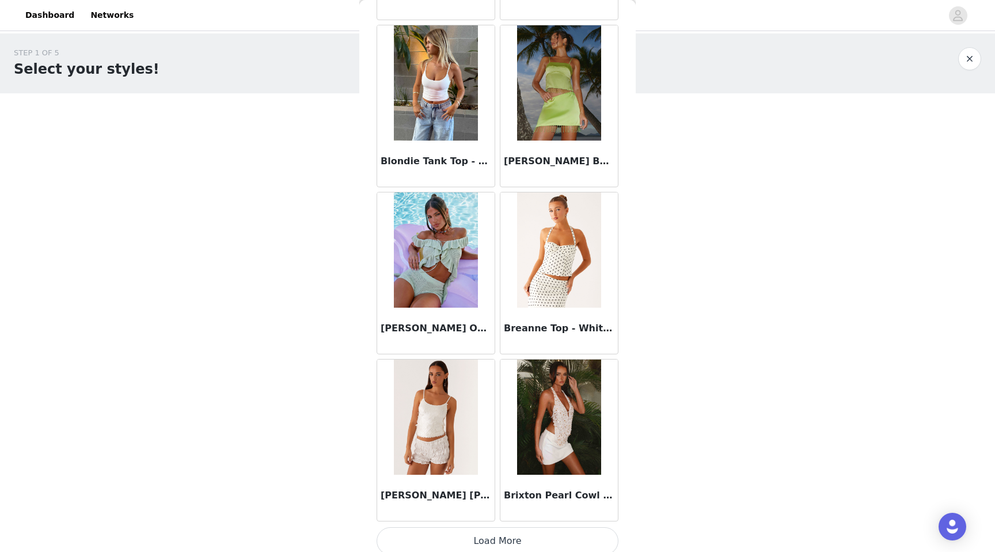
scroll to position [1211, 0]
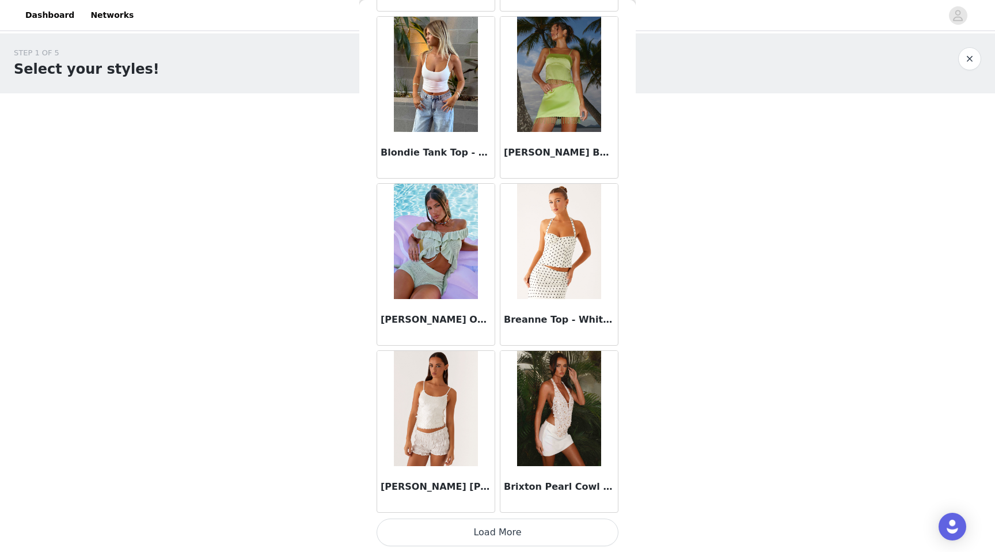
click at [484, 532] on button "Load More" at bounding box center [498, 532] width 242 height 28
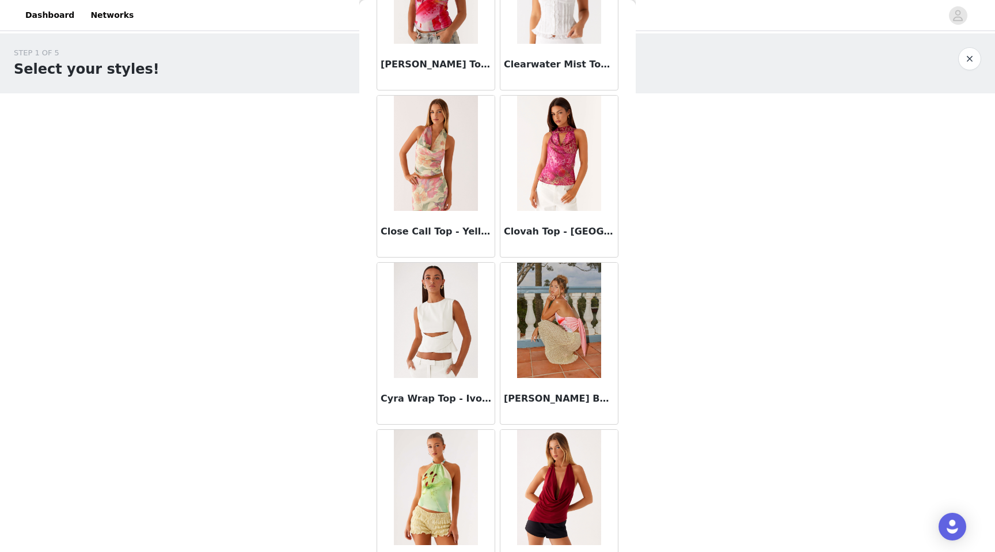
scroll to position [2881, 0]
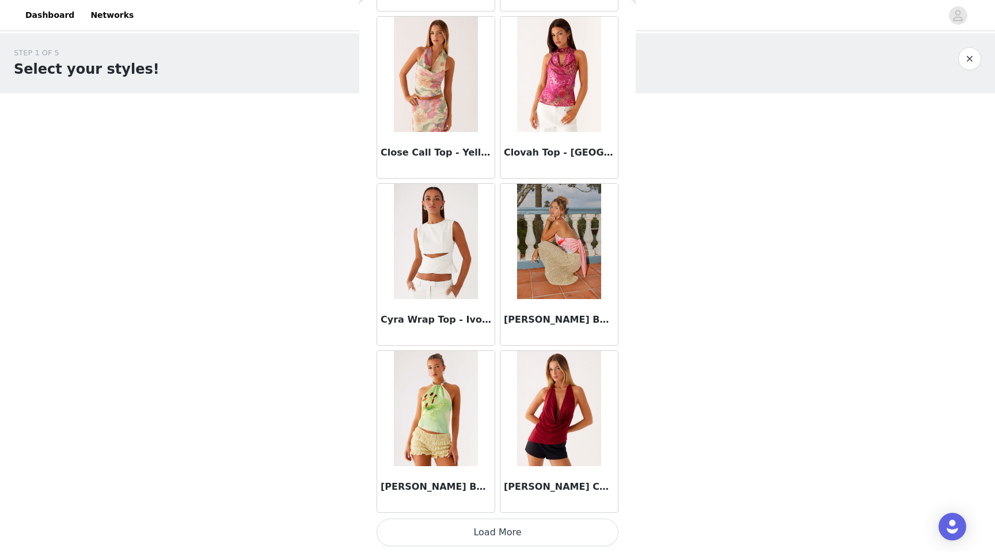
click at [479, 539] on button "Load More" at bounding box center [498, 532] width 242 height 28
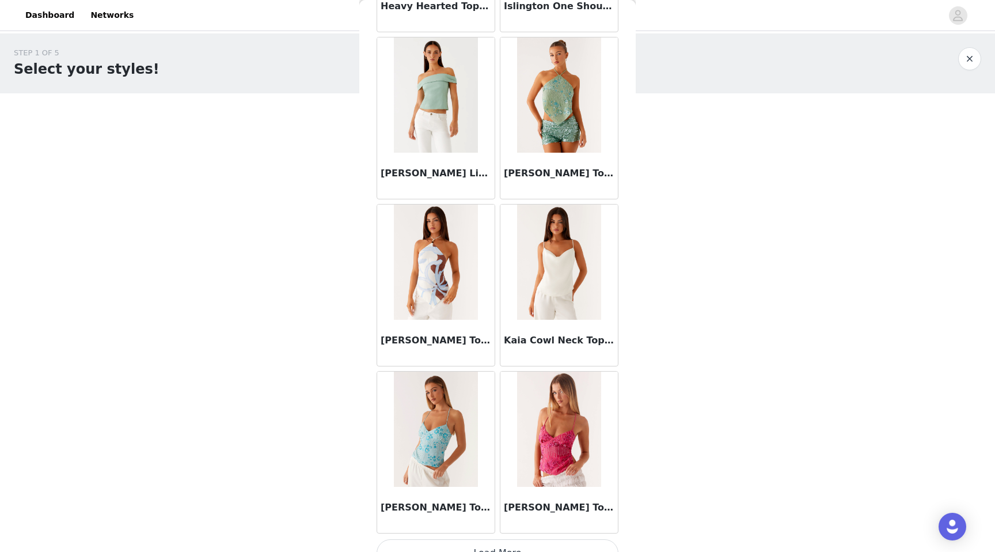
scroll to position [4551, 0]
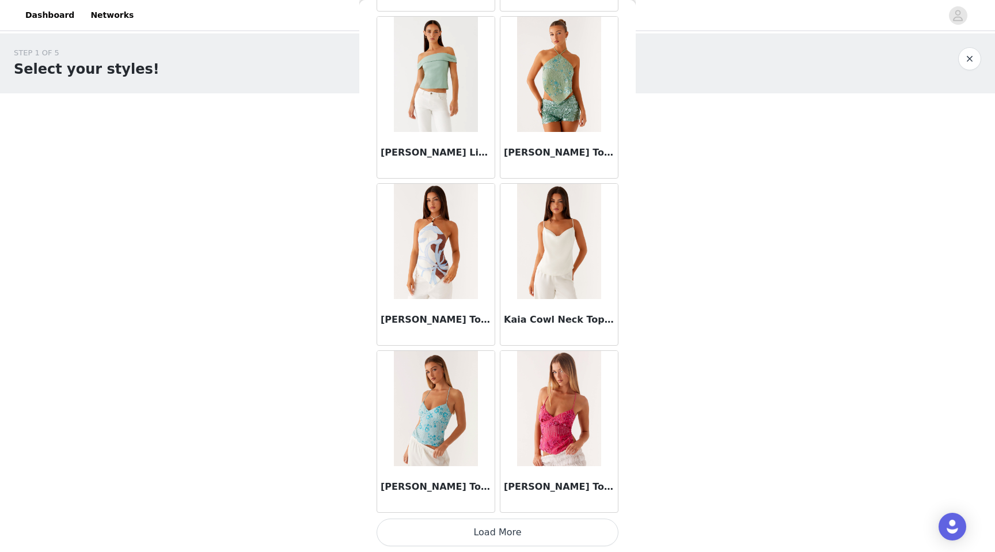
click at [462, 532] on button "Load More" at bounding box center [498, 532] width 242 height 28
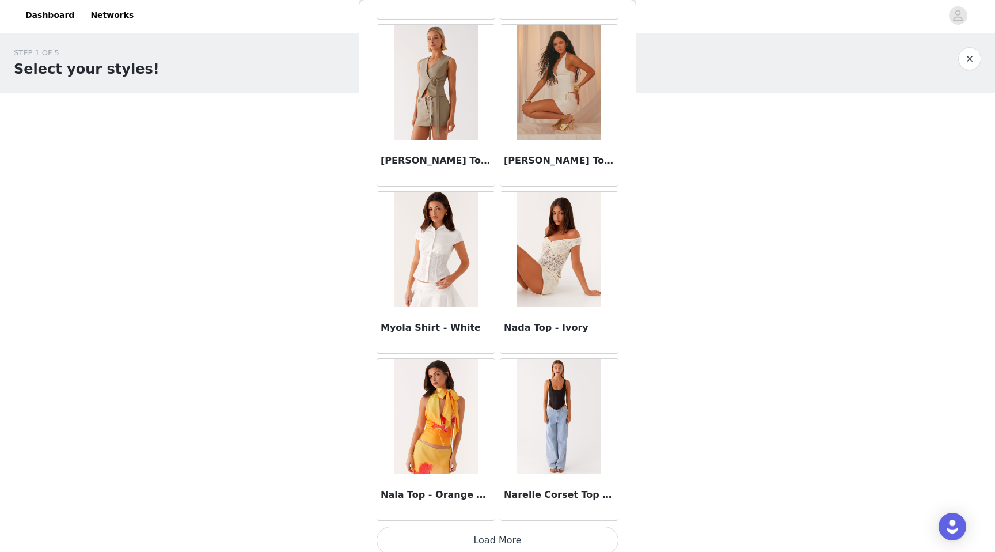
scroll to position [6221, 0]
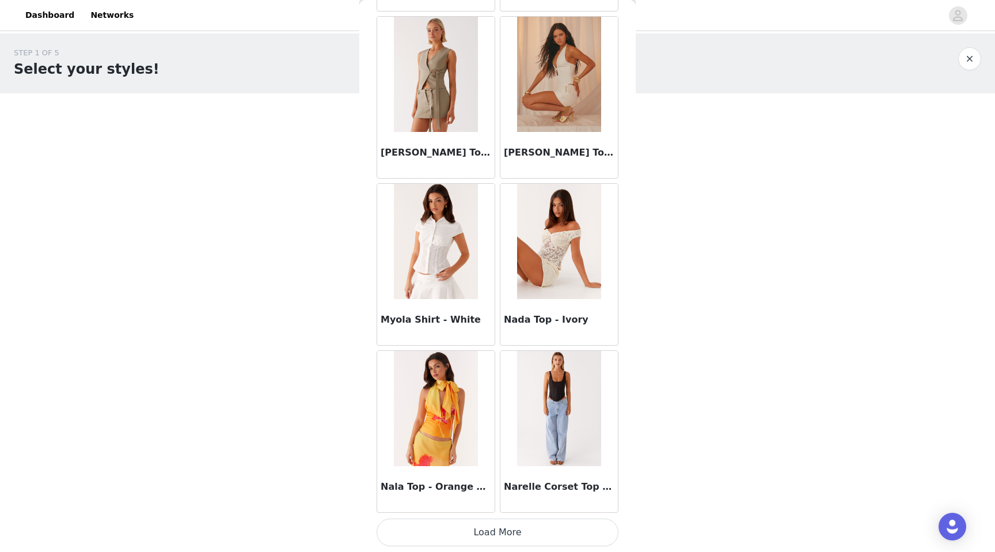
click at [483, 540] on button "Load More" at bounding box center [498, 532] width 242 height 28
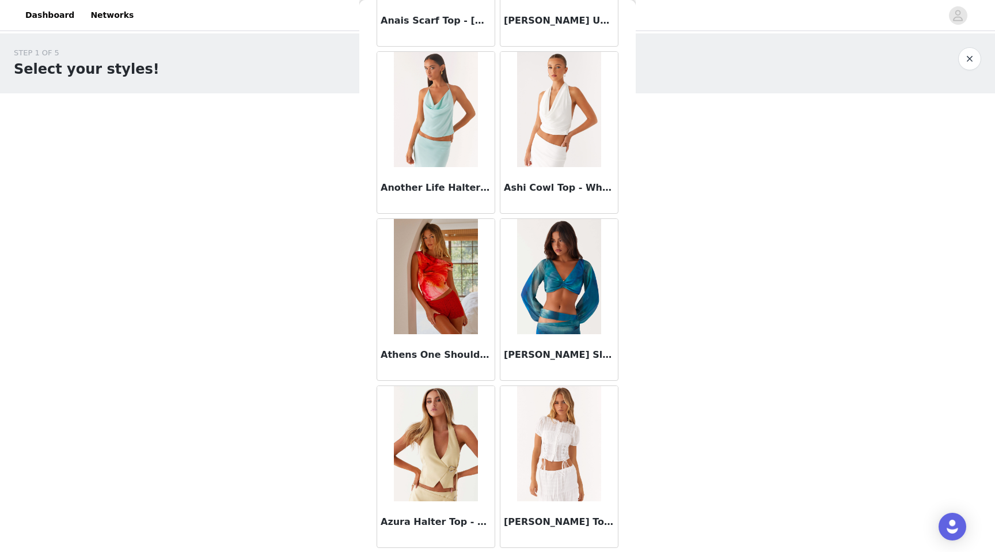
scroll to position [0, 0]
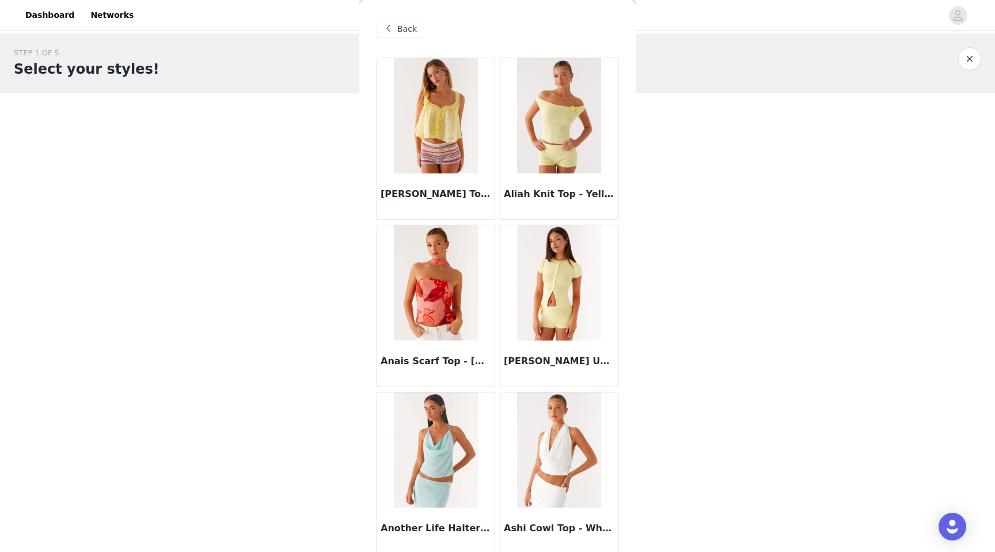
click at [401, 20] on div "Back" at bounding box center [400, 29] width 47 height 18
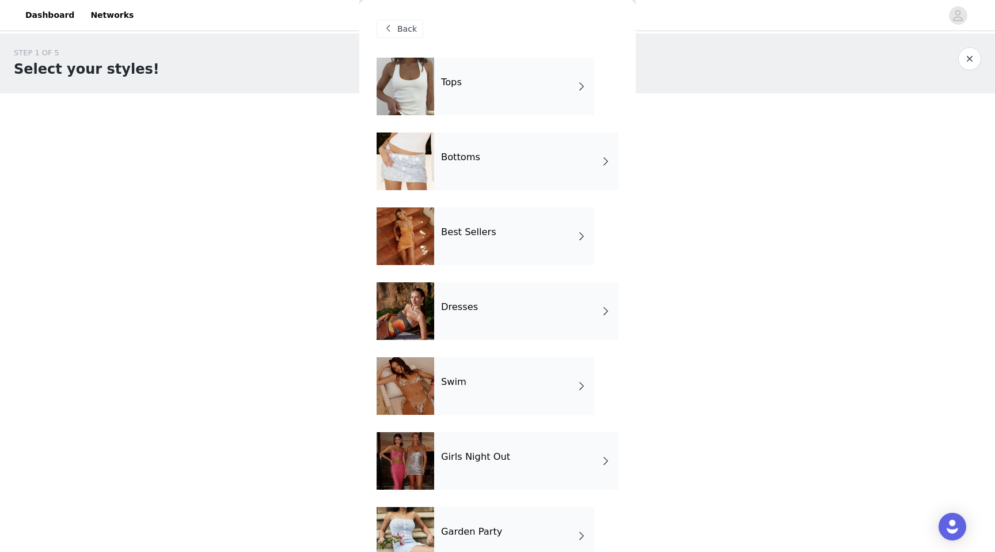
scroll to position [105, 0]
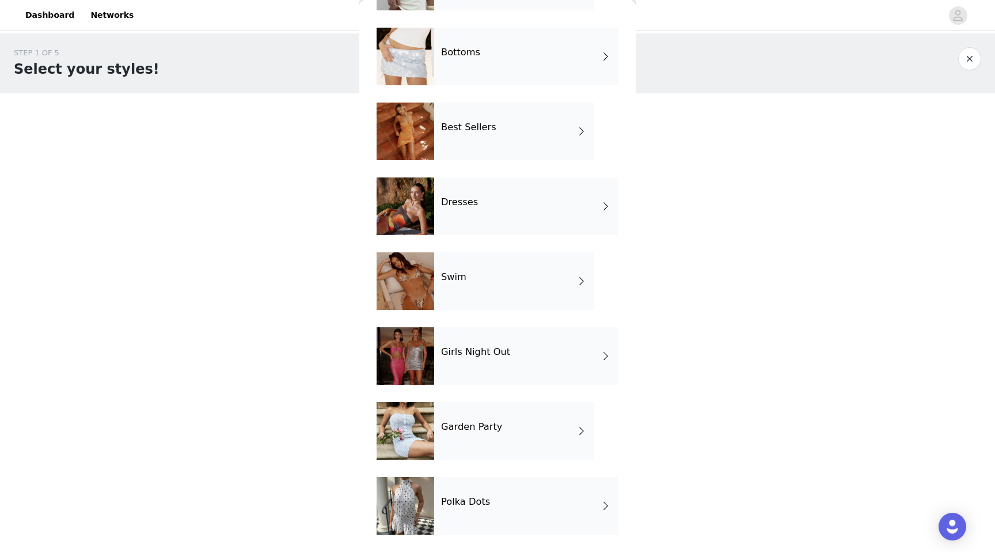
click at [471, 350] on h4 "Girls Night Out" at bounding box center [475, 352] width 69 height 10
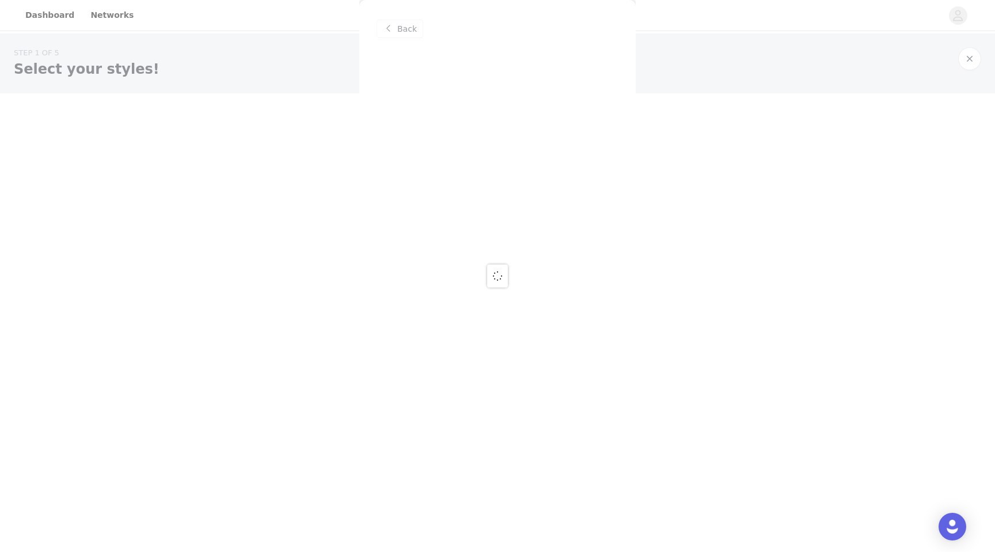
scroll to position [0, 0]
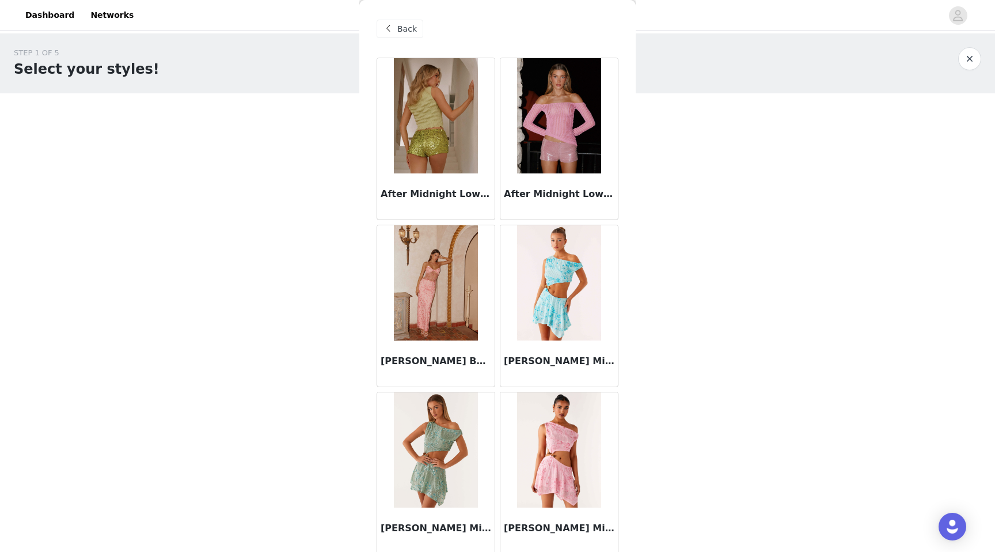
click at [394, 32] on span at bounding box center [388, 29] width 14 height 14
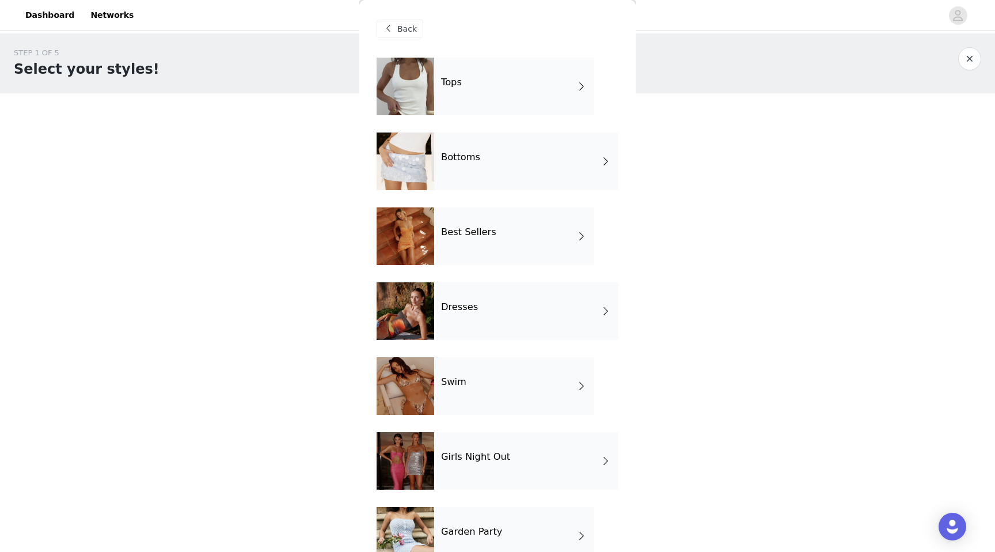
click at [395, 32] on div "Back" at bounding box center [400, 29] width 47 height 18
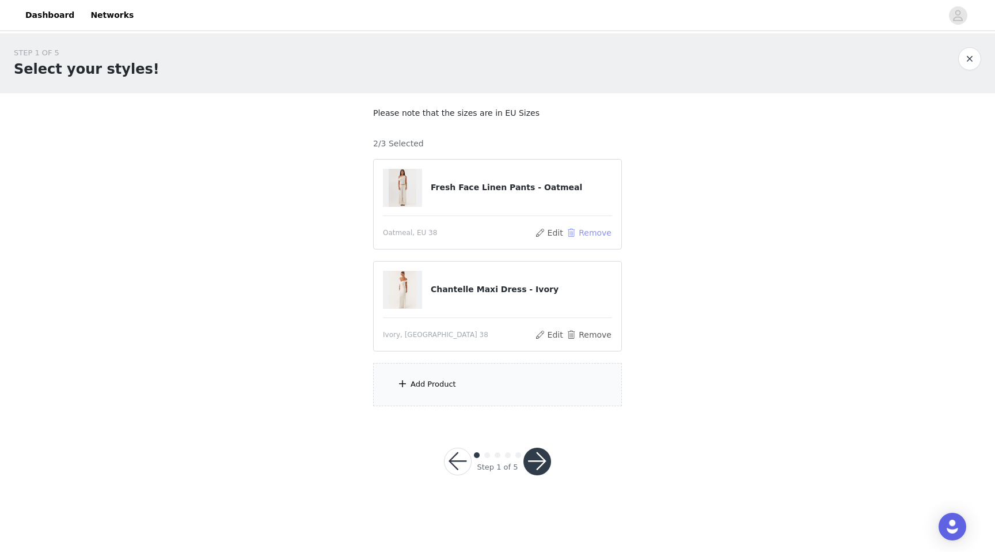
click at [577, 233] on button "Remove" at bounding box center [589, 233] width 46 height 14
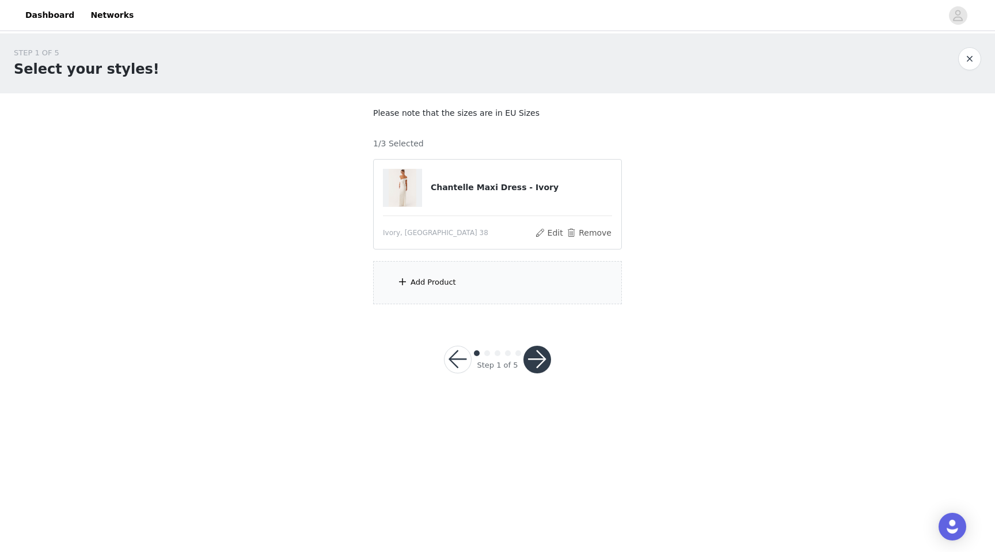
click at [475, 286] on div "Add Product" at bounding box center [497, 282] width 249 height 43
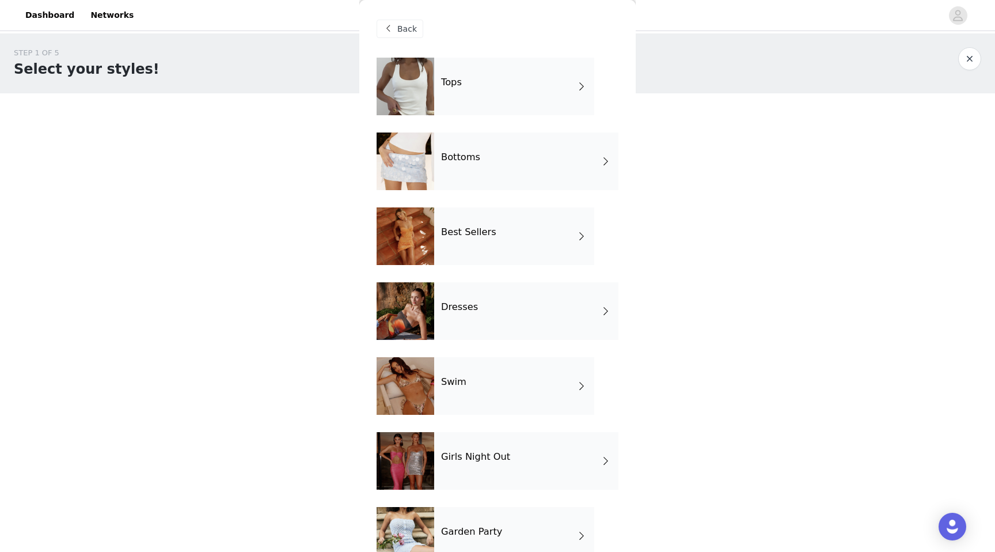
click at [501, 175] on div "Bottoms" at bounding box center [526, 161] width 184 height 58
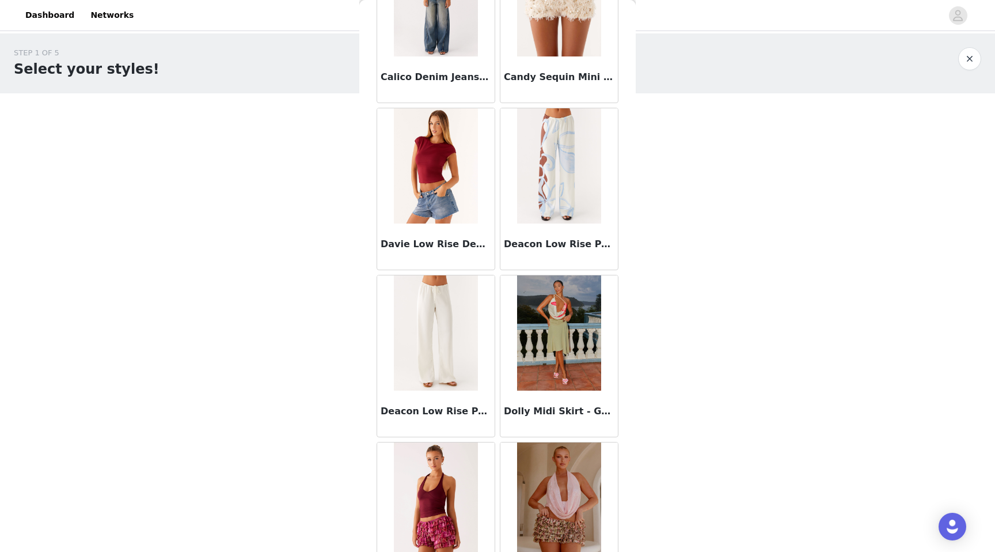
scroll to position [452, 0]
click at [422, 333] on img at bounding box center [436, 332] width 84 height 115
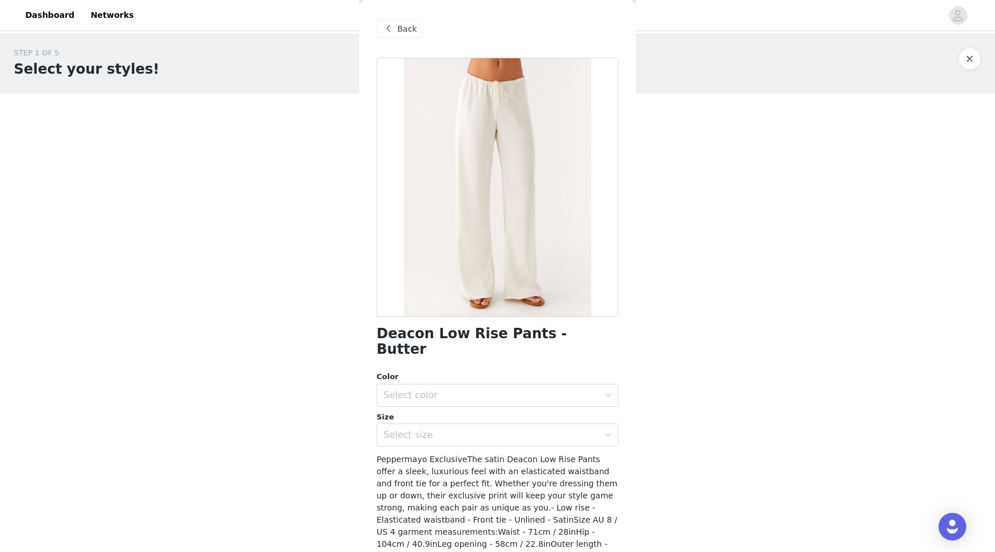
scroll to position [55, 0]
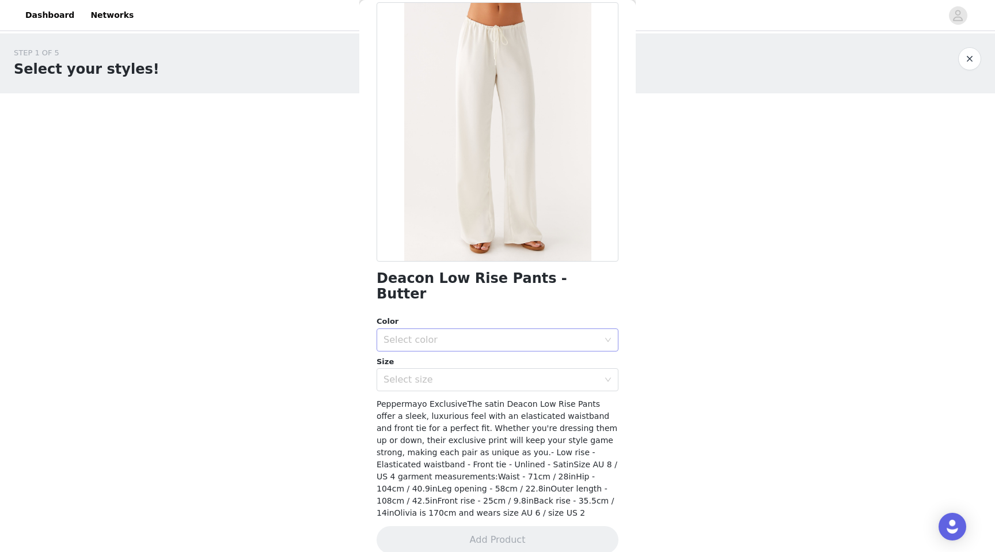
click at [424, 334] on div "Select color" at bounding box center [491, 340] width 215 height 12
click at [430, 350] on li "Butter" at bounding box center [498, 349] width 242 height 18
click at [431, 374] on div "Select size" at bounding box center [491, 380] width 215 height 12
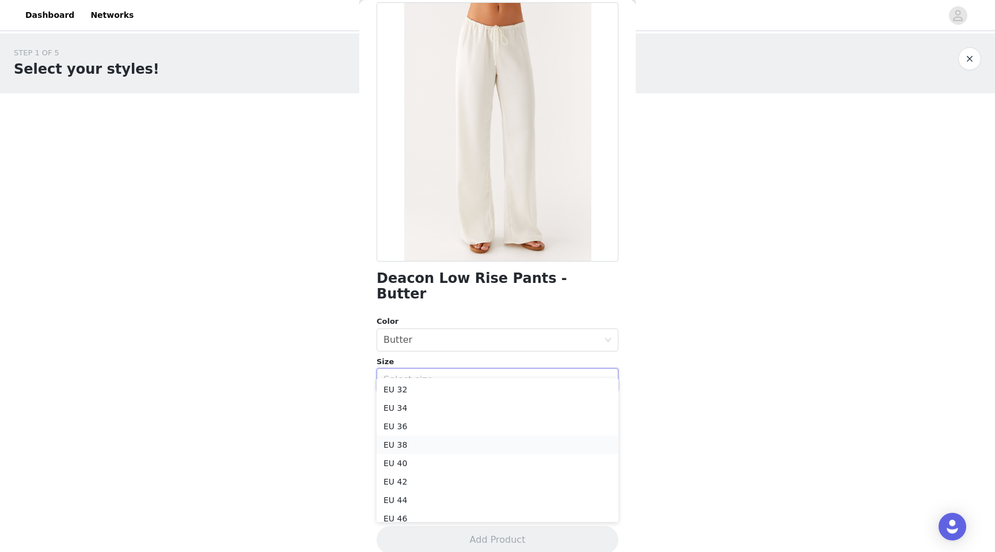
click at [418, 438] on li "EU 38" at bounding box center [498, 444] width 242 height 18
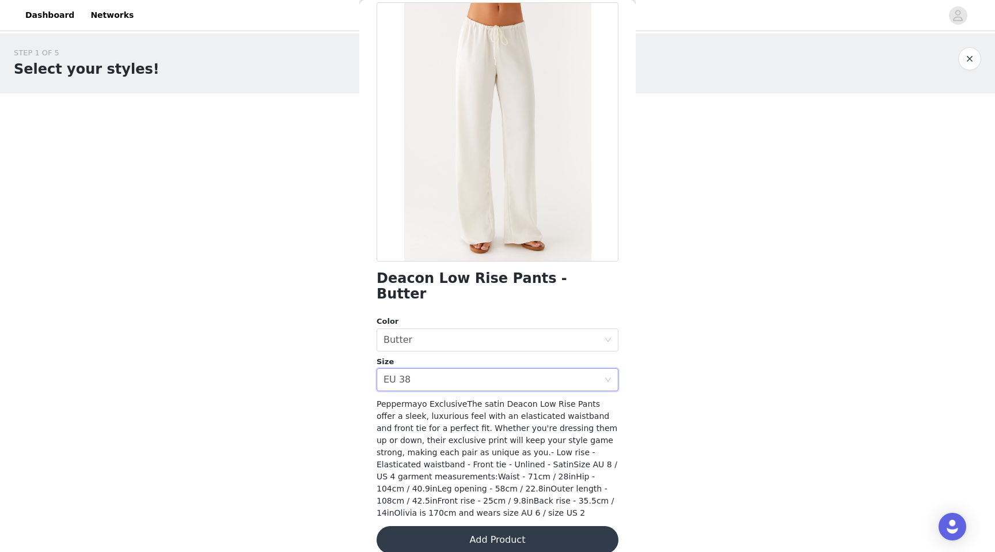
click at [364, 450] on div "Back Deacon Low Rise Pants - Butter Color Select color Butter Size Select size …" at bounding box center [497, 276] width 276 height 552
click at [514, 528] on button "Add Product" at bounding box center [498, 540] width 242 height 28
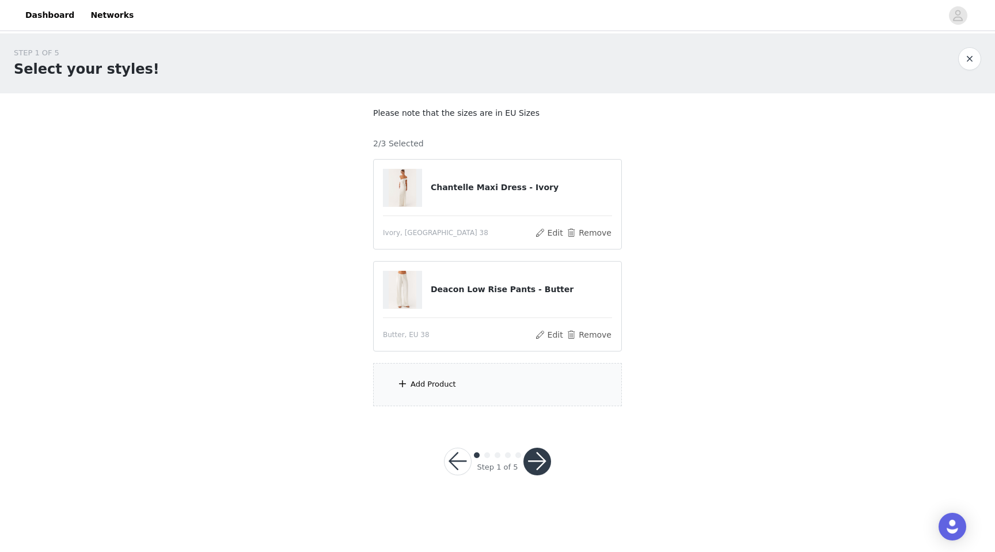
click at [514, 397] on div "Add Product" at bounding box center [497, 384] width 249 height 43
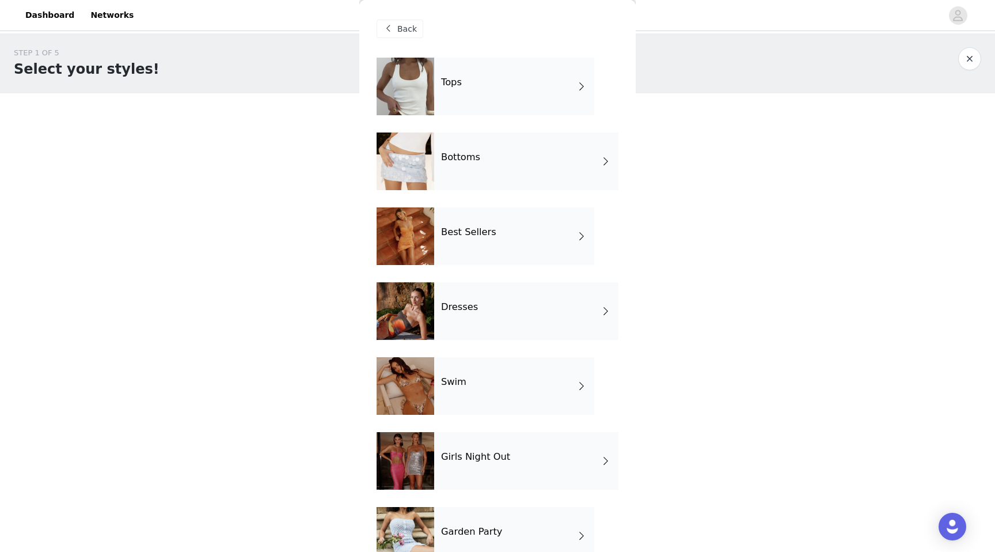
click at [529, 164] on div "Bottoms" at bounding box center [526, 161] width 184 height 58
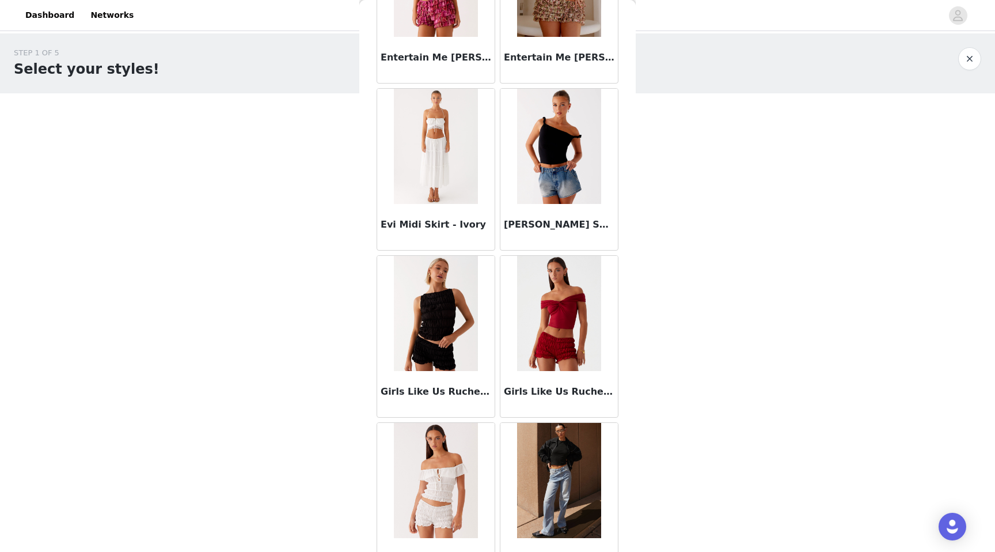
scroll to position [1211, 0]
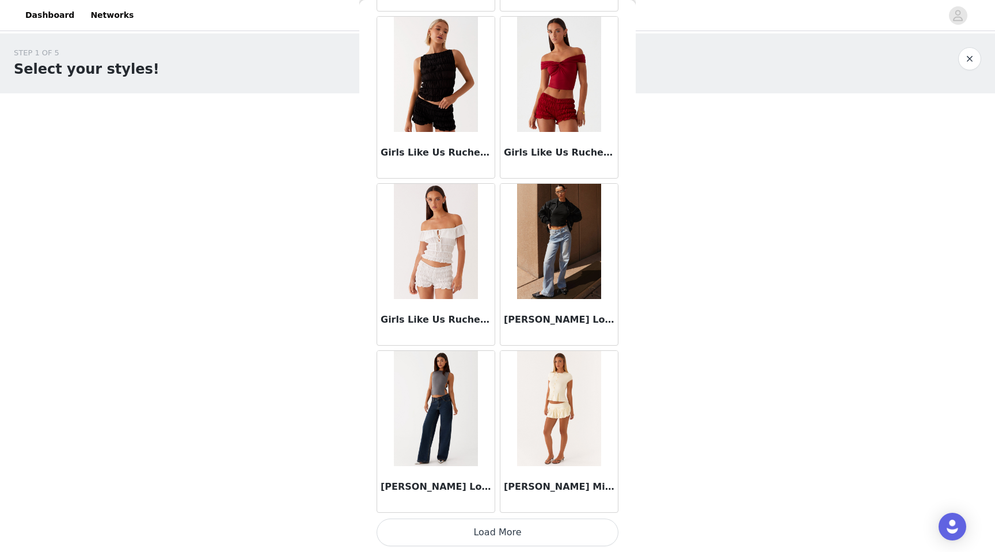
click at [438, 410] on img at bounding box center [436, 408] width 84 height 115
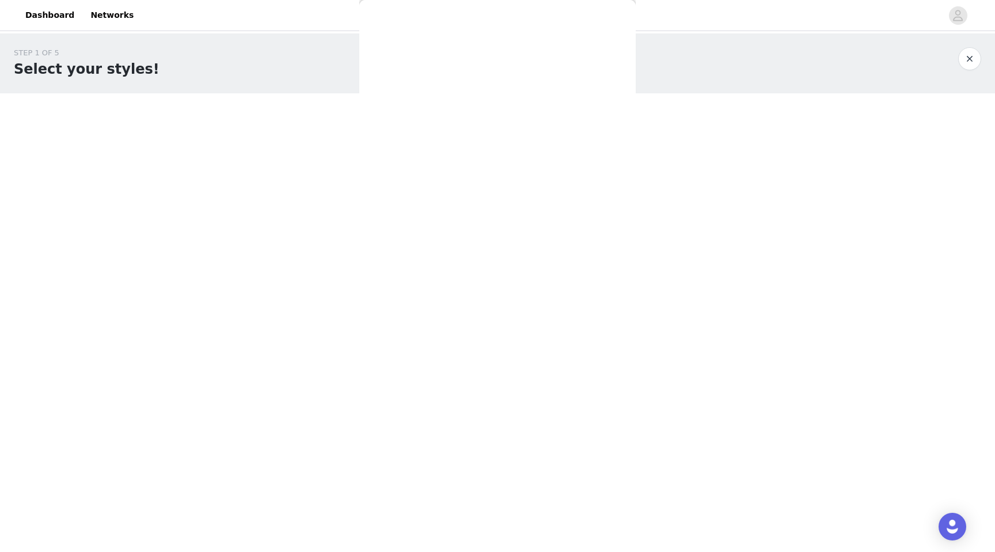
scroll to position [0, 0]
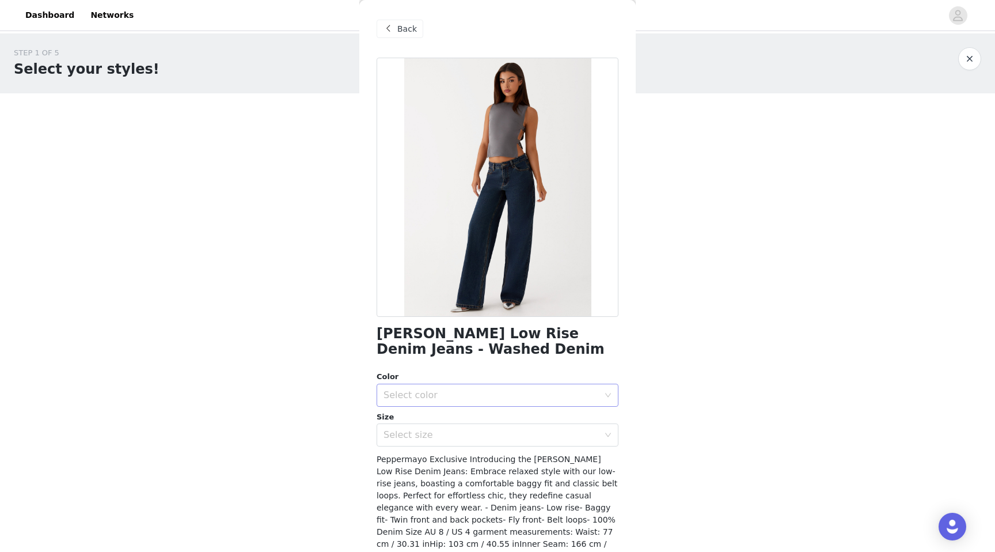
click at [479, 392] on div "Select color" at bounding box center [491, 395] width 215 height 12
click at [475, 416] on li "Washed Denim" at bounding box center [498, 420] width 242 height 18
click at [473, 433] on div "Select size" at bounding box center [491, 435] width 215 height 12
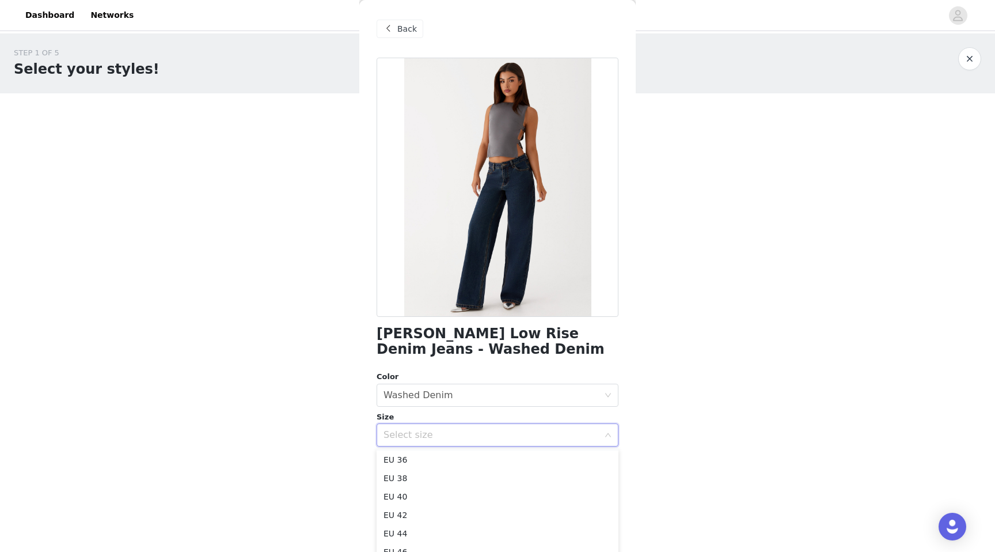
scroll to position [37, 0]
click at [460, 484] on li "EU 38" at bounding box center [498, 478] width 242 height 18
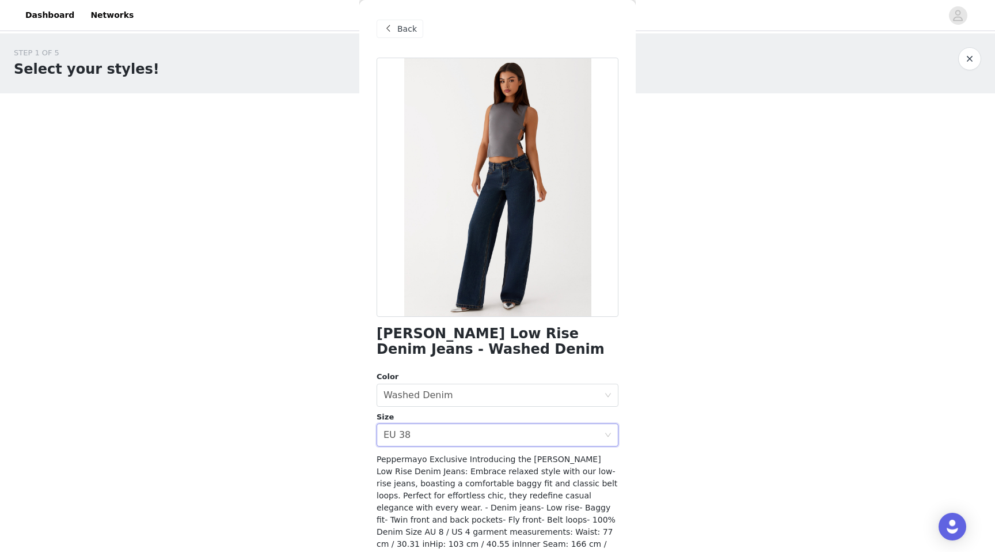
click at [332, 463] on div "STEP 1 OF 5 Select your styles! Please note that the sizes are in EU Sizes 2/3 …" at bounding box center [497, 267] width 995 height 469
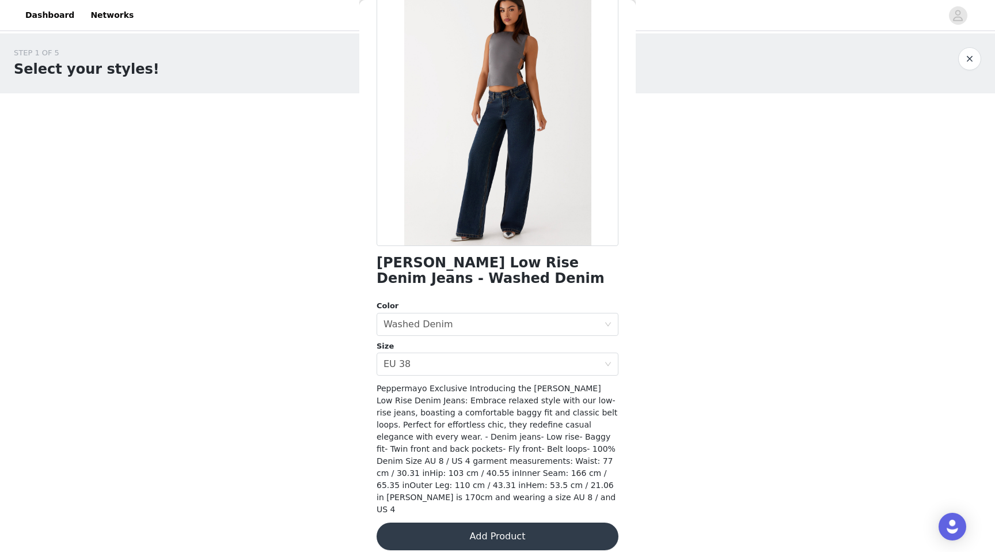
click at [401, 522] on button "Add Product" at bounding box center [498, 536] width 242 height 28
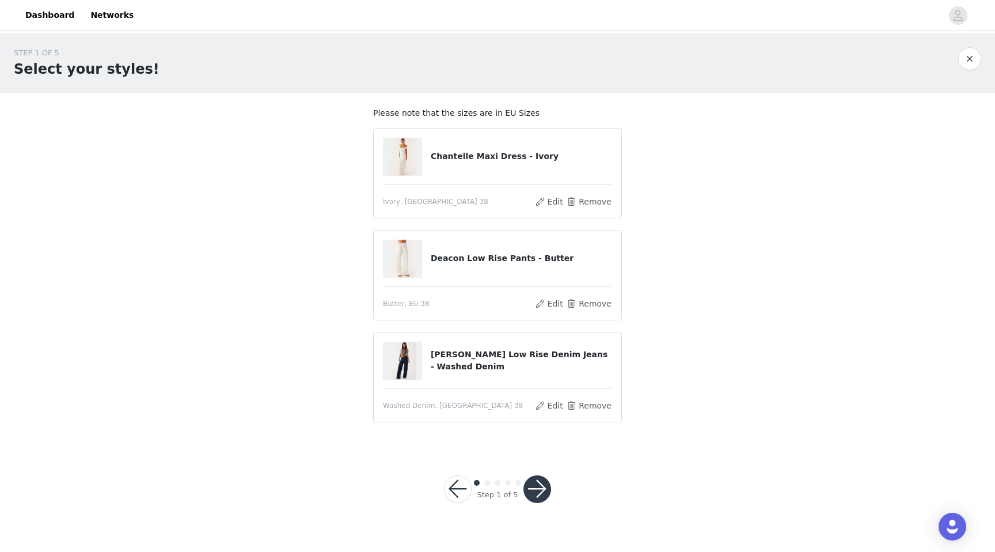
click at [545, 487] on button "button" at bounding box center [538, 489] width 28 height 28
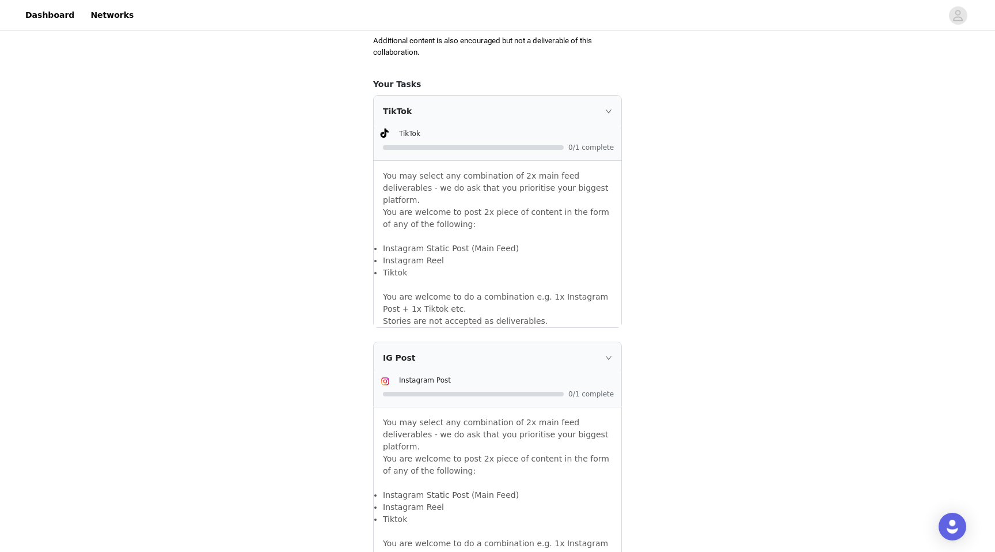
scroll to position [676, 0]
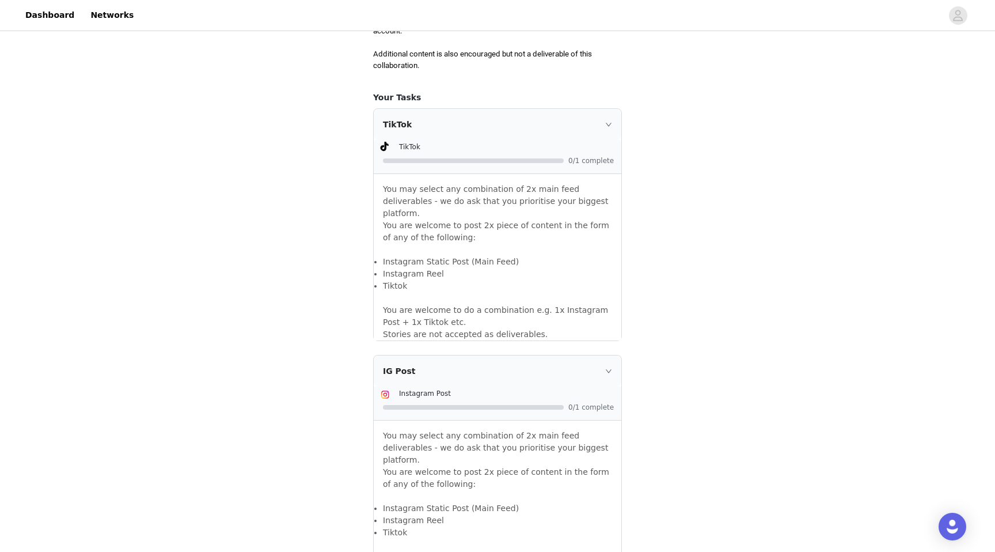
click at [560, 256] on li "Instagram Static Post (Main Feed)" at bounding box center [497, 262] width 229 height 12
click at [532, 149] on div "TikTok" at bounding box center [506, 147] width 215 height 12
click at [604, 126] on div "TikTok" at bounding box center [498, 124] width 248 height 31
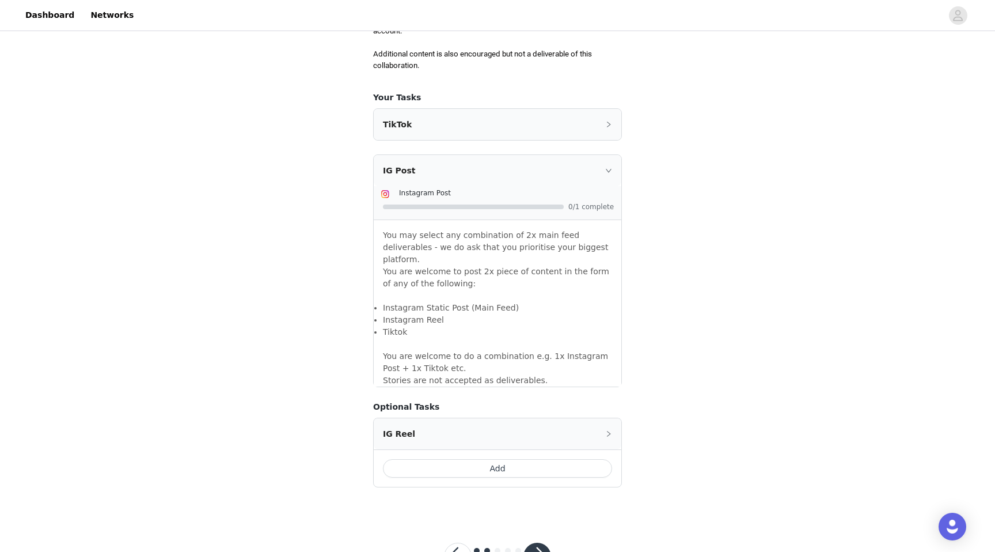
click at [604, 126] on div "TikTok" at bounding box center [498, 124] width 248 height 31
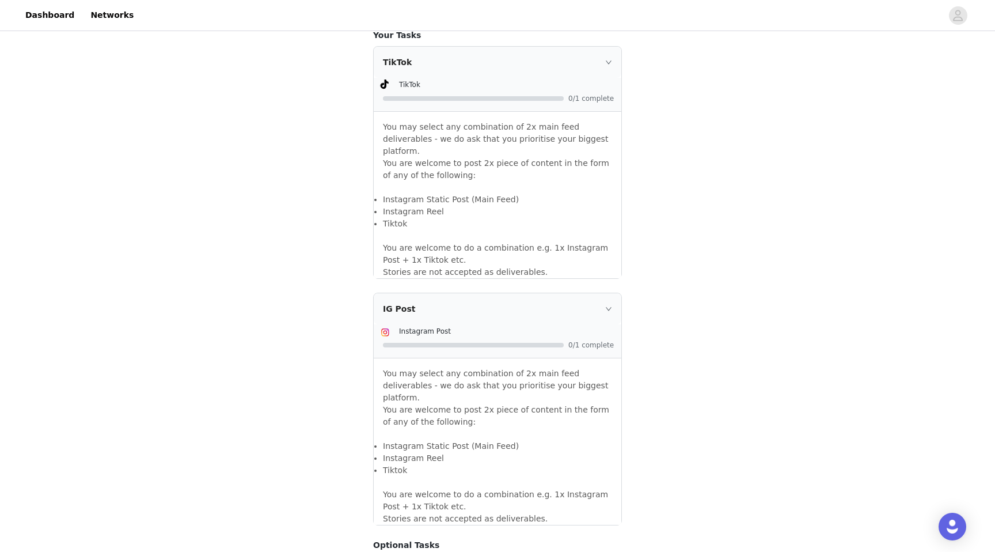
scroll to position [898, 0]
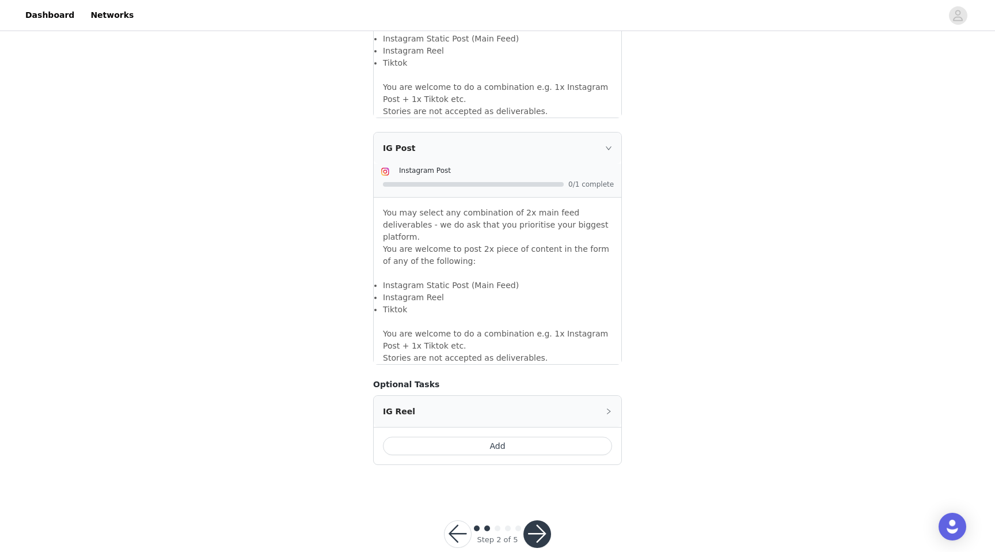
click at [536, 520] on button "button" at bounding box center [538, 534] width 28 height 28
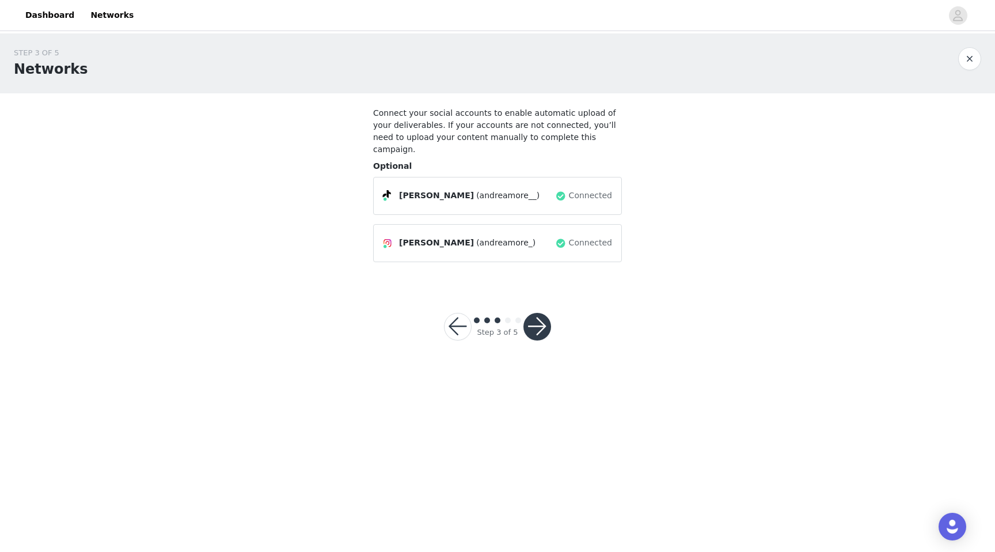
click at [540, 315] on button "button" at bounding box center [538, 327] width 28 height 28
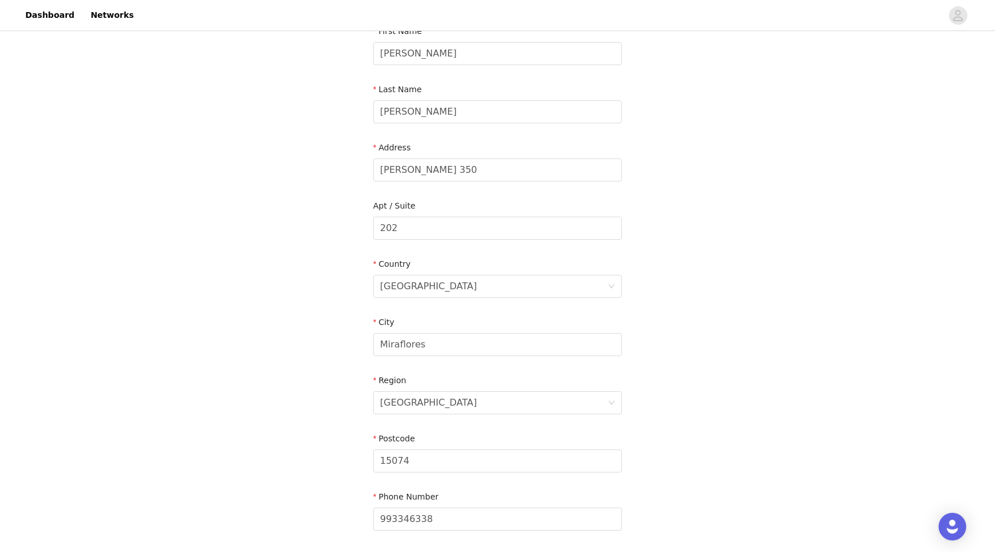
scroll to position [257, 0]
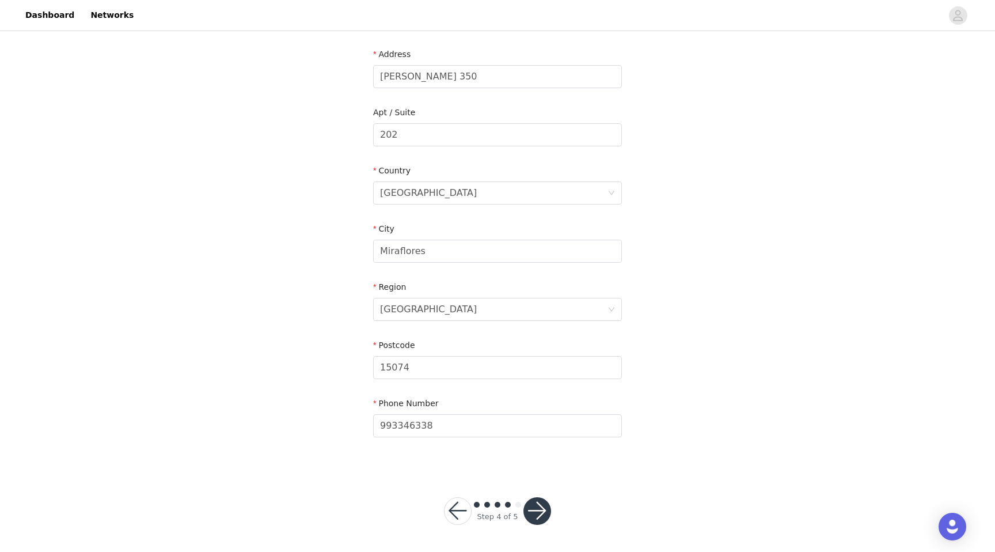
click at [530, 506] on button "button" at bounding box center [538, 511] width 28 height 28
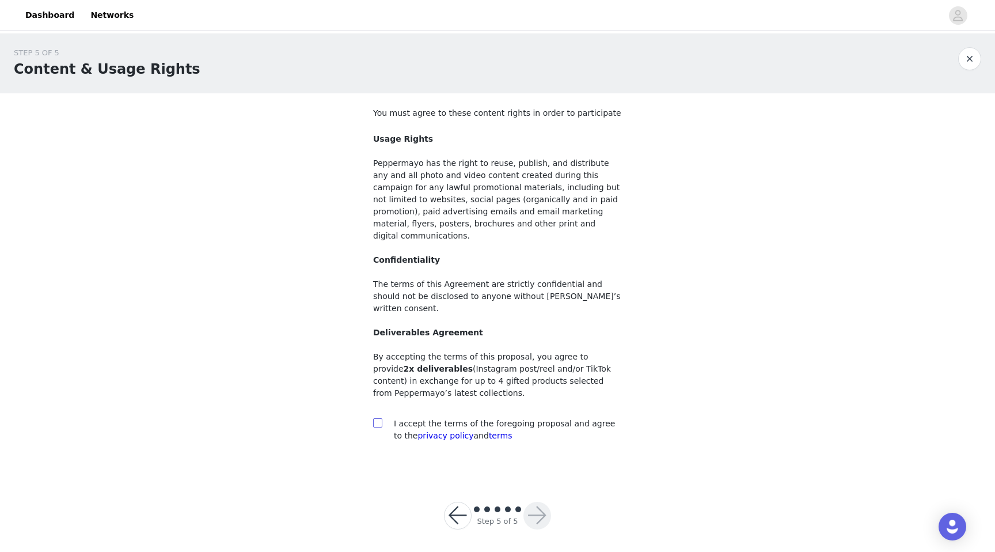
click at [376, 418] on input "checkbox" at bounding box center [377, 422] width 8 height 8
checkbox input "true"
click at [545, 502] on button "button" at bounding box center [538, 516] width 28 height 28
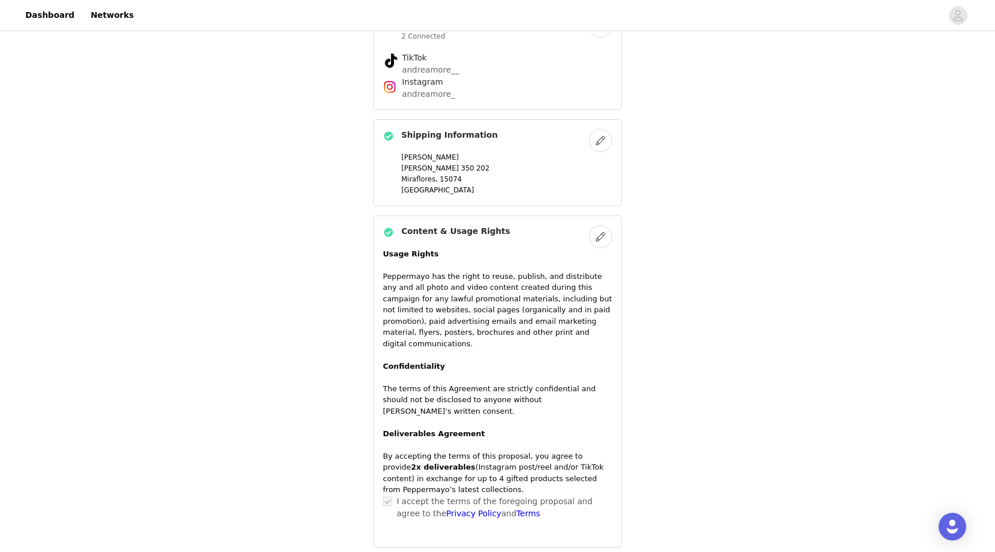
scroll to position [706, 0]
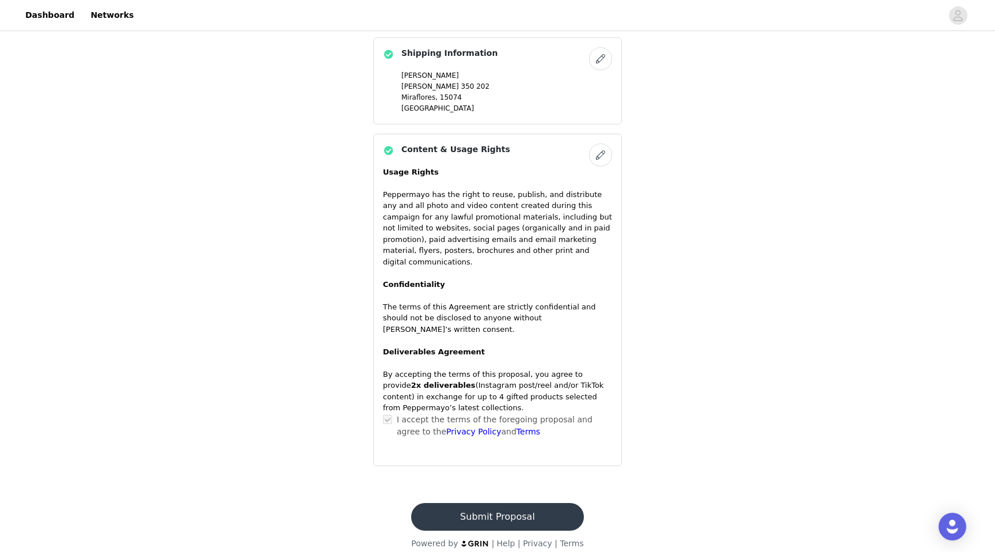
click at [517, 506] on button "Submit Proposal" at bounding box center [497, 517] width 172 height 28
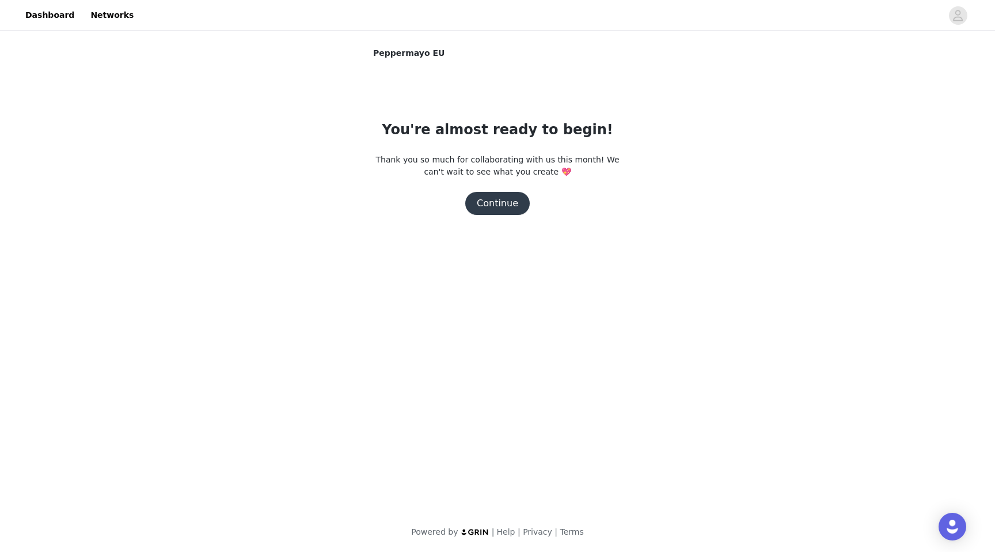
click at [511, 202] on button "Continue" at bounding box center [497, 203] width 65 height 23
